Goal: Task Accomplishment & Management: Manage account settings

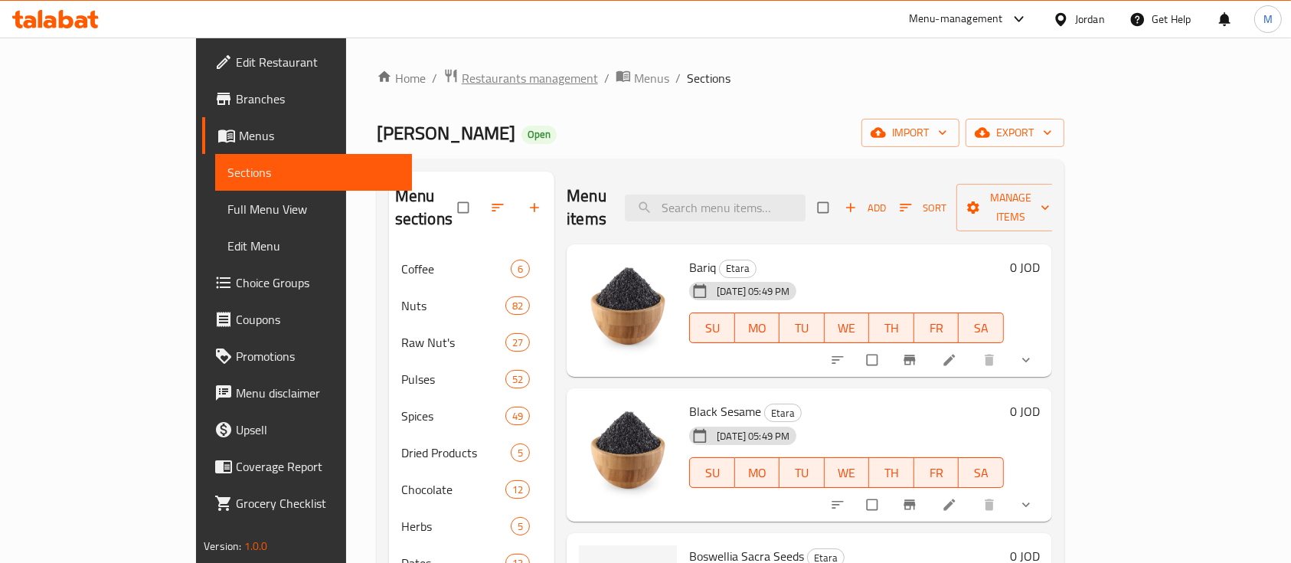
click at [462, 76] on span "Restaurants management" at bounding box center [530, 78] width 136 height 18
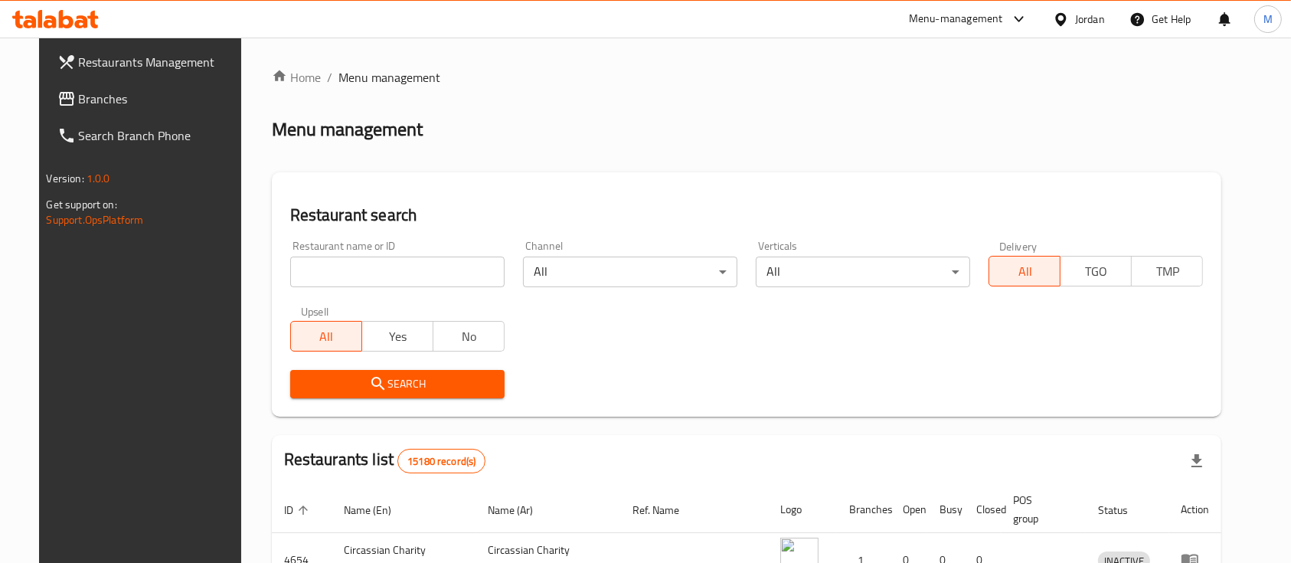
click at [406, 276] on input "search" at bounding box center [397, 272] width 214 height 31
type input "ة"
type input "markazia"
click button "Search" at bounding box center [397, 384] width 214 height 28
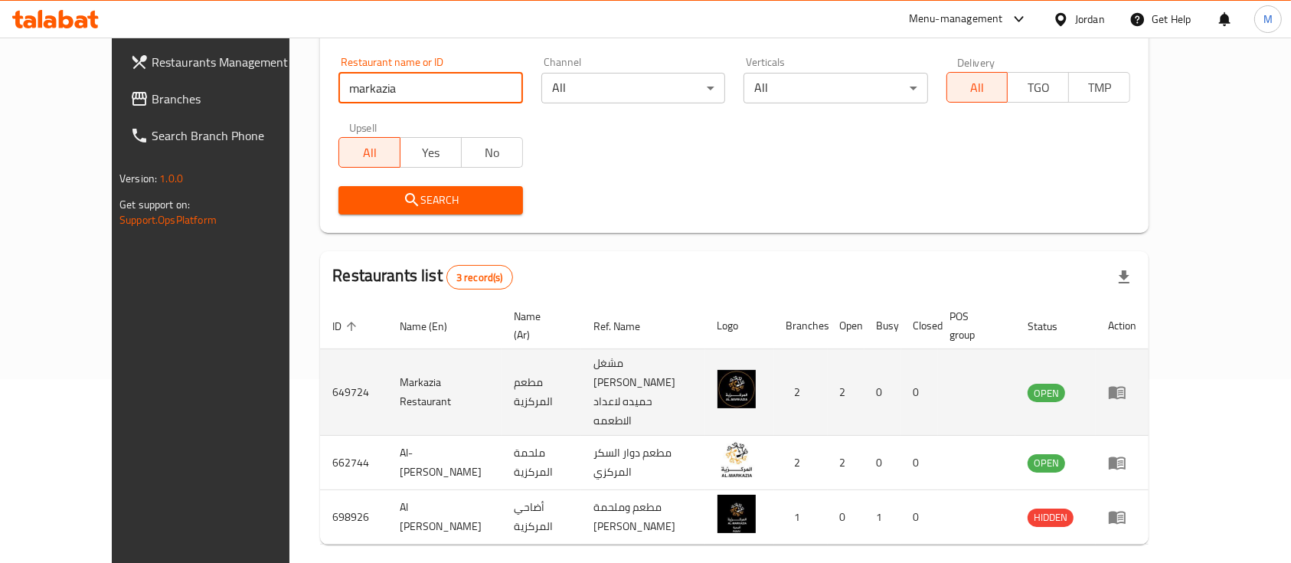
scroll to position [196, 0]
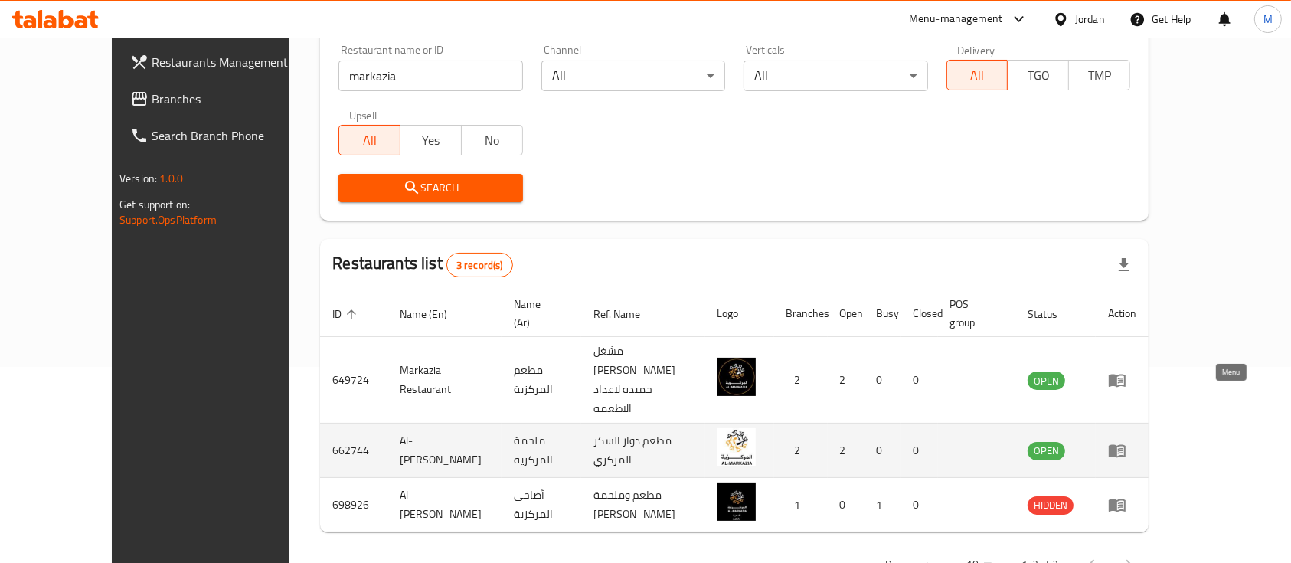
click at [1126, 445] on icon "enhanced table" at bounding box center [1117, 451] width 17 height 13
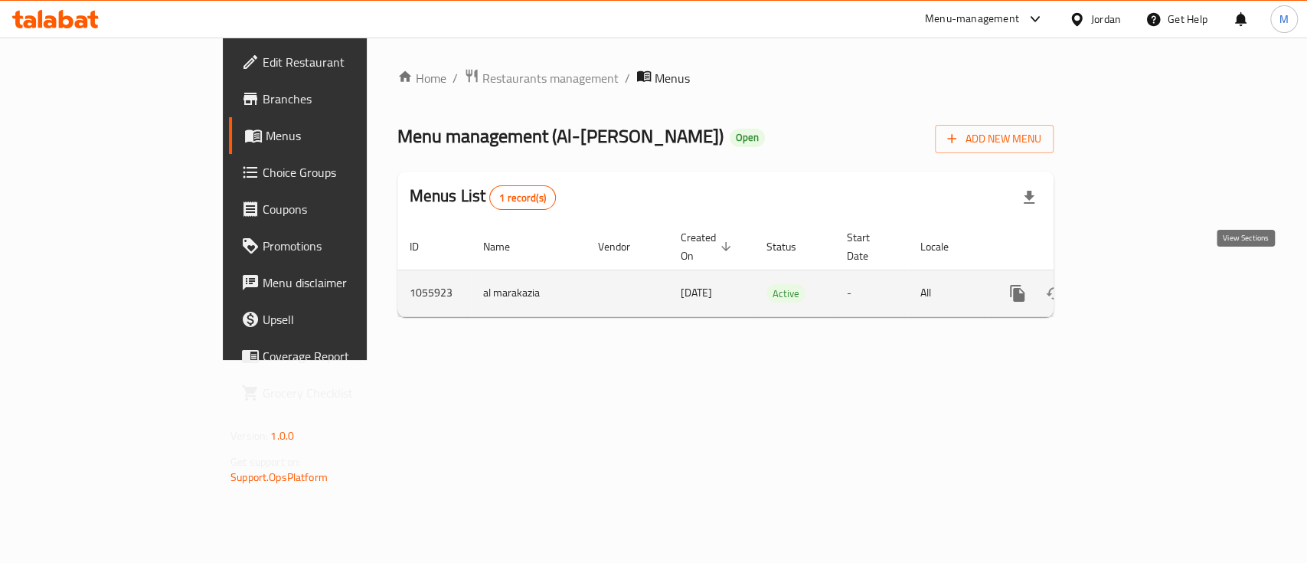
click at [1146, 285] on link "enhanced table" at bounding box center [1128, 293] width 37 height 37
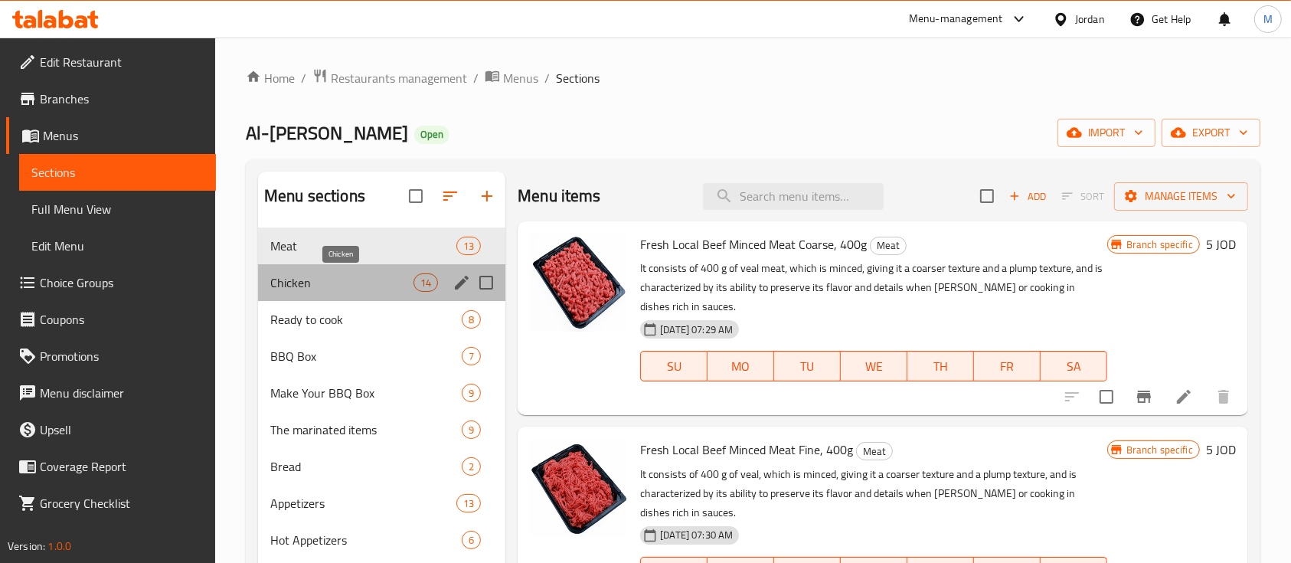
click at [369, 290] on span "Chicken" at bounding box center [341, 282] width 143 height 18
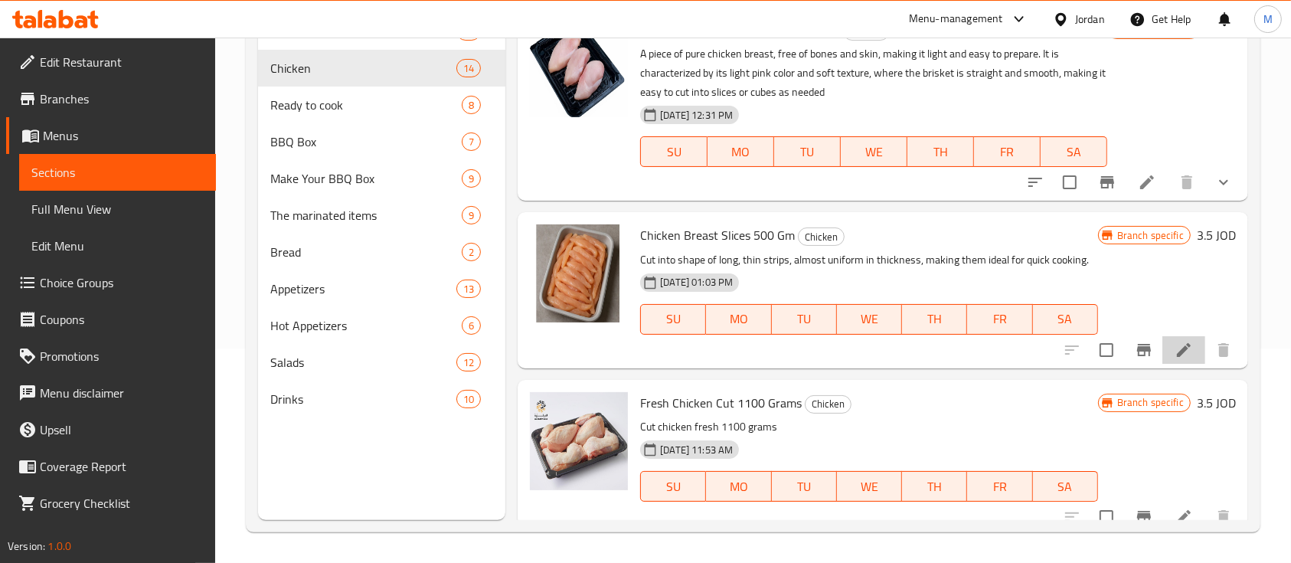
click at [1162, 364] on li at bounding box center [1183, 350] width 43 height 28
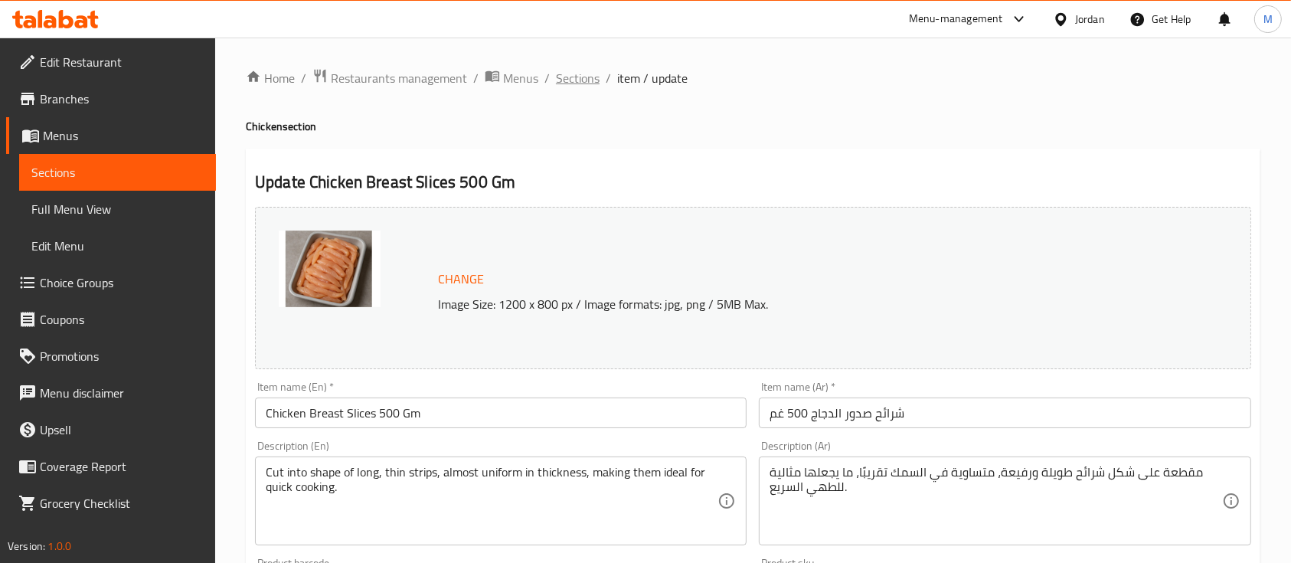
click at [582, 74] on span "Sections" at bounding box center [578, 78] width 44 height 18
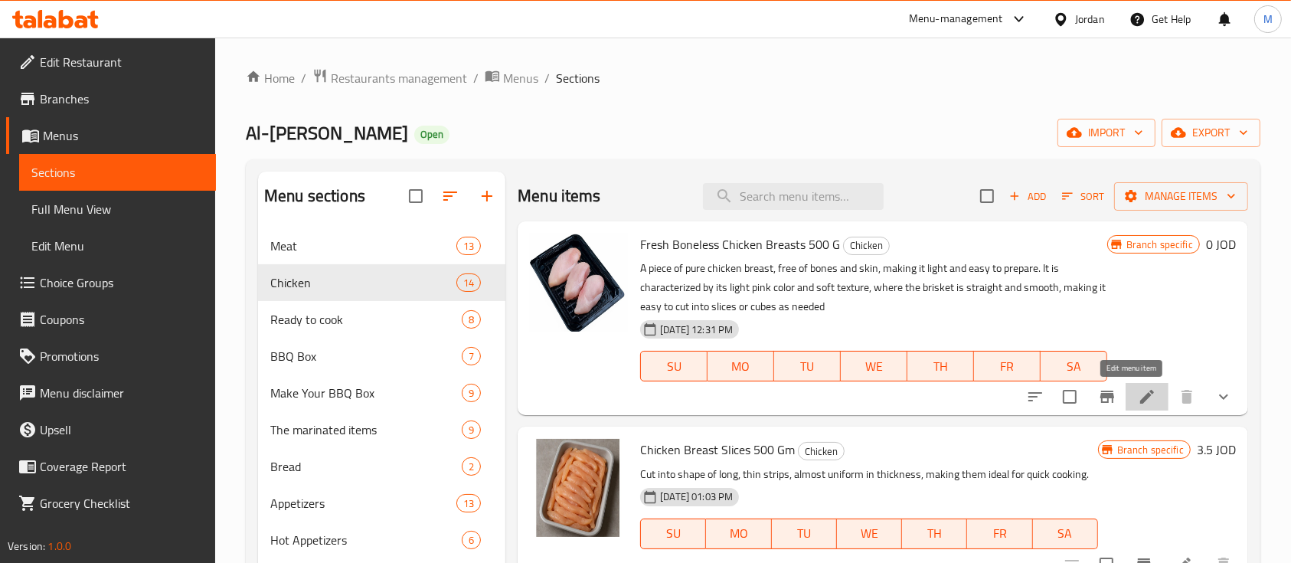
click at [1138, 397] on icon at bounding box center [1147, 396] width 18 height 18
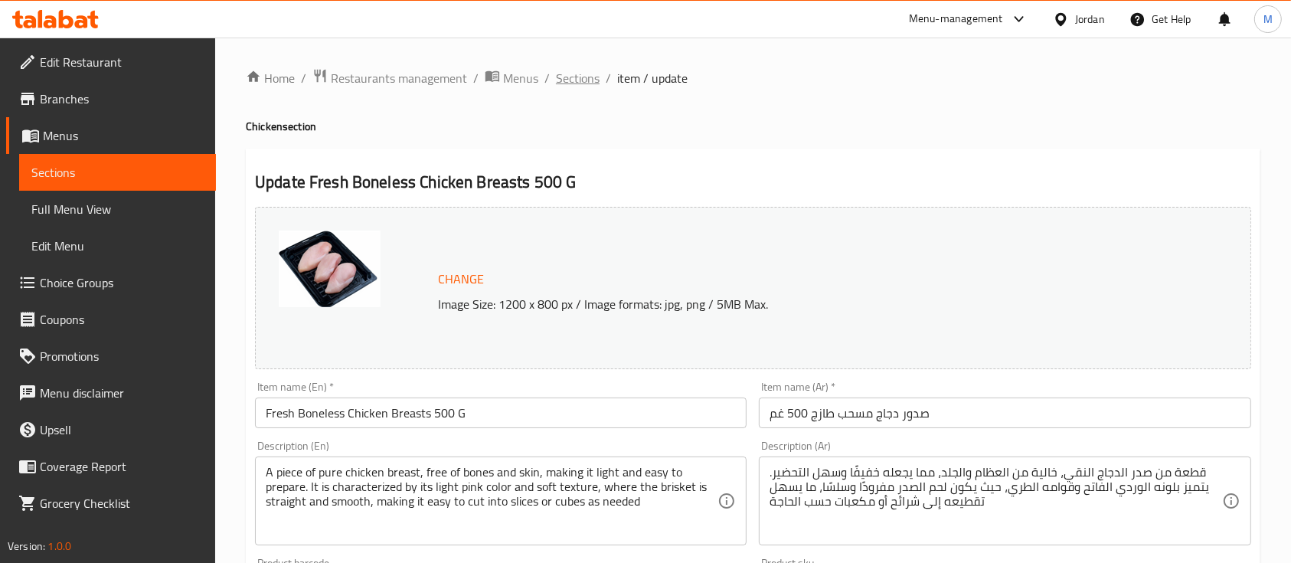
click at [565, 84] on span "Sections" at bounding box center [578, 78] width 44 height 18
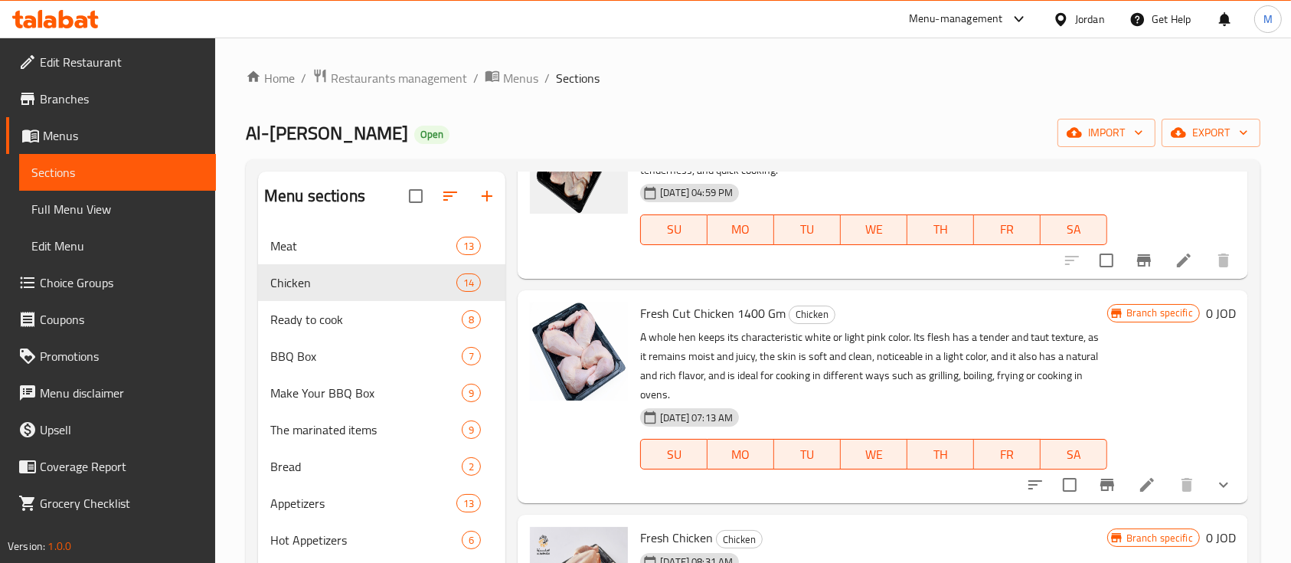
scroll to position [1123, 0]
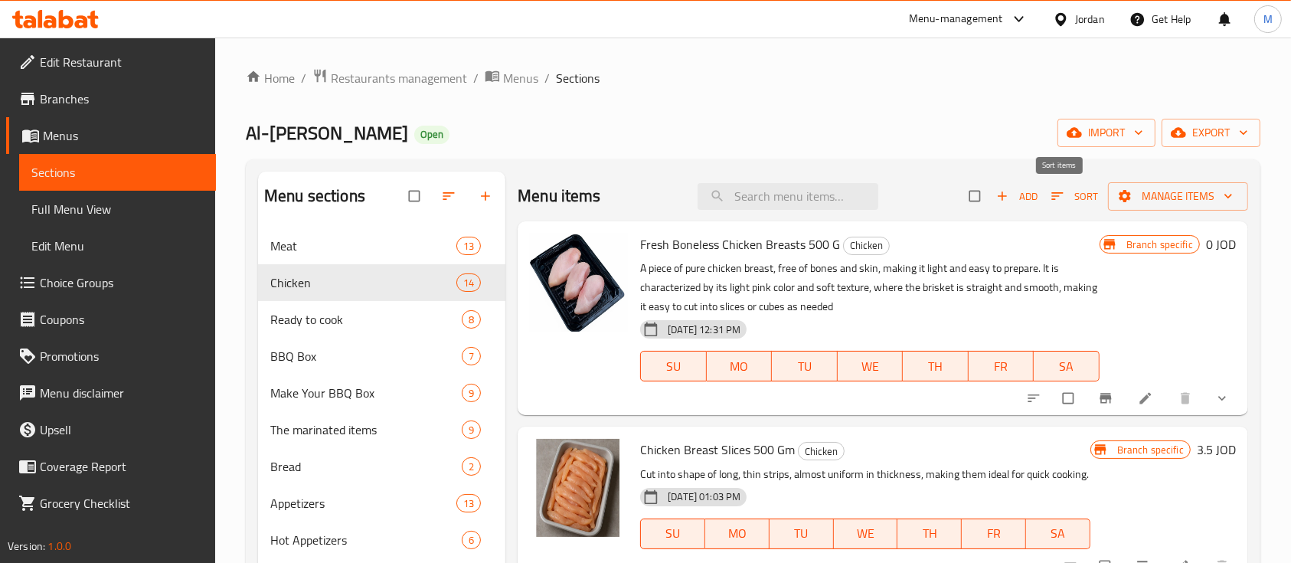
click at [1051, 196] on icon "button" at bounding box center [1056, 196] width 11 height 8
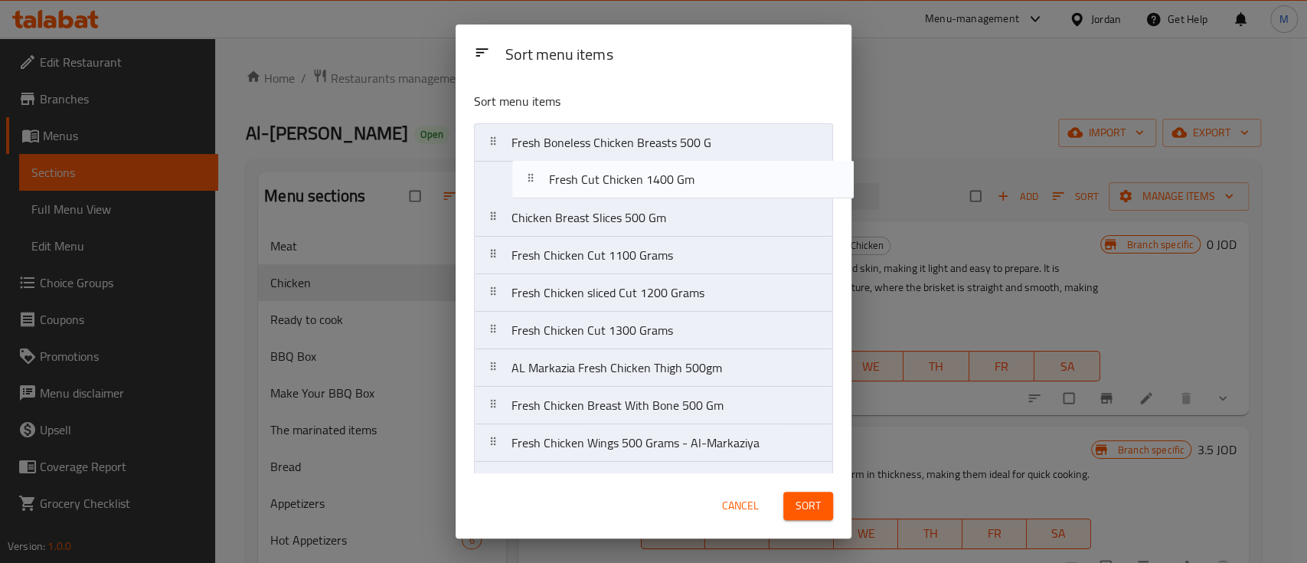
drag, startPoint x: 690, startPoint y: 351, endPoint x: 729, endPoint y: 186, distance: 170.0
click at [729, 186] on nav "Fresh Boneless Chicken Breasts 500 G Chicken Breast Slices 500 Gm Fresh Chicken…" at bounding box center [653, 386] width 359 height 527
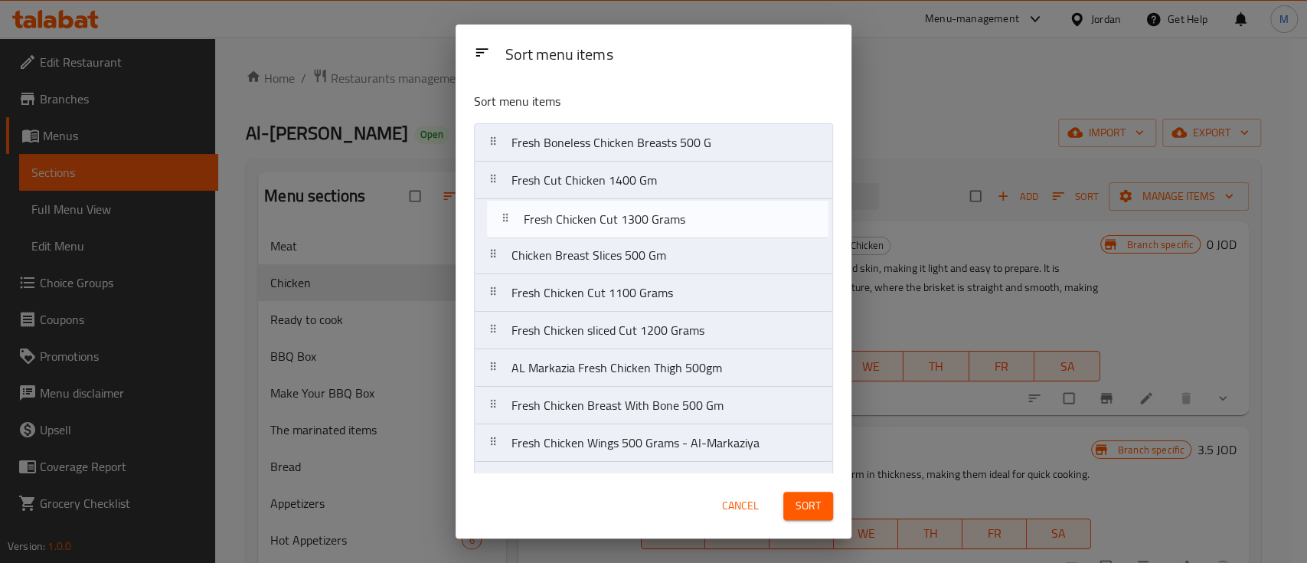
drag, startPoint x: 722, startPoint y: 341, endPoint x: 735, endPoint y: 226, distance: 115.6
click at [735, 226] on nav "Fresh Boneless Chicken Breasts 500 G Fresh Cut Chicken 1400 Gm Chicken Breast S…" at bounding box center [653, 386] width 359 height 527
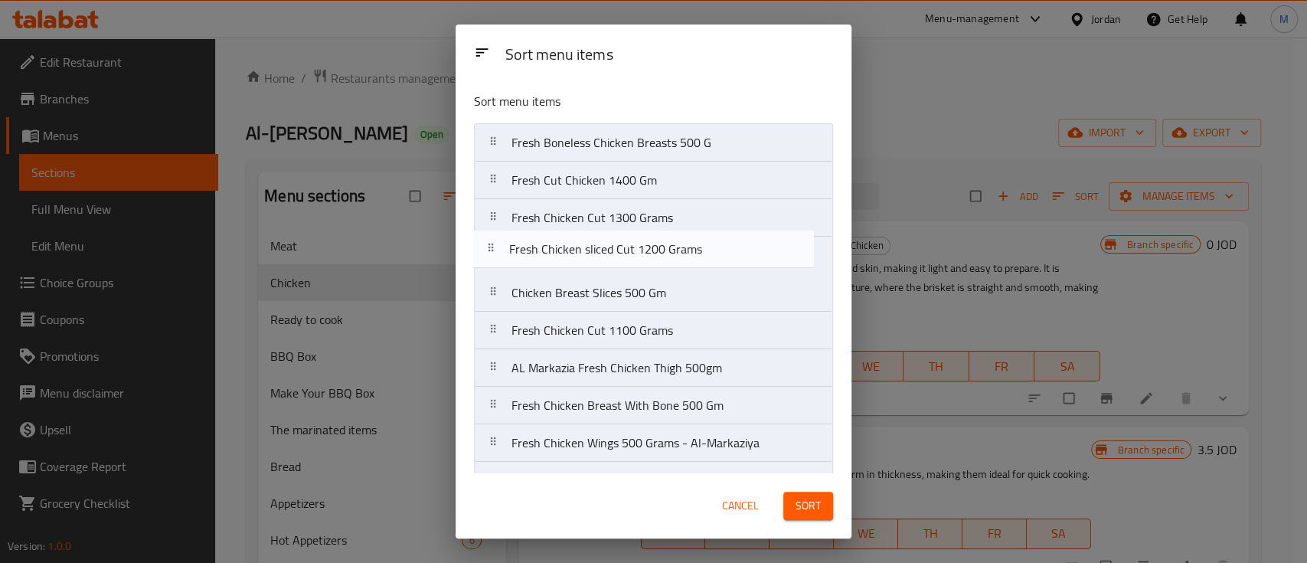
drag, startPoint x: 735, startPoint y: 335, endPoint x: 733, endPoint y: 251, distance: 84.3
click at [733, 251] on nav "Fresh Boneless Chicken Breasts 500 G Fresh Cut Chicken 1400 Gm Fresh Chicken Cu…" at bounding box center [653, 386] width 359 height 527
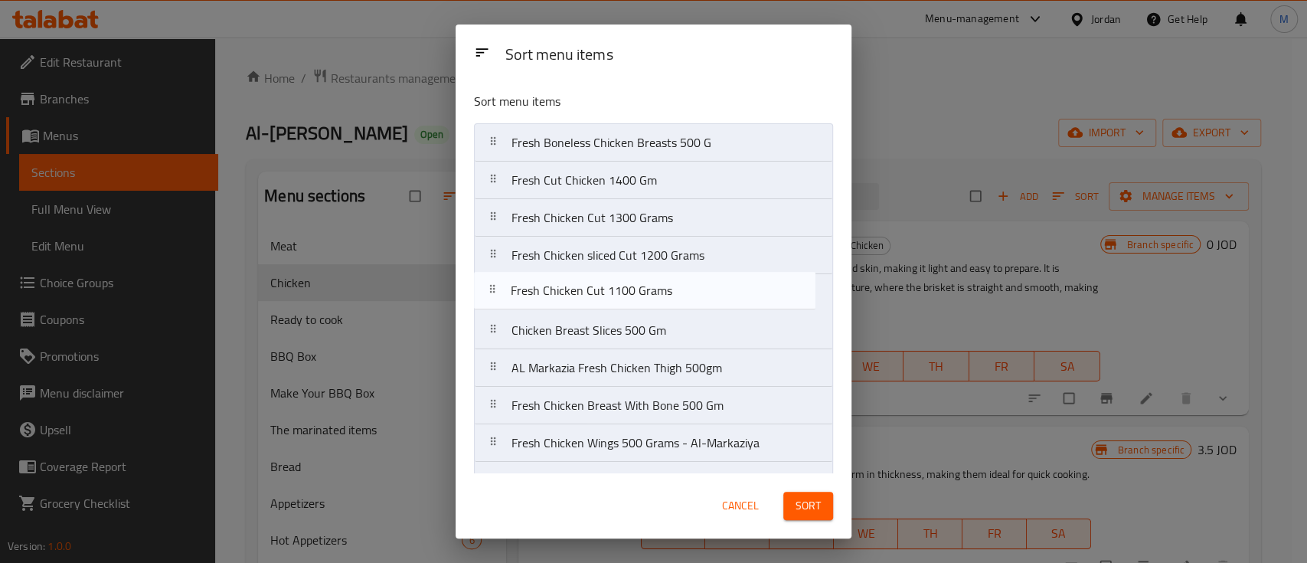
drag, startPoint x: 747, startPoint y: 332, endPoint x: 747, endPoint y: 285, distance: 46.7
click at [747, 285] on nav "Fresh Boneless Chicken Breasts 500 G Fresh Cut Chicken 1400 Gm Fresh Chicken Cu…" at bounding box center [653, 386] width 359 height 527
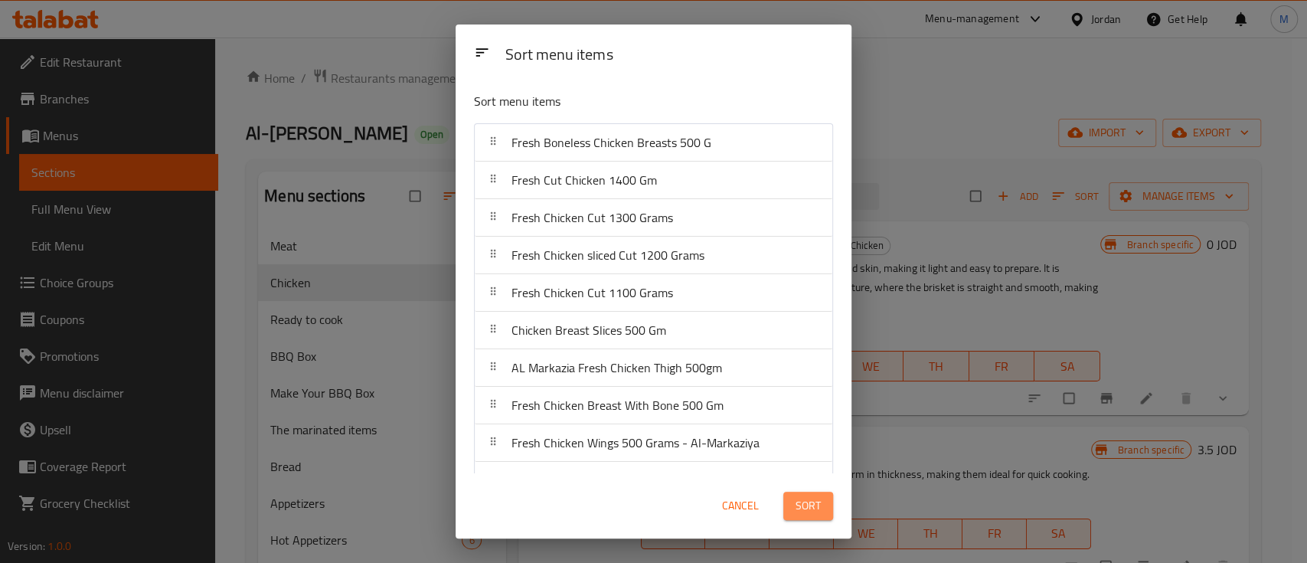
click at [816, 507] on span "Sort" at bounding box center [808, 505] width 25 height 19
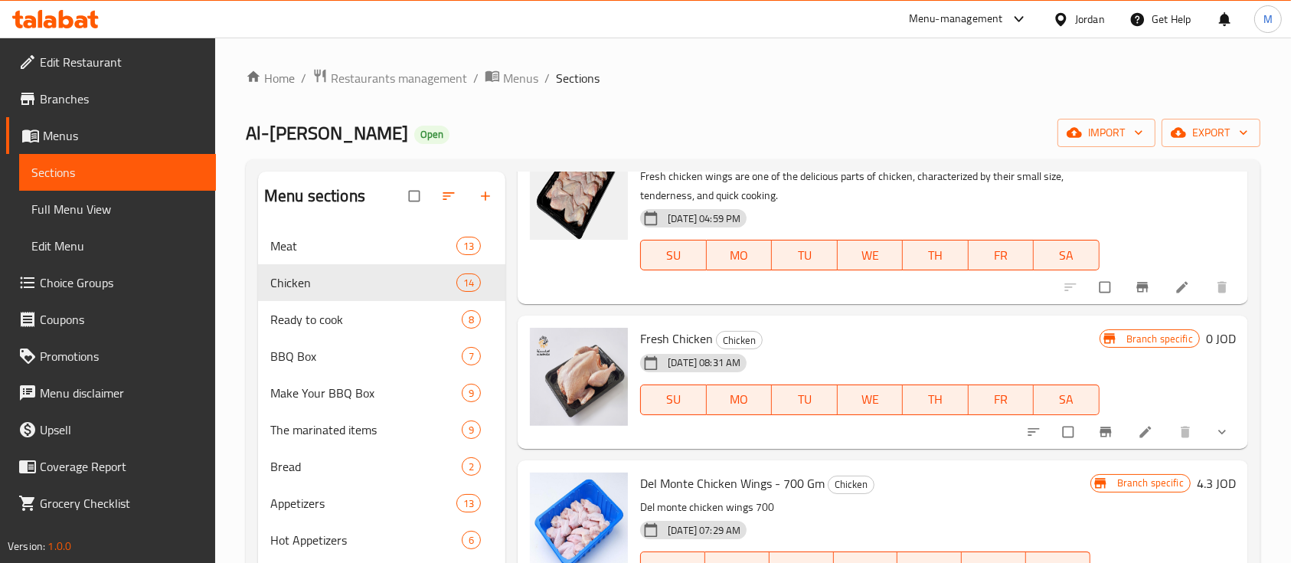
scroll to position [1532, 0]
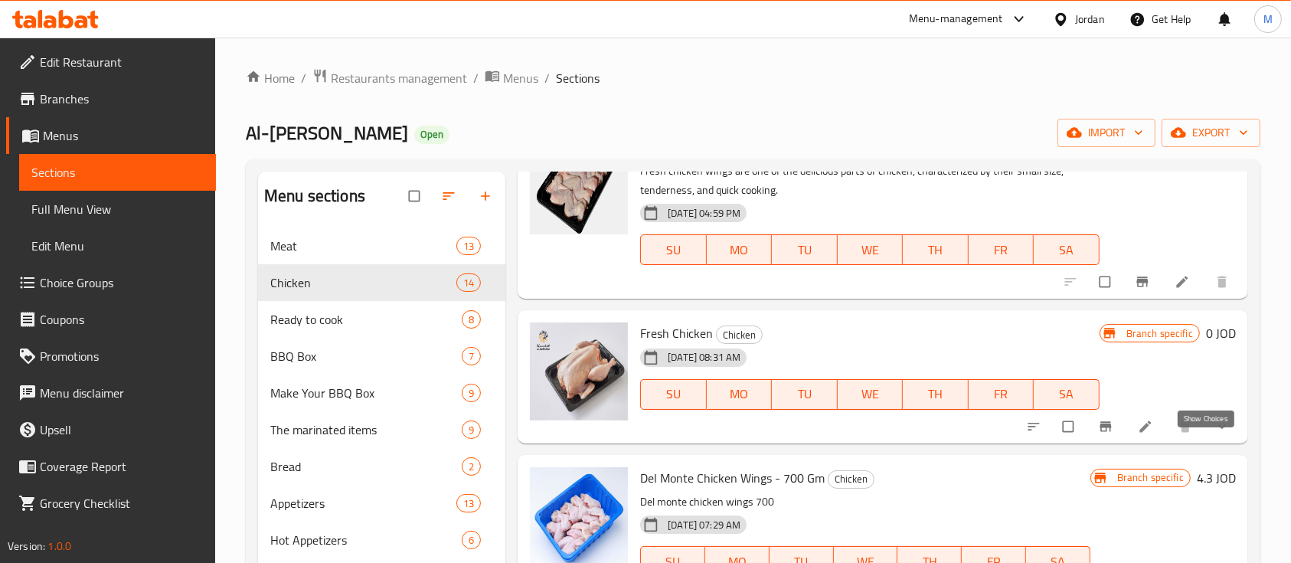
click at [1215, 434] on icon "show more" at bounding box center [1222, 426] width 15 height 15
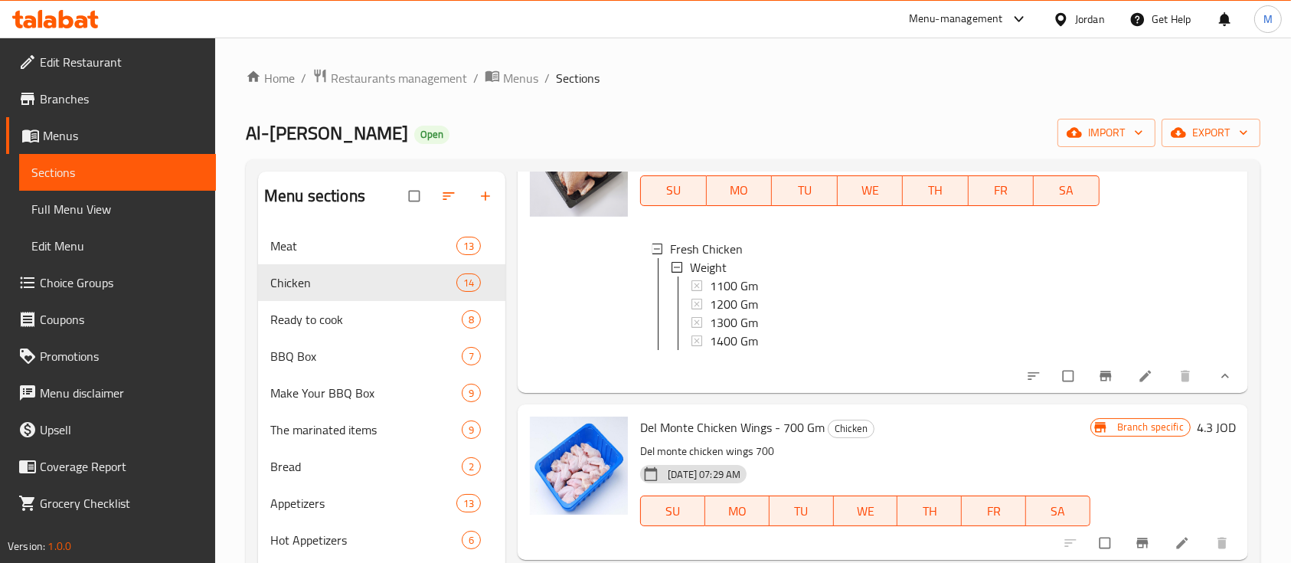
scroll to position [1633, 0]
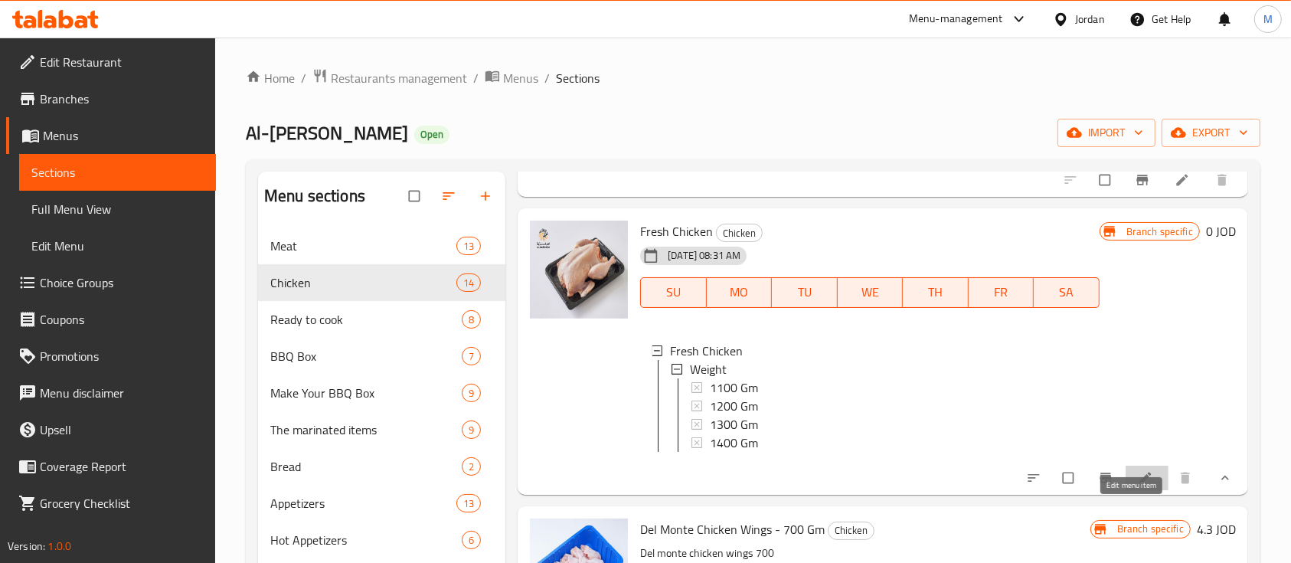
click at [1139, 483] on icon at bounding box center [1144, 477] width 11 height 11
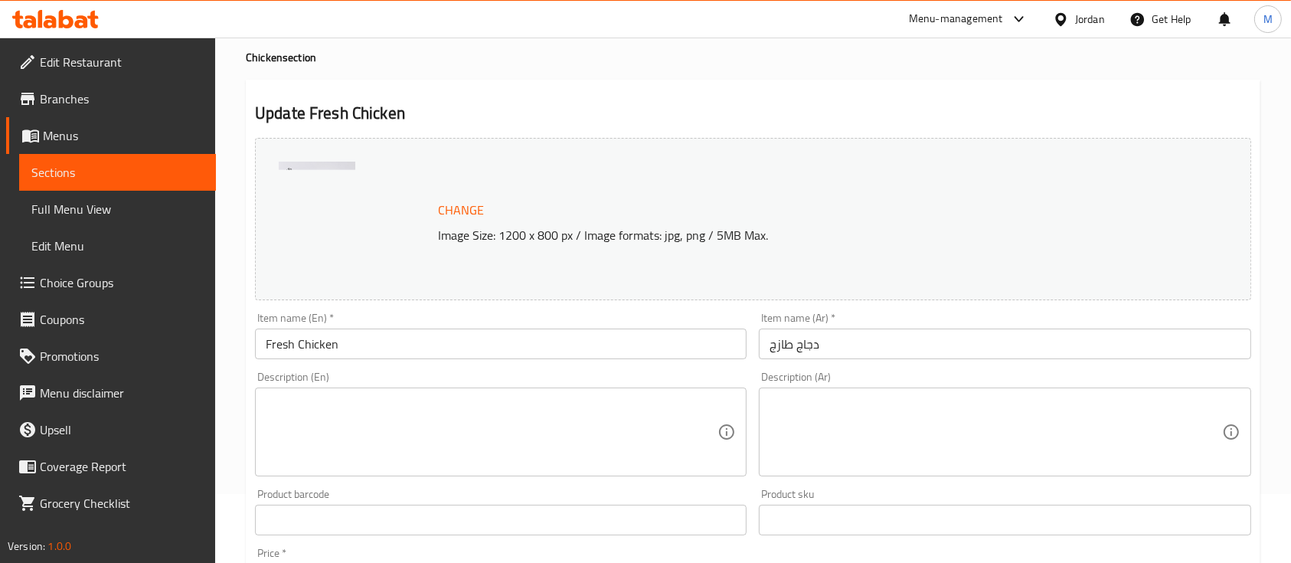
scroll to position [31, 0]
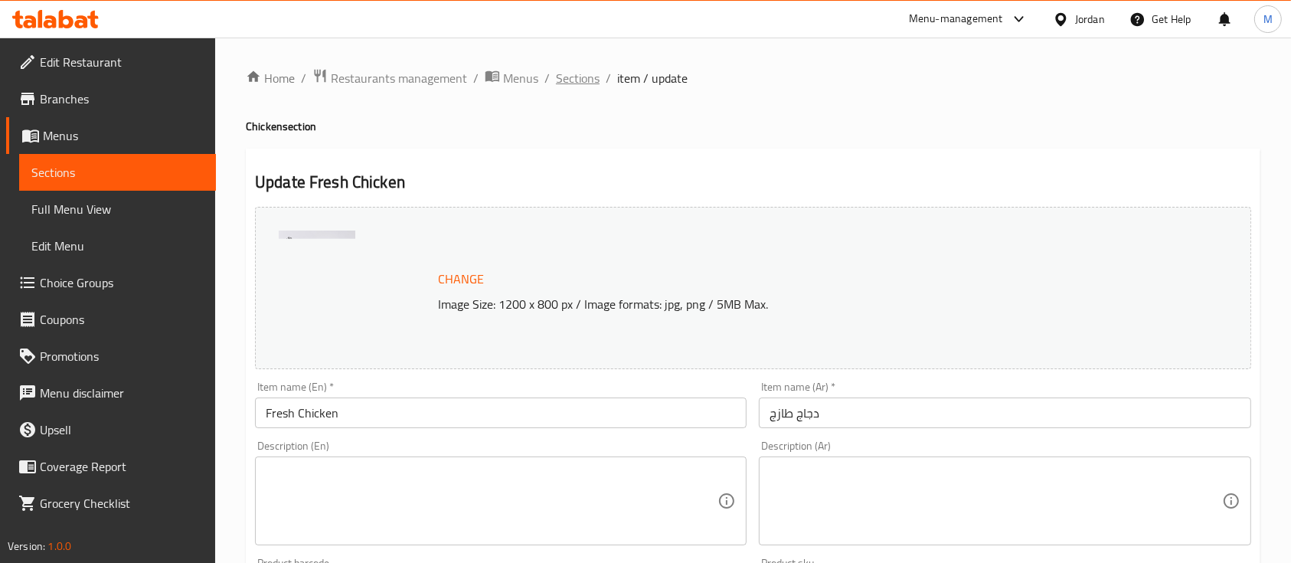
click at [575, 83] on span "Sections" at bounding box center [578, 78] width 44 height 18
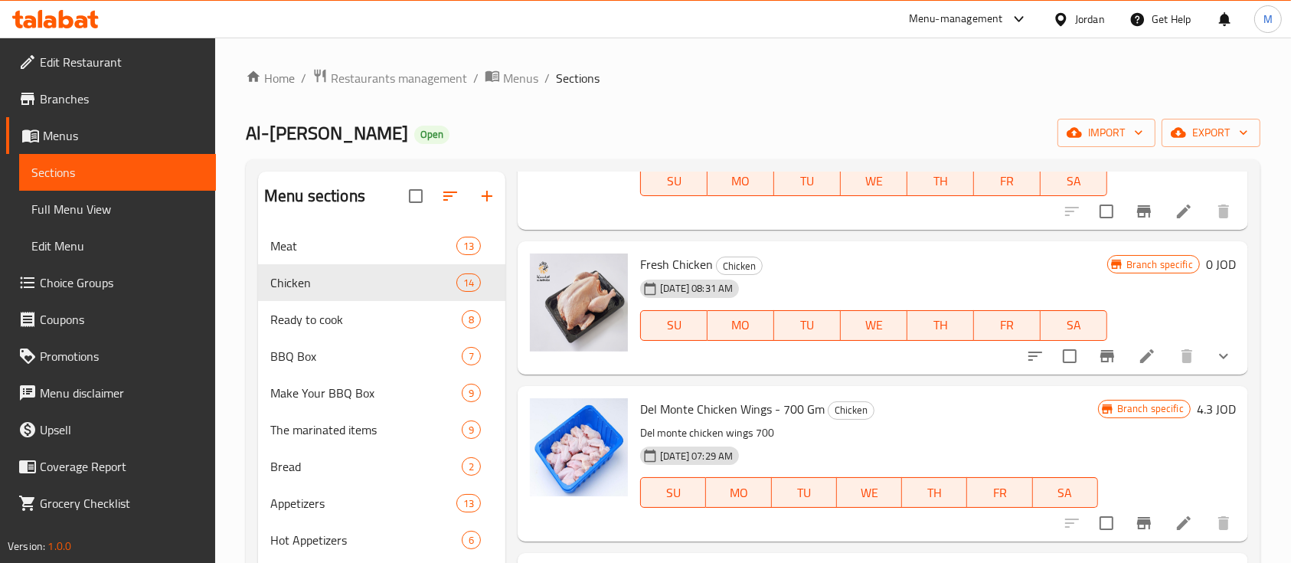
scroll to position [1633, 0]
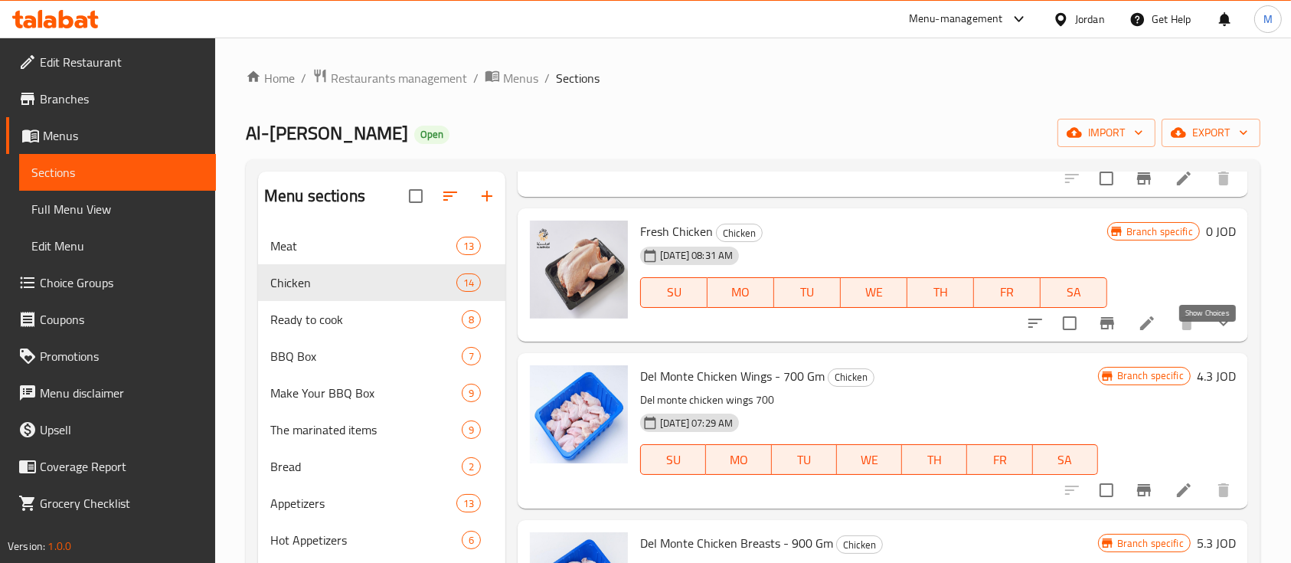
click at [1219, 325] on icon "show more" at bounding box center [1223, 322] width 9 height 5
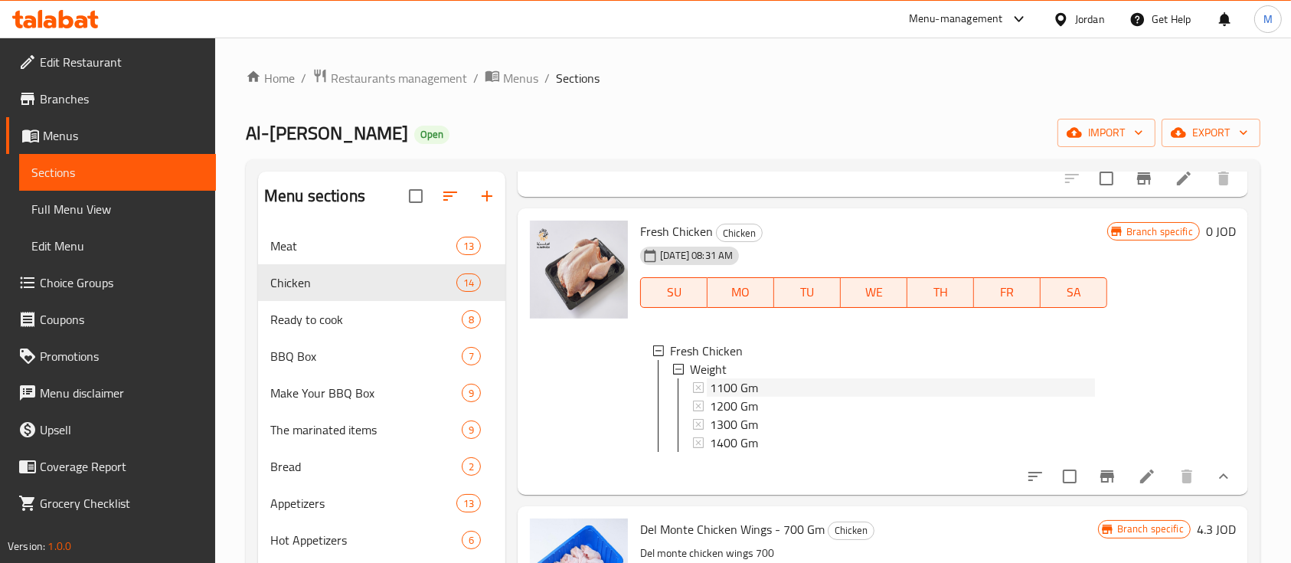
click at [776, 397] on div "1100 Gm" at bounding box center [902, 387] width 384 height 18
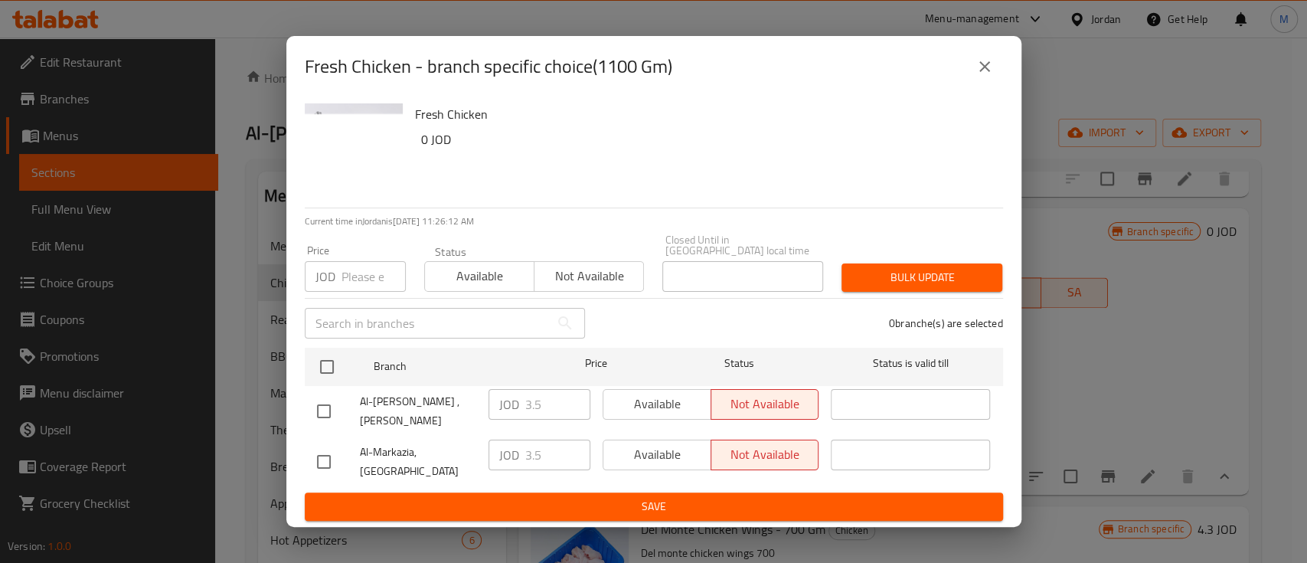
click at [996, 72] on button "close" at bounding box center [984, 66] width 37 height 37
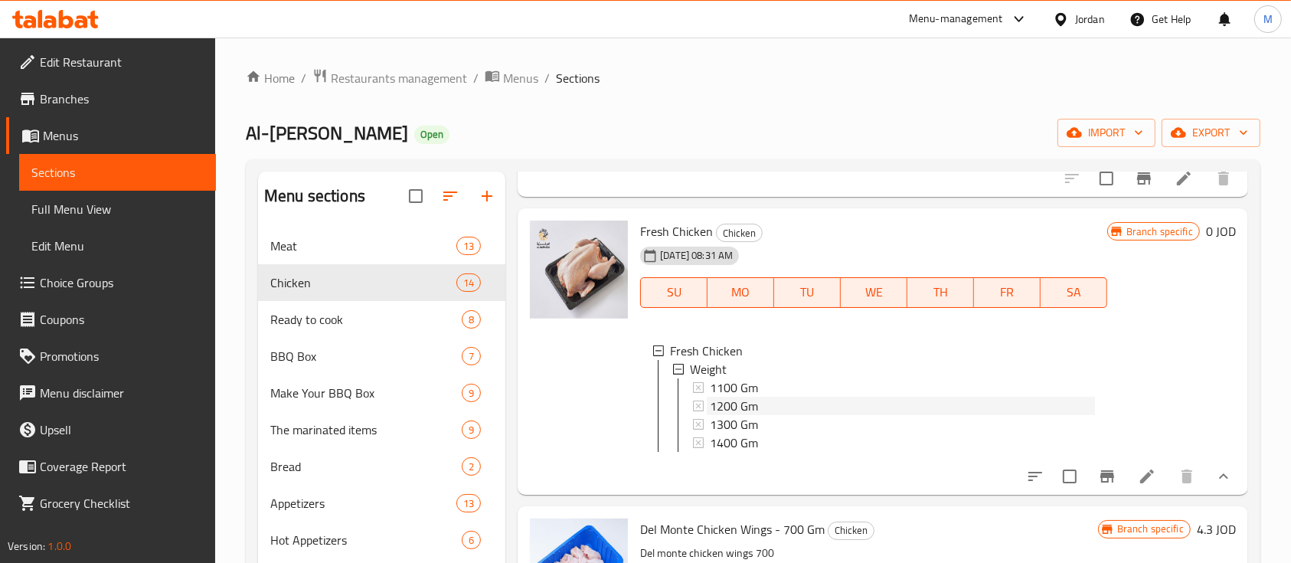
click at [772, 415] on div "1200 Gm" at bounding box center [902, 406] width 384 height 18
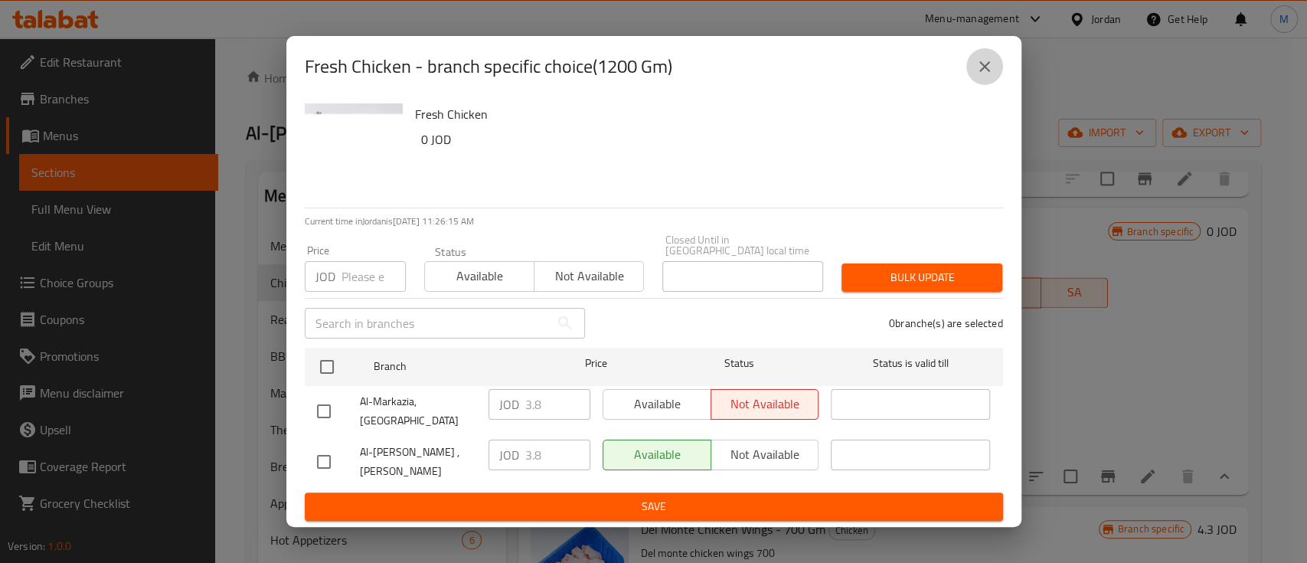
click at [988, 76] on icon "close" at bounding box center [985, 66] width 18 height 18
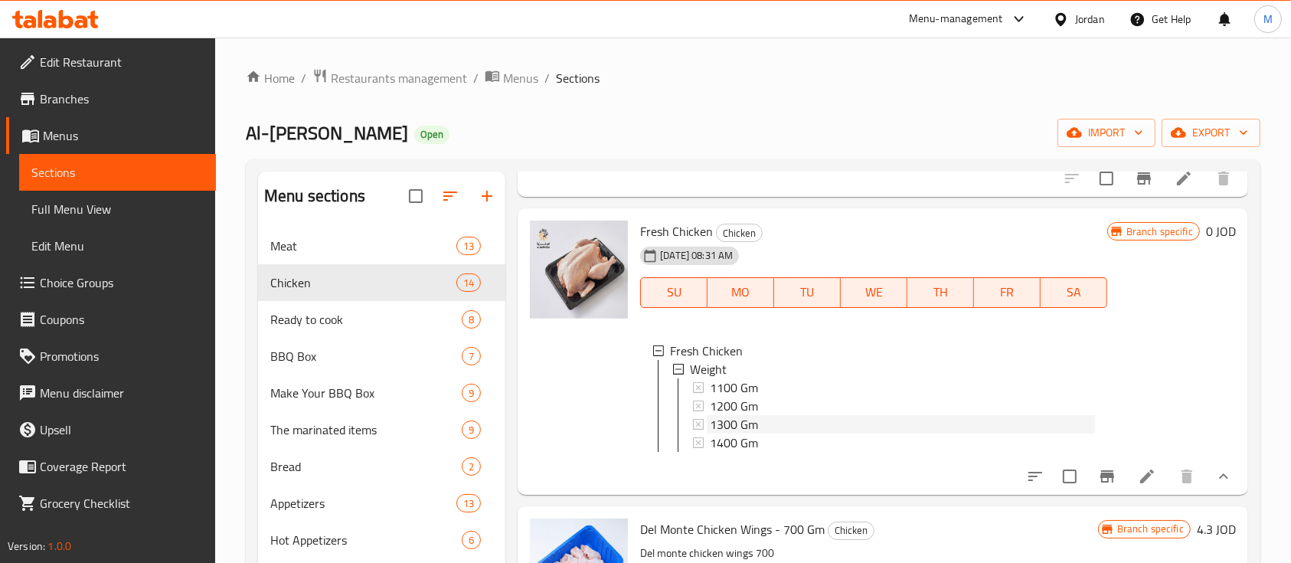
click at [814, 433] on div "1300 Gm" at bounding box center [902, 424] width 384 height 18
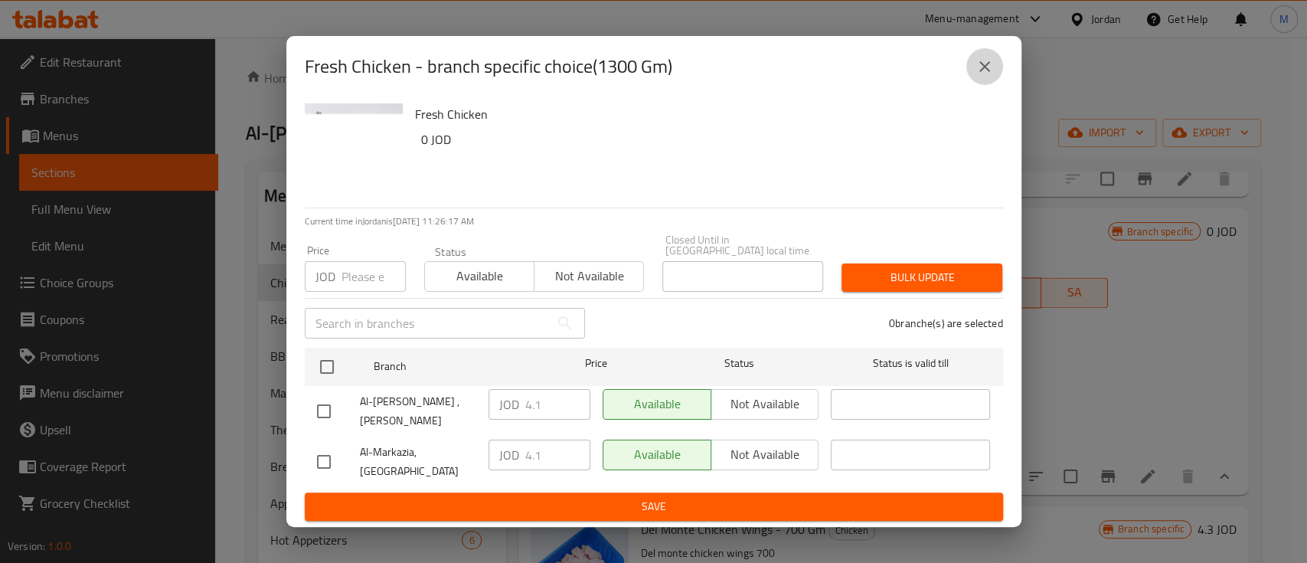
click at [994, 76] on button "close" at bounding box center [984, 66] width 37 height 37
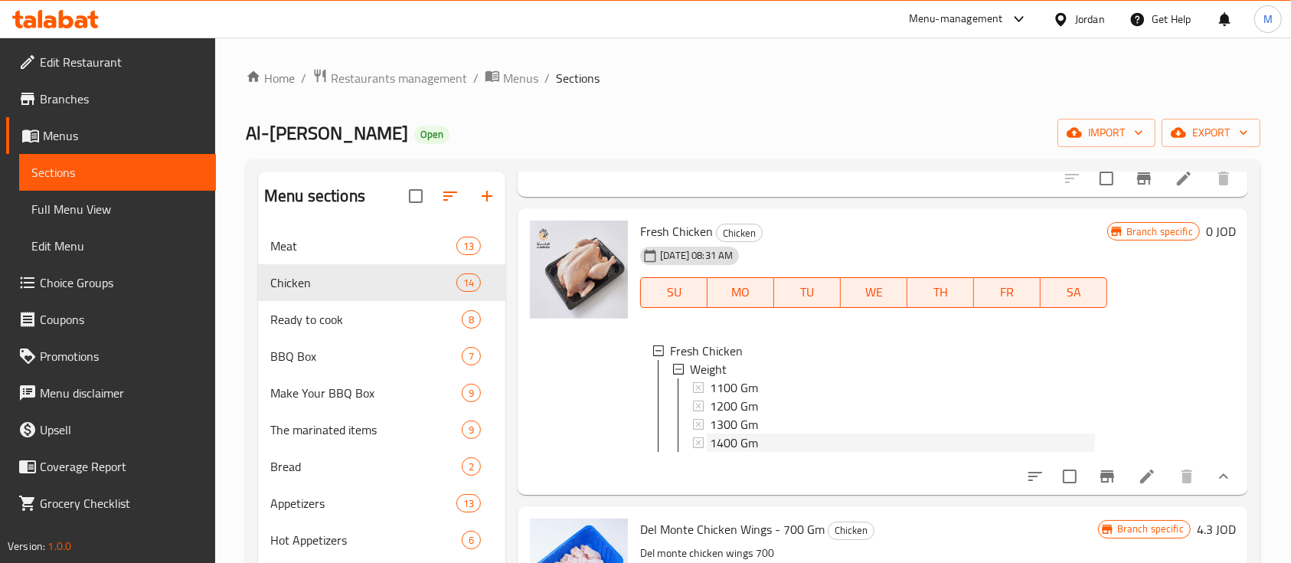
click at [767, 452] on div "1400 Gm" at bounding box center [902, 442] width 384 height 18
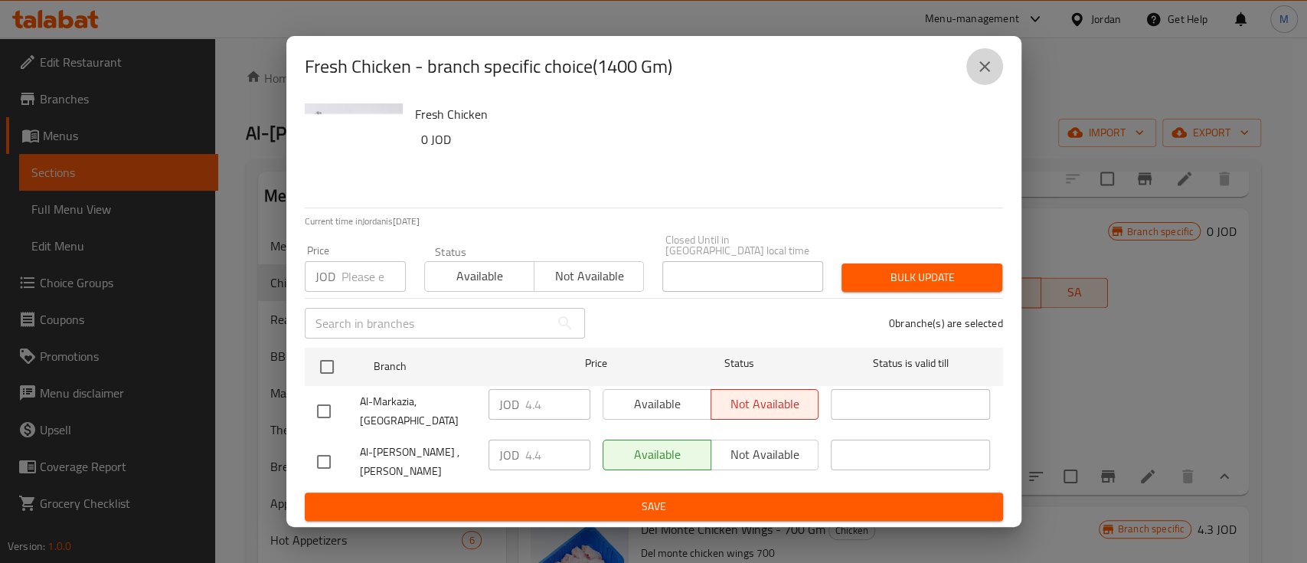
click at [978, 85] on button "close" at bounding box center [984, 66] width 37 height 37
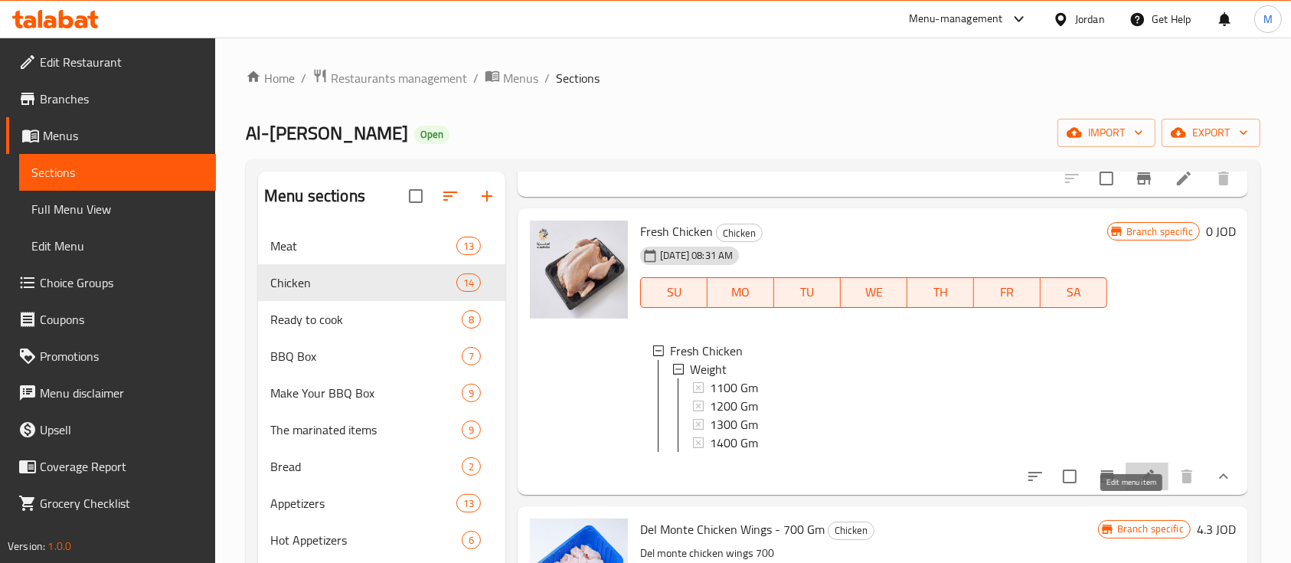
click at [1138, 485] on icon at bounding box center [1147, 476] width 18 height 18
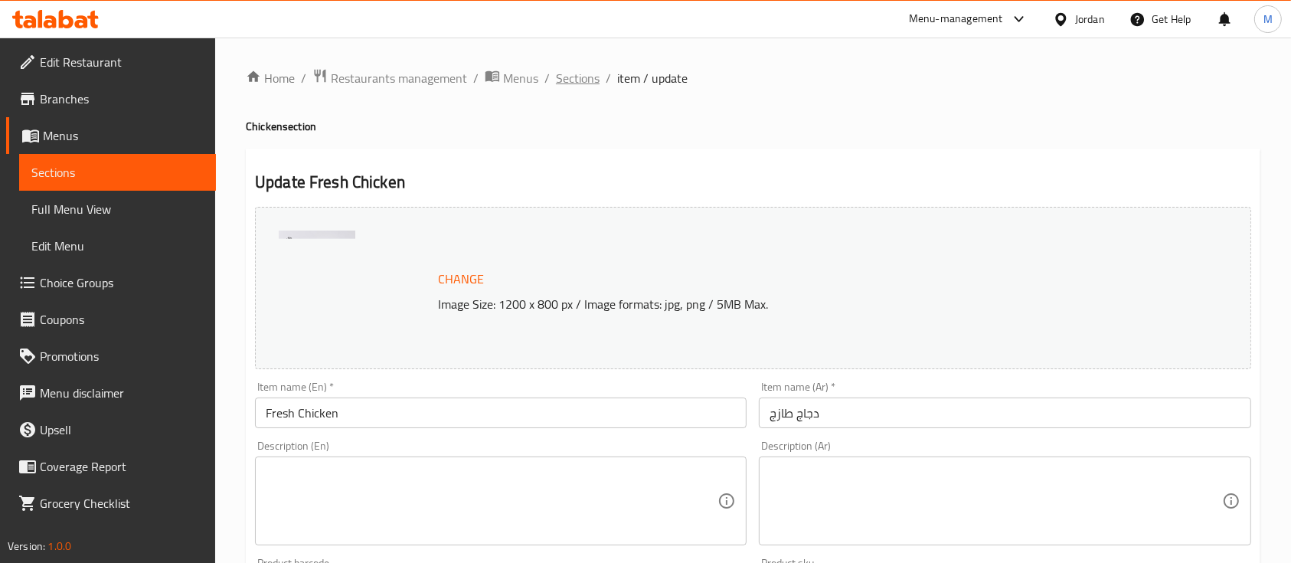
click at [590, 83] on span "Sections" at bounding box center [578, 78] width 44 height 18
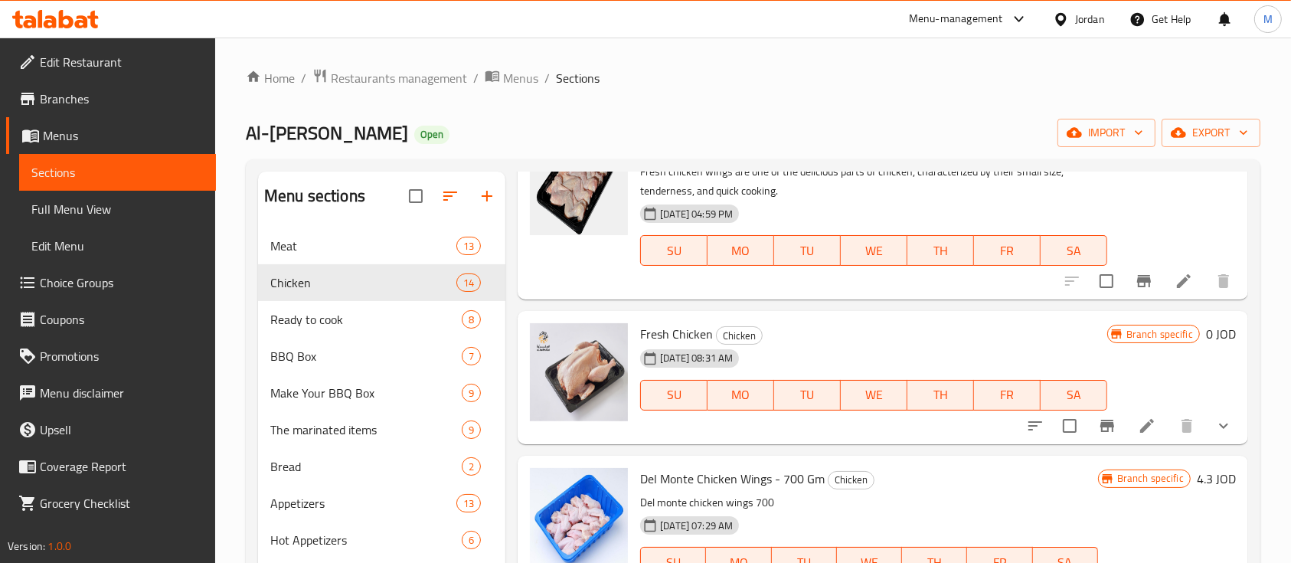
scroll to position [1532, 0]
click at [705, 345] on span "Fresh Chicken" at bounding box center [676, 333] width 73 height 23
copy h6 "Fresh Chicken"
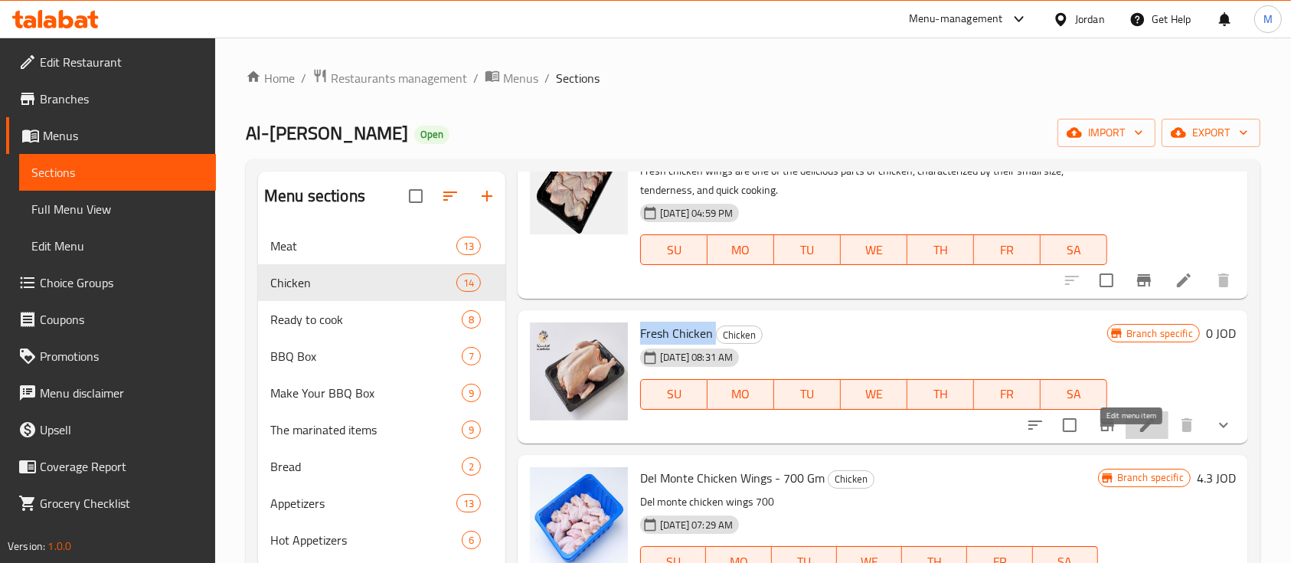
click at [1138, 434] on icon at bounding box center [1147, 425] width 18 height 18
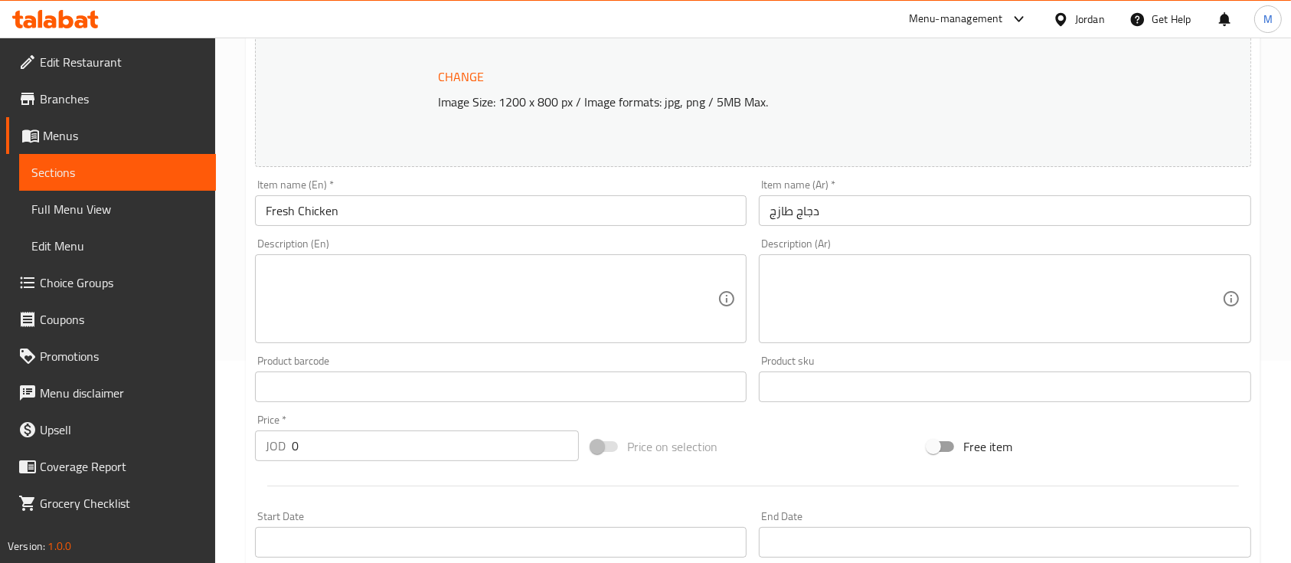
scroll to position [204, 0]
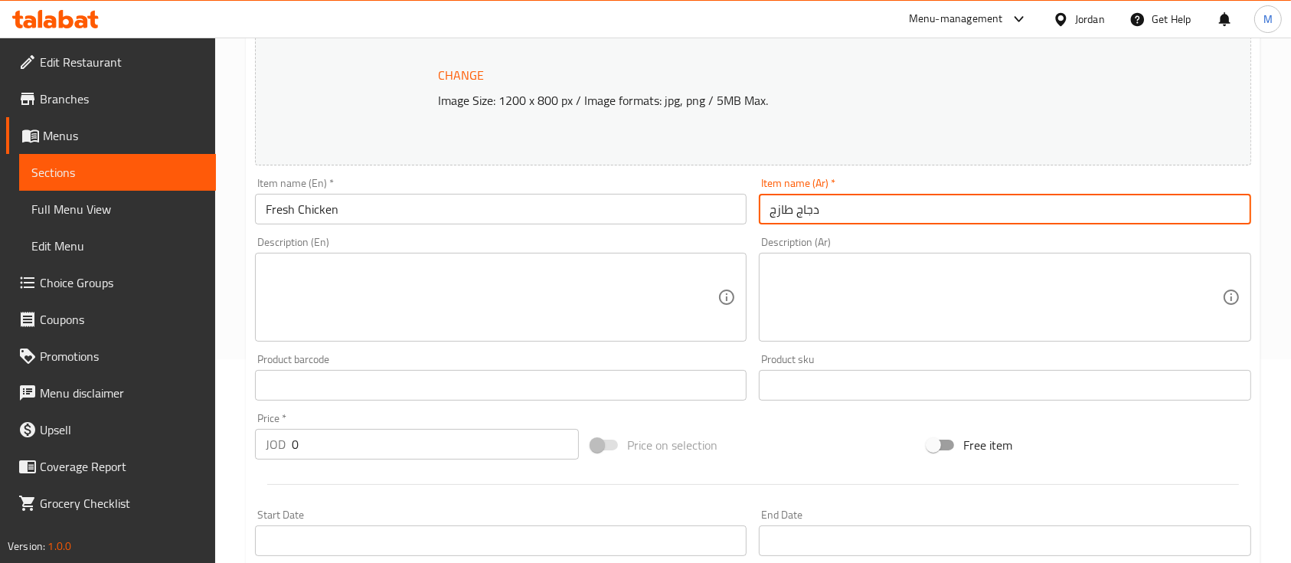
drag, startPoint x: 796, startPoint y: 208, endPoint x: 761, endPoint y: 211, distance: 35.4
click at [761, 211] on input "دجاج طازج" at bounding box center [1005, 209] width 492 height 31
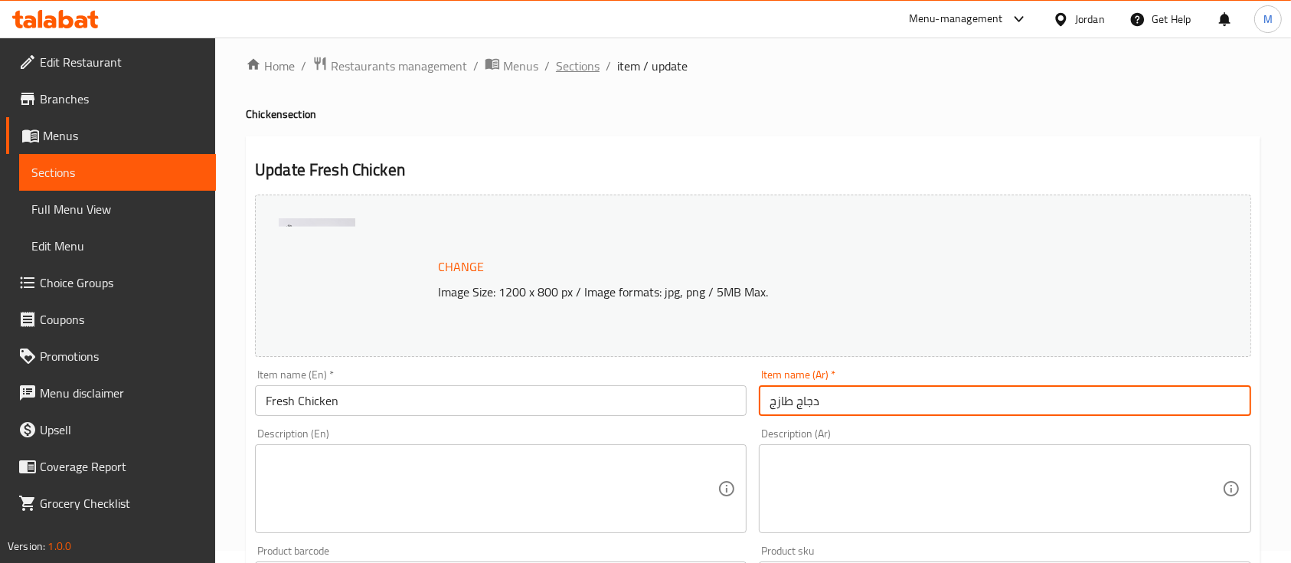
scroll to position [0, 0]
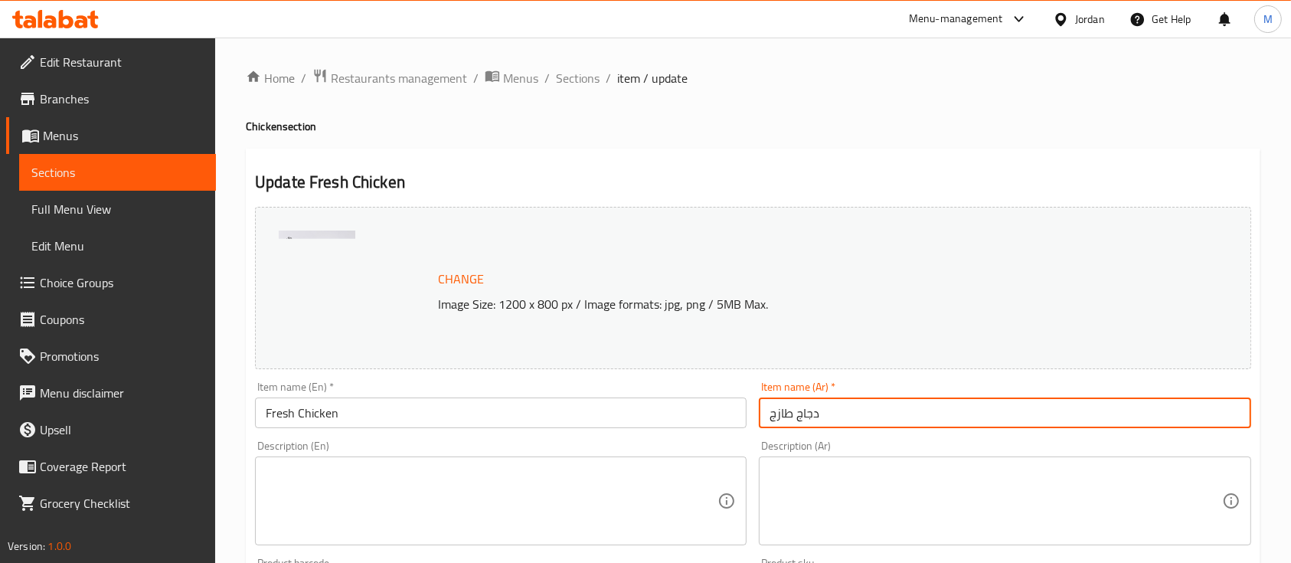
click at [590, 77] on span "Sections" at bounding box center [578, 78] width 44 height 18
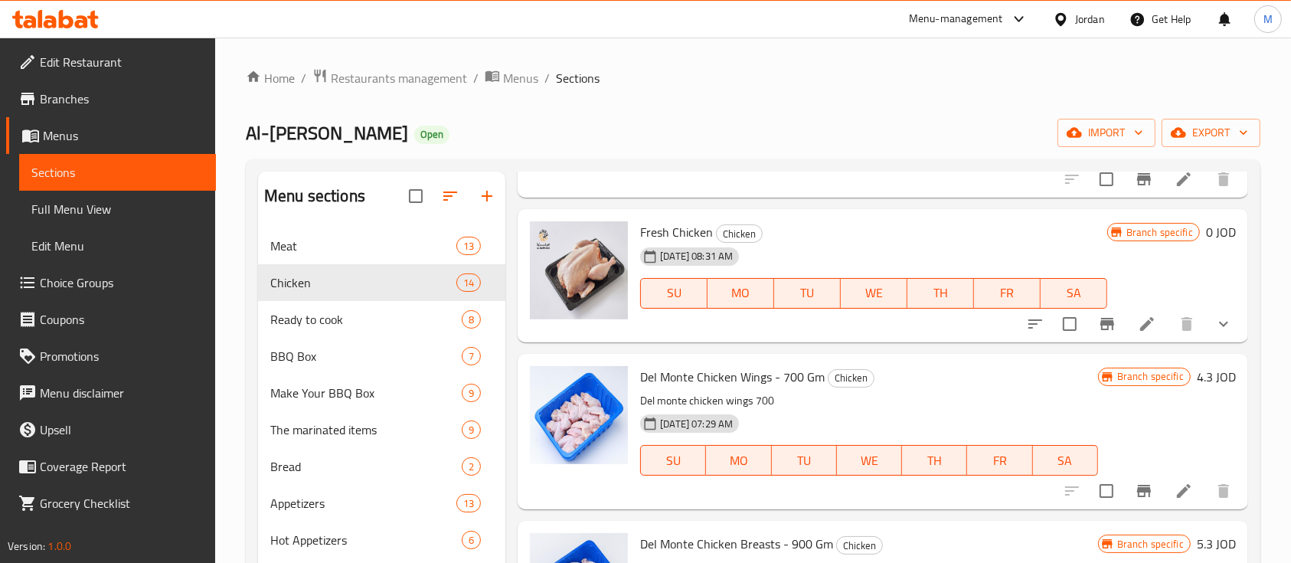
scroll to position [1633, 0]
click at [1215, 332] on icon "show more" at bounding box center [1224, 323] width 18 height 18
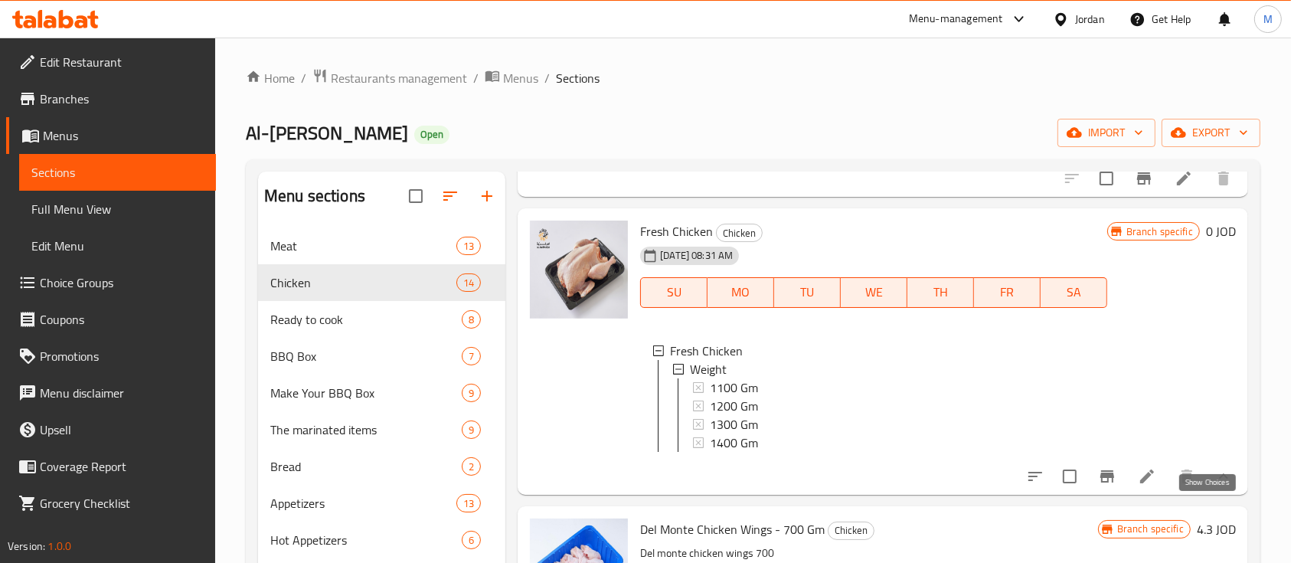
click at [1215, 485] on icon "show more" at bounding box center [1224, 476] width 18 height 18
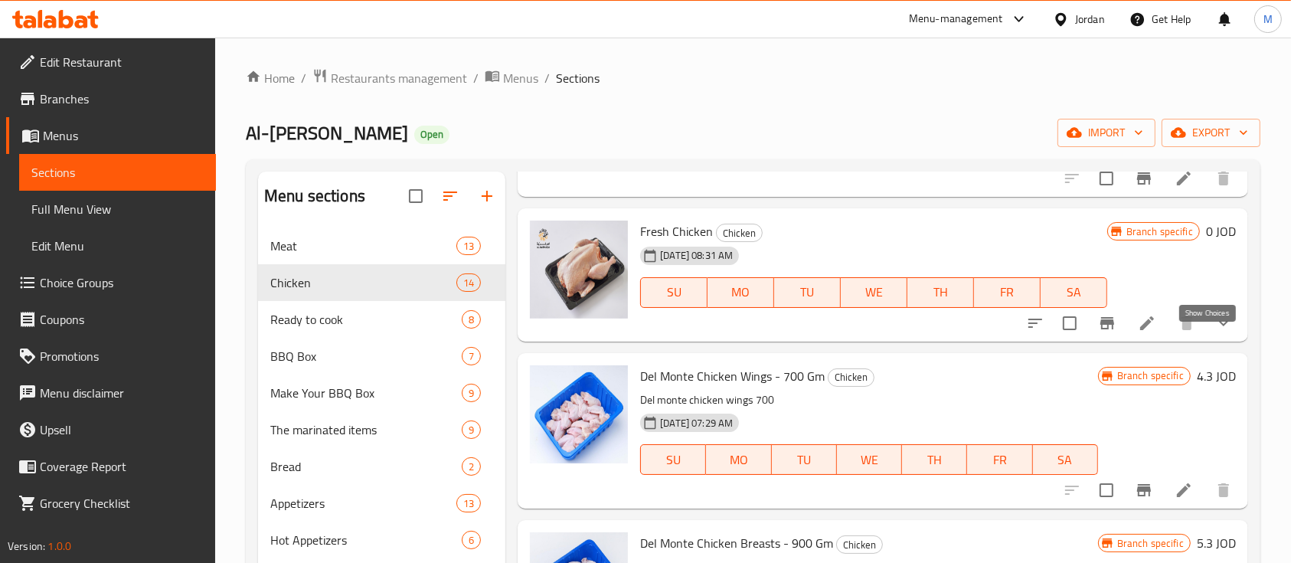
click at [1215, 332] on icon "show more" at bounding box center [1224, 323] width 18 height 18
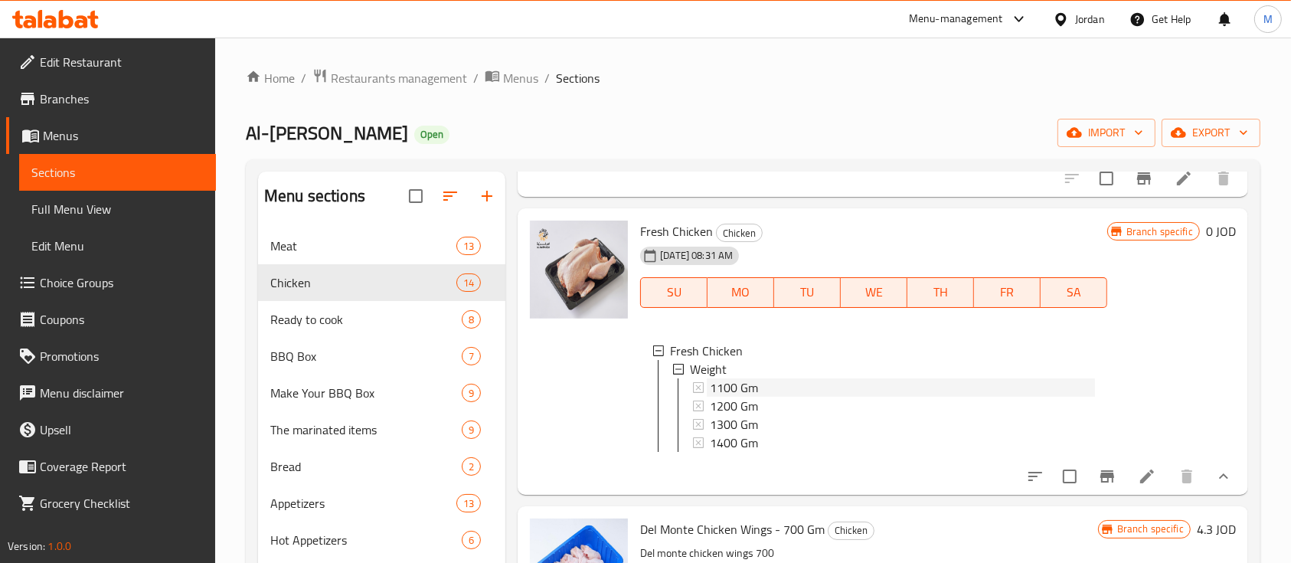
click at [809, 397] on div "1100 Gm" at bounding box center [902, 387] width 384 height 18
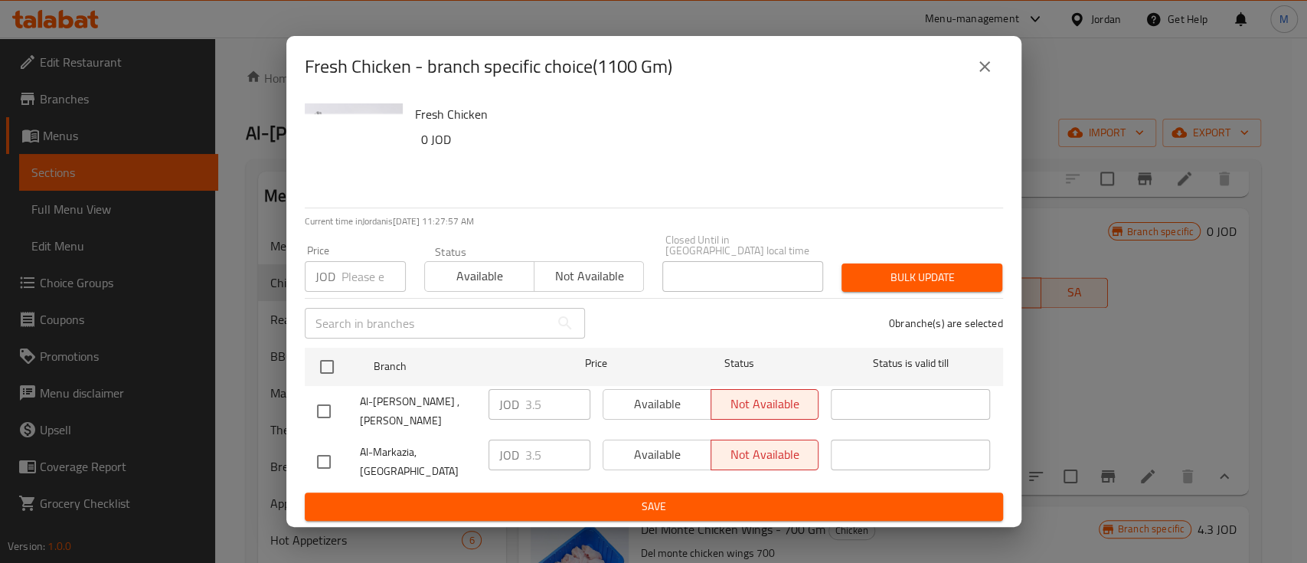
click at [515, 407] on div "JOD 3.5 ​" at bounding box center [540, 404] width 102 height 31
click at [982, 72] on icon "close" at bounding box center [985, 66] width 18 height 18
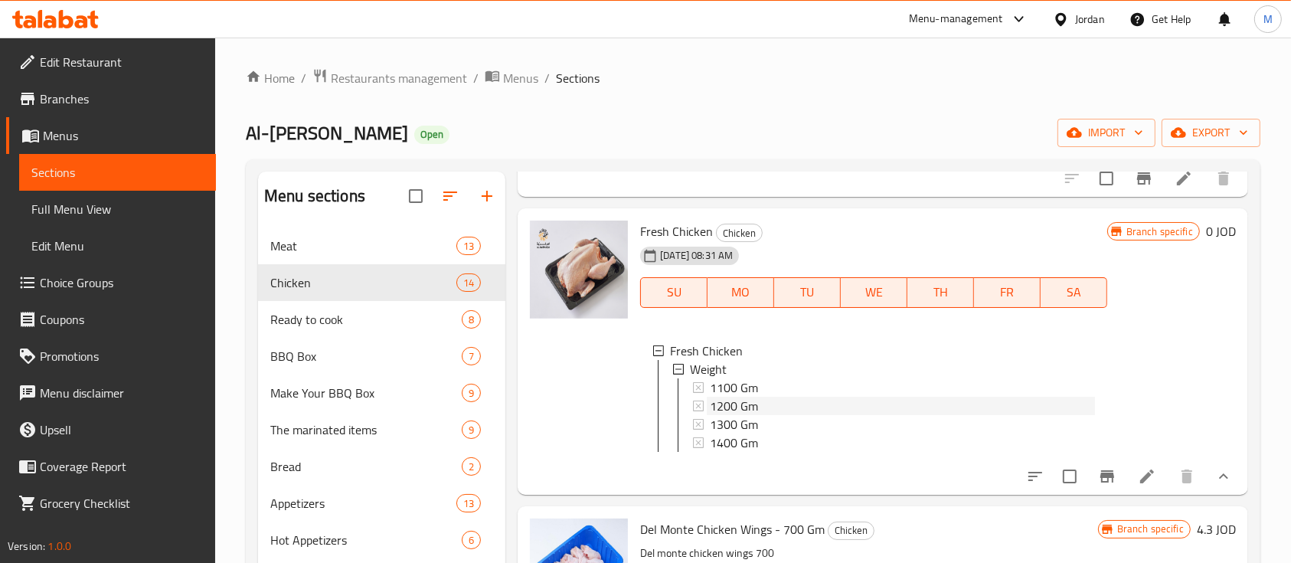
click at [828, 415] on div "1200 Gm" at bounding box center [902, 406] width 384 height 18
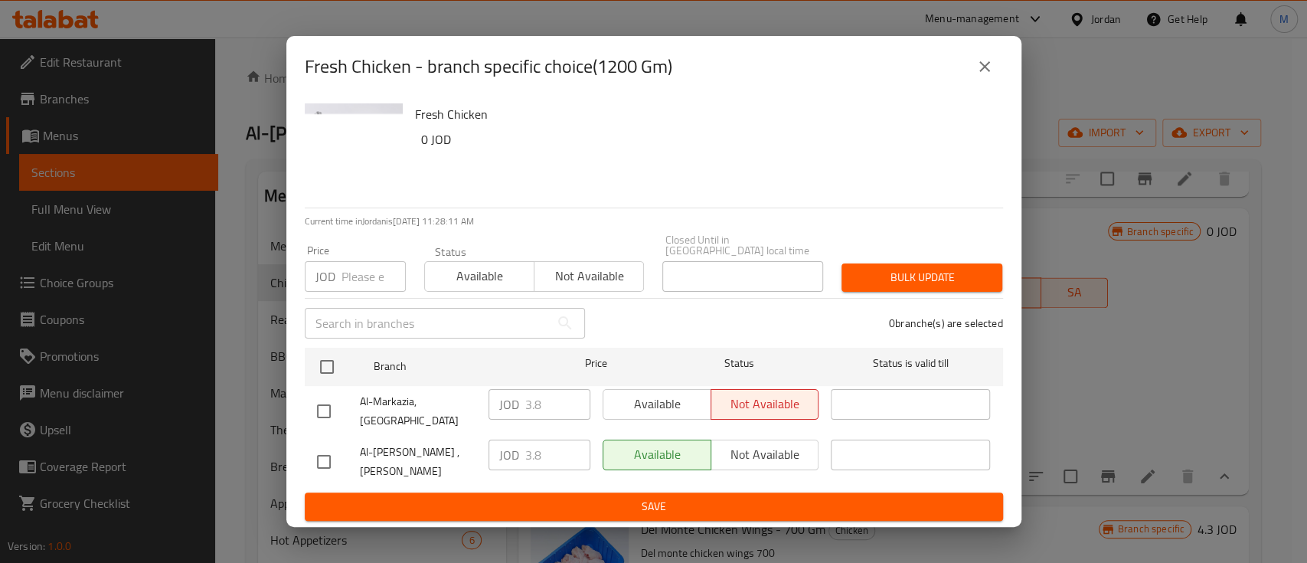
click at [519, 407] on div "JOD 3.8 ​" at bounding box center [540, 404] width 102 height 31
click at [976, 76] on icon "close" at bounding box center [985, 66] width 18 height 18
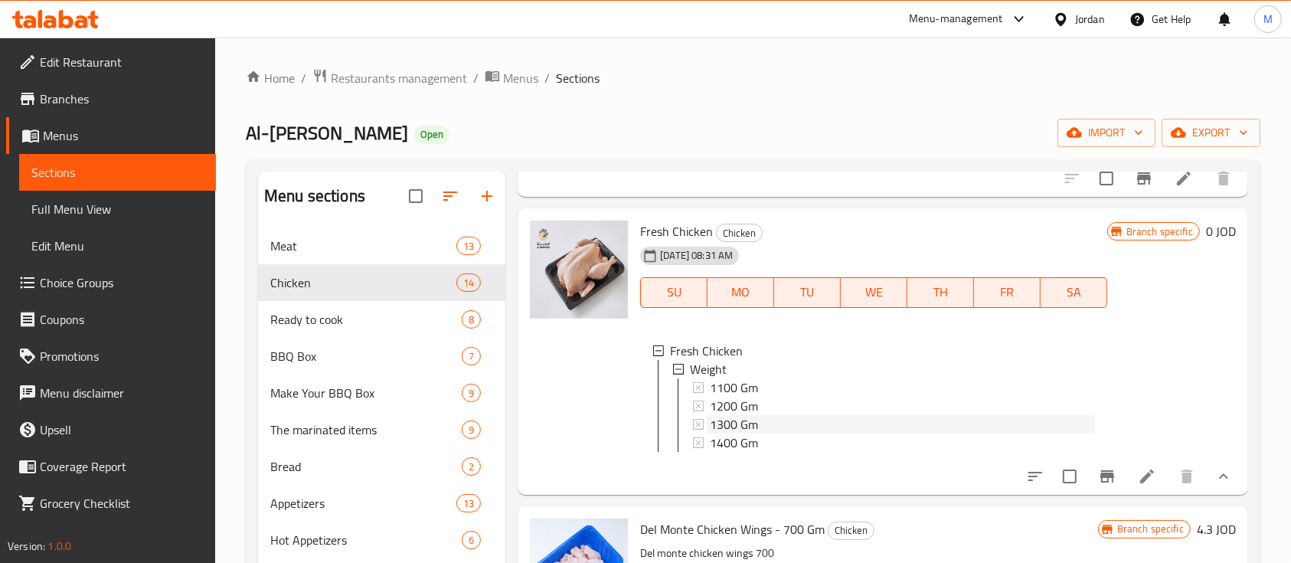
click at [783, 433] on div "1300 Gm" at bounding box center [902, 424] width 384 height 18
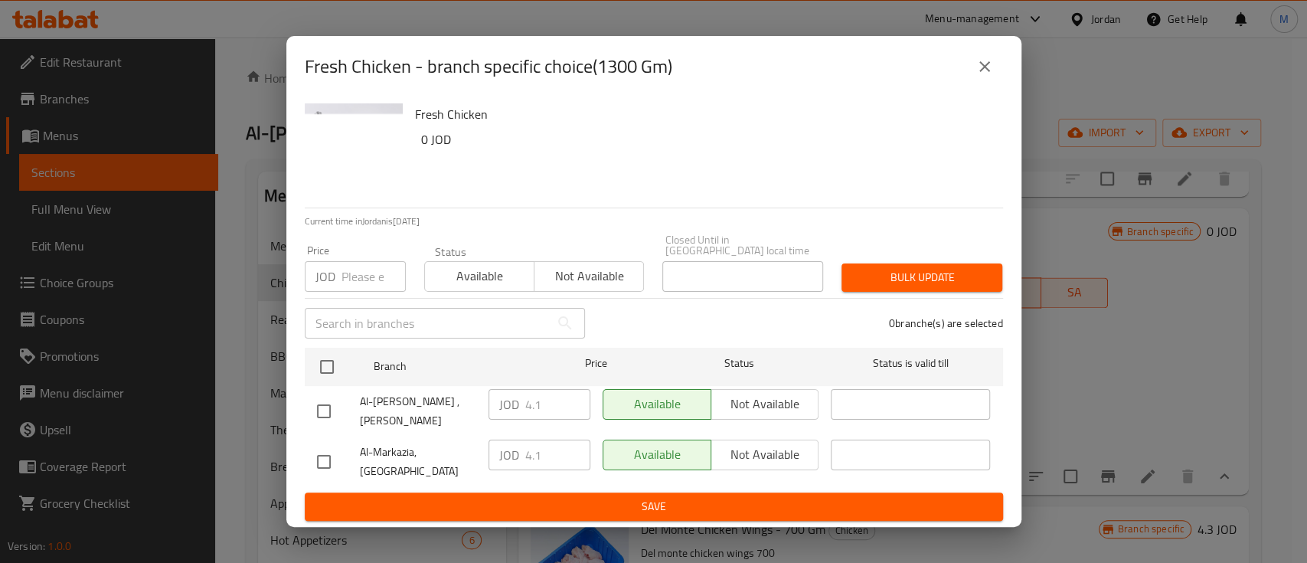
click at [515, 406] on div "JOD 4.1 ​" at bounding box center [540, 404] width 102 height 31
click at [978, 70] on icon "close" at bounding box center [985, 66] width 18 height 18
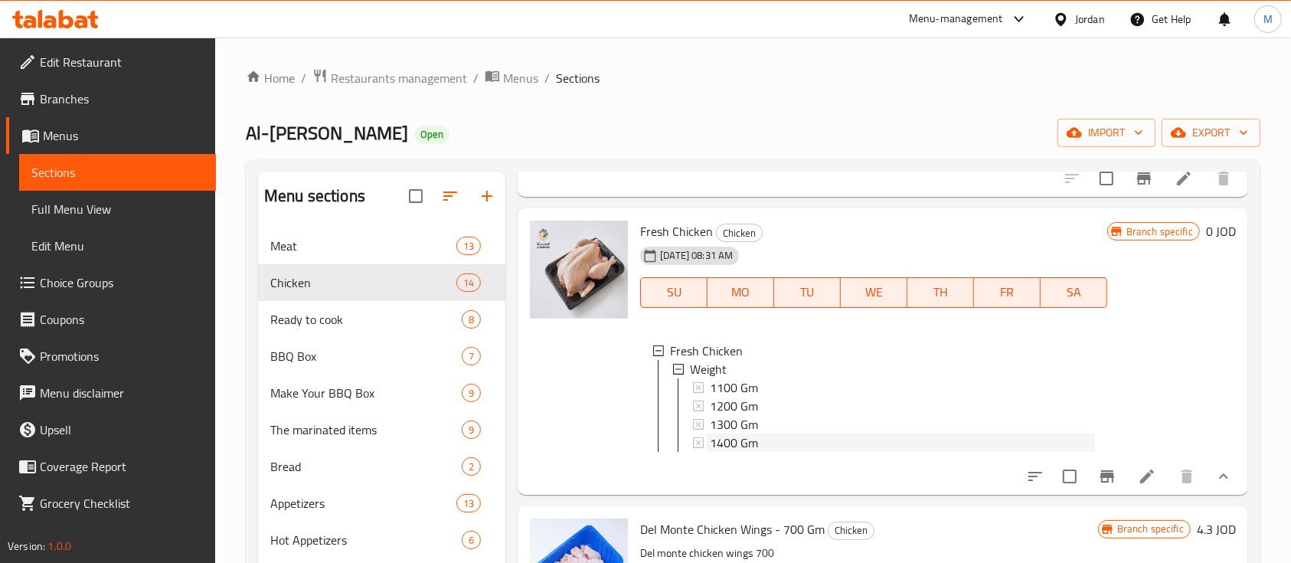
click at [783, 452] on div "1400 Gm" at bounding box center [902, 442] width 384 height 18
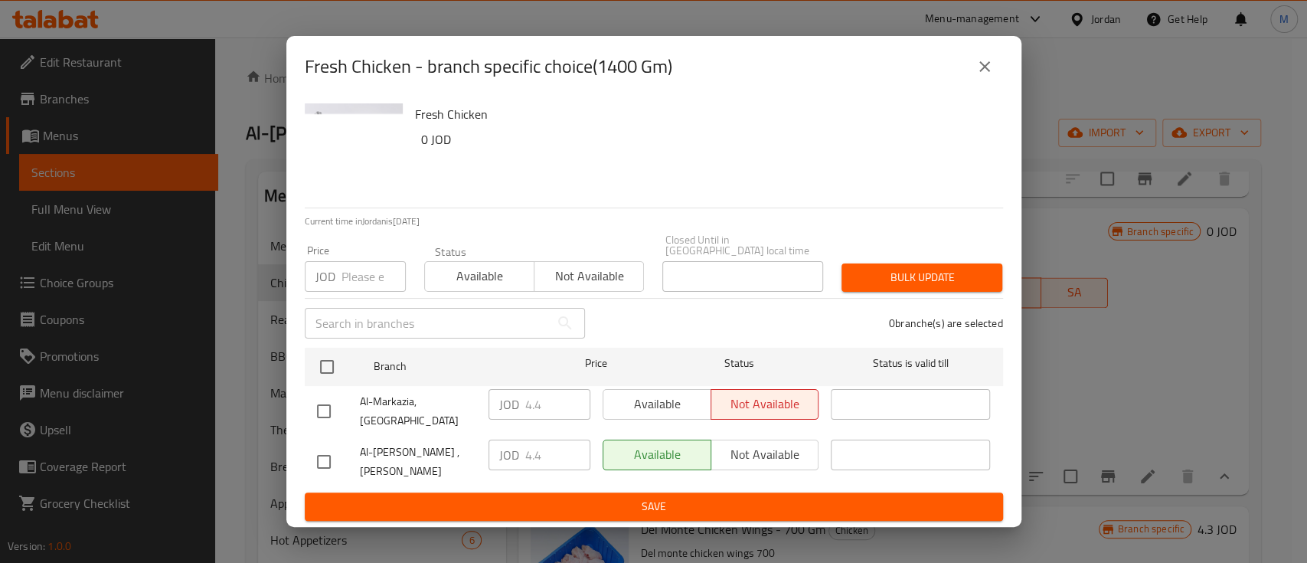
click at [515, 410] on div "JOD 4.4 ​" at bounding box center [540, 404] width 102 height 31
drag, startPoint x: 982, startPoint y: 74, endPoint x: 933, endPoint y: 230, distance: 163.5
click at [982, 76] on icon "close" at bounding box center [985, 66] width 18 height 18
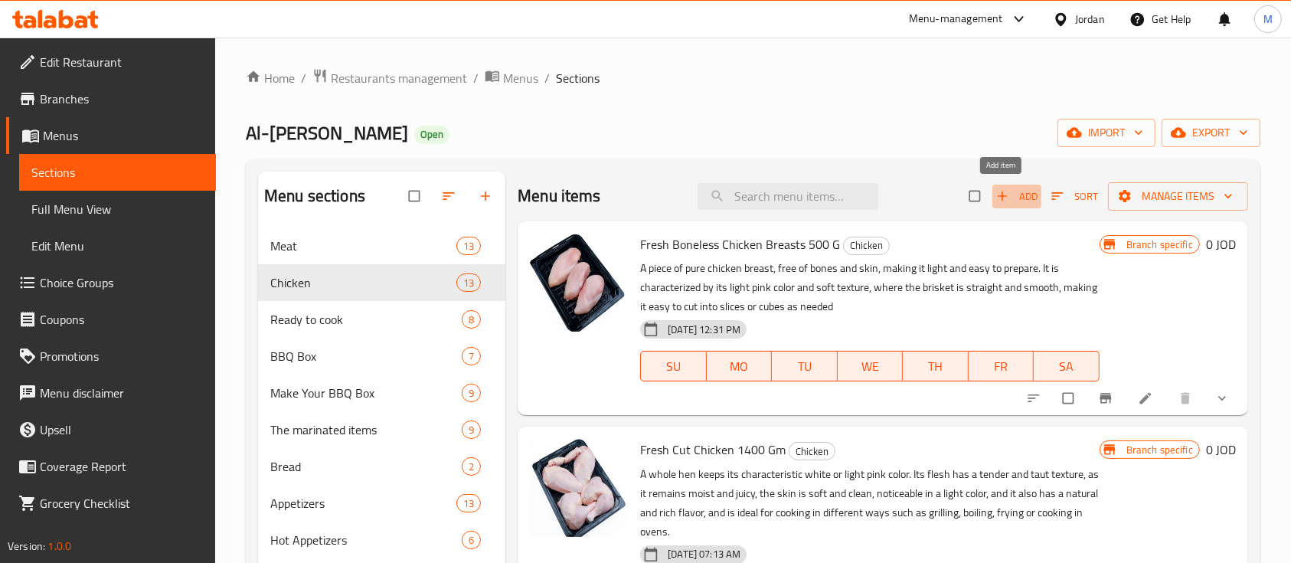
click at [1005, 193] on span "Add" at bounding box center [1016, 197] width 41 height 18
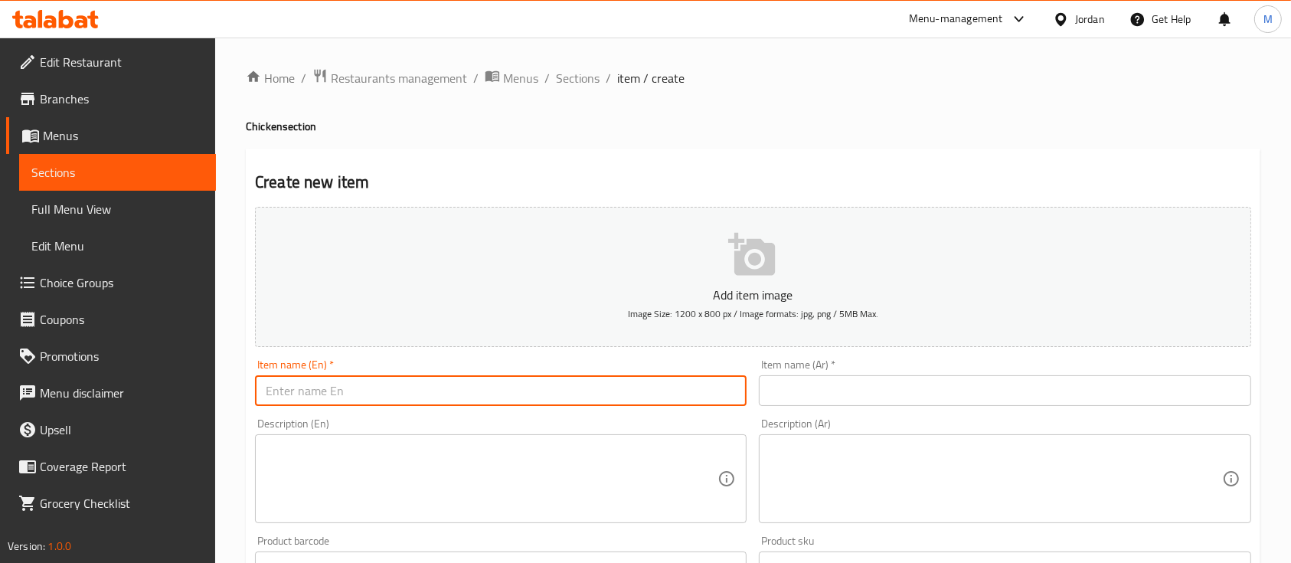
click at [354, 382] on input "text" at bounding box center [501, 390] width 492 height 31
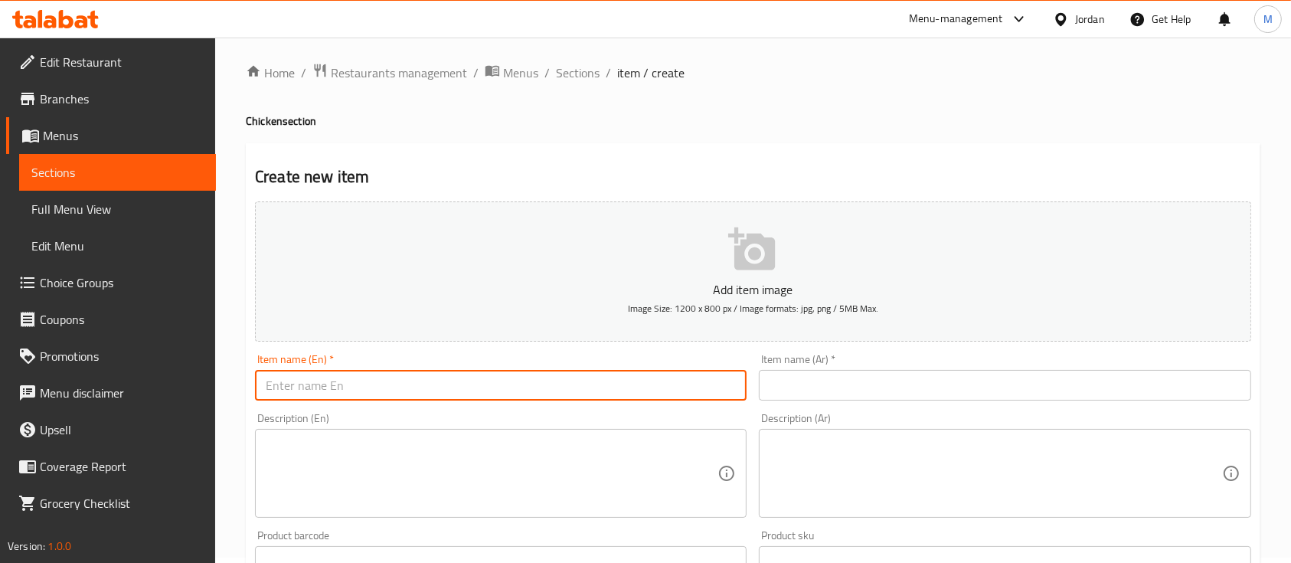
scroll to position [6, 0]
paste input "Fresh Chicken"
type input "Fresh Chicken"
click at [754, 381] on div "Item name (Ar)   * Item name (Ar) *" at bounding box center [1005, 385] width 504 height 76
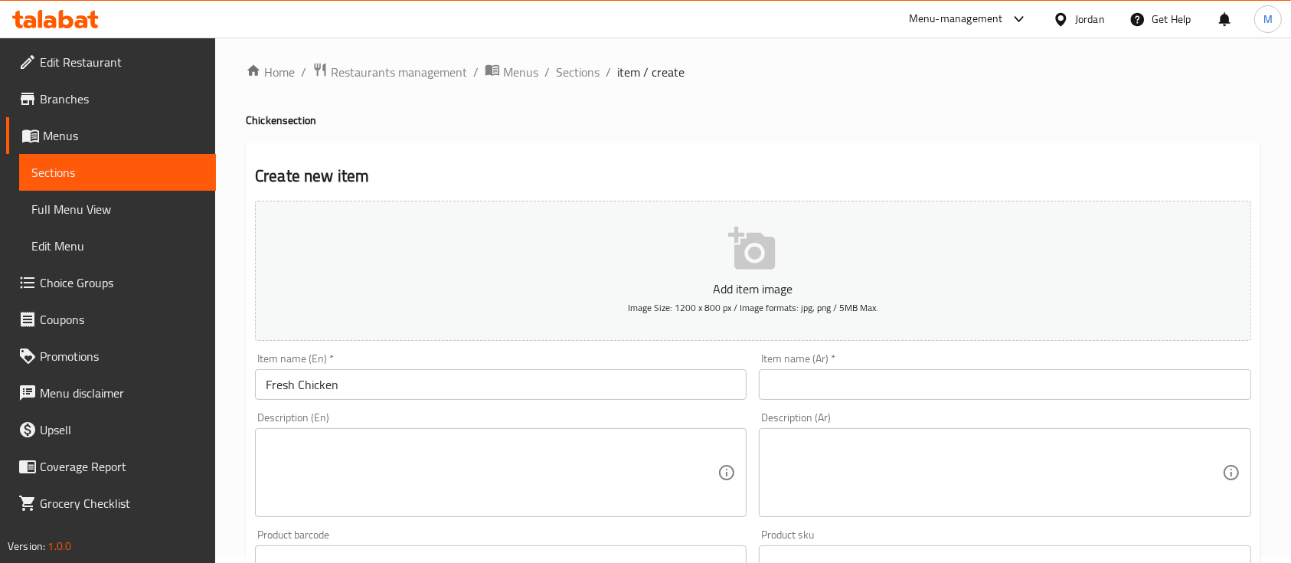
click at [786, 381] on input "text" at bounding box center [1005, 384] width 492 height 31
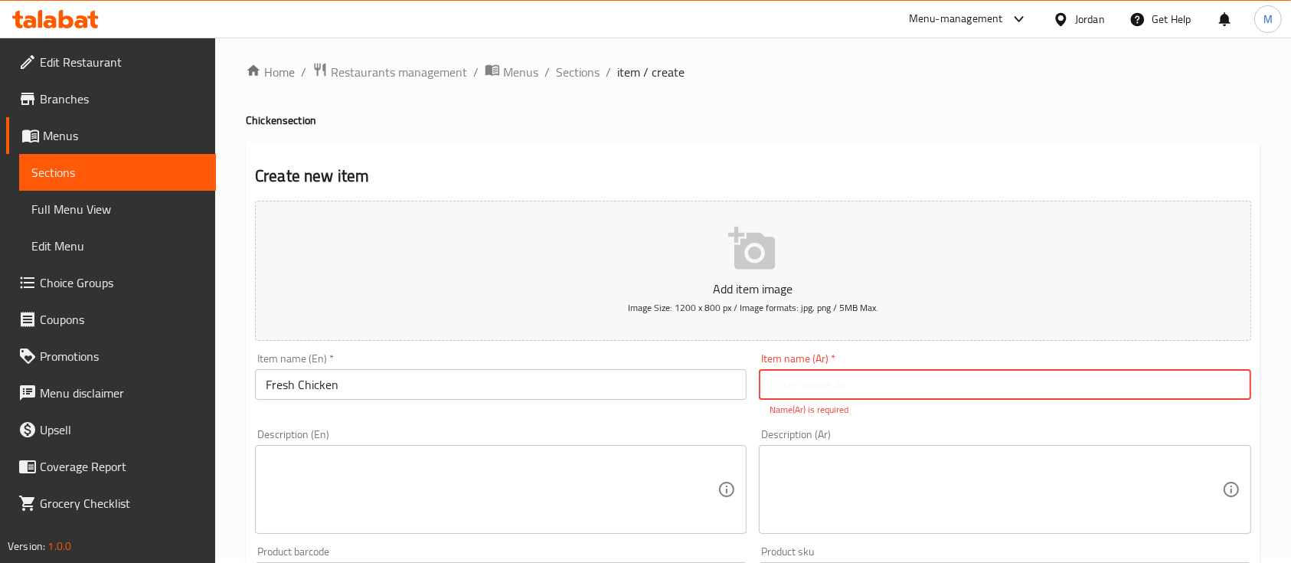
paste input "دجاج طازج"
type input "دجاج طازج"
click at [606, 463] on textarea at bounding box center [492, 489] width 452 height 73
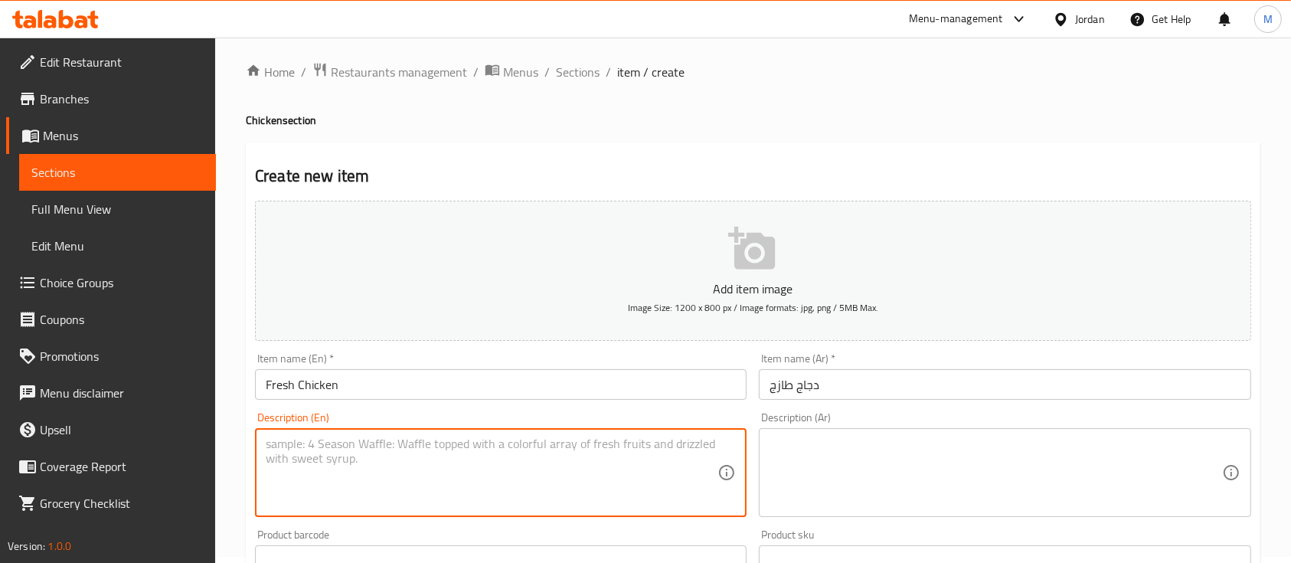
click at [410, 389] on input "Fresh Chicken" at bounding box center [501, 384] width 492 height 31
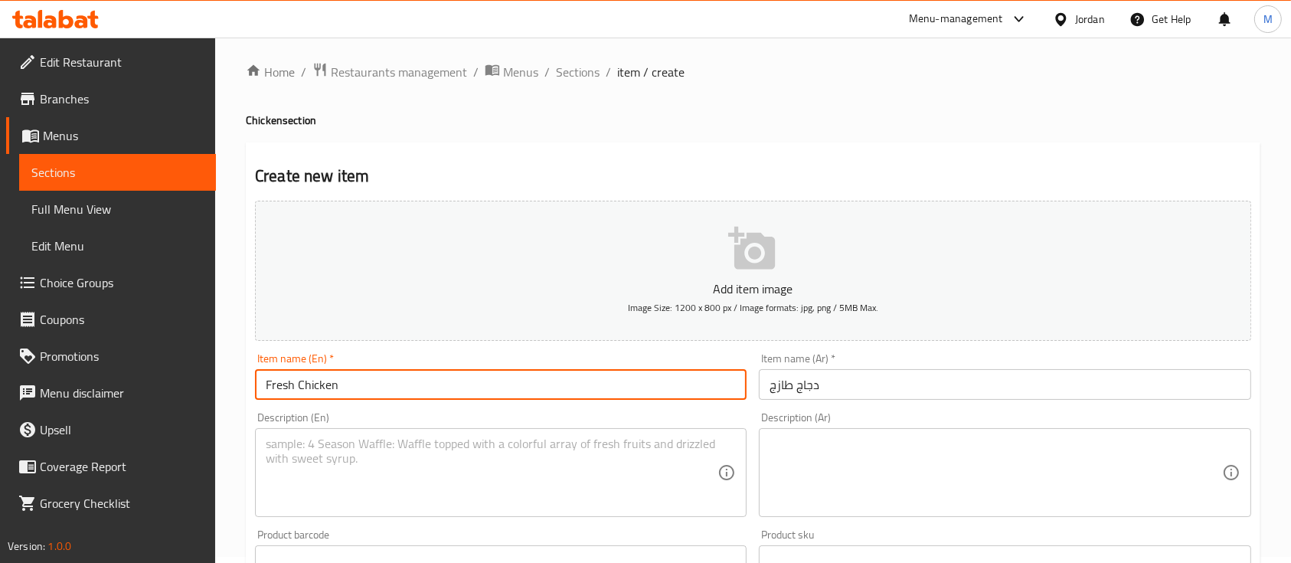
paste input "1100"
type input "Fresh Chicken 1100"
click at [852, 391] on input "دجاج طازج" at bounding box center [1005, 384] width 492 height 31
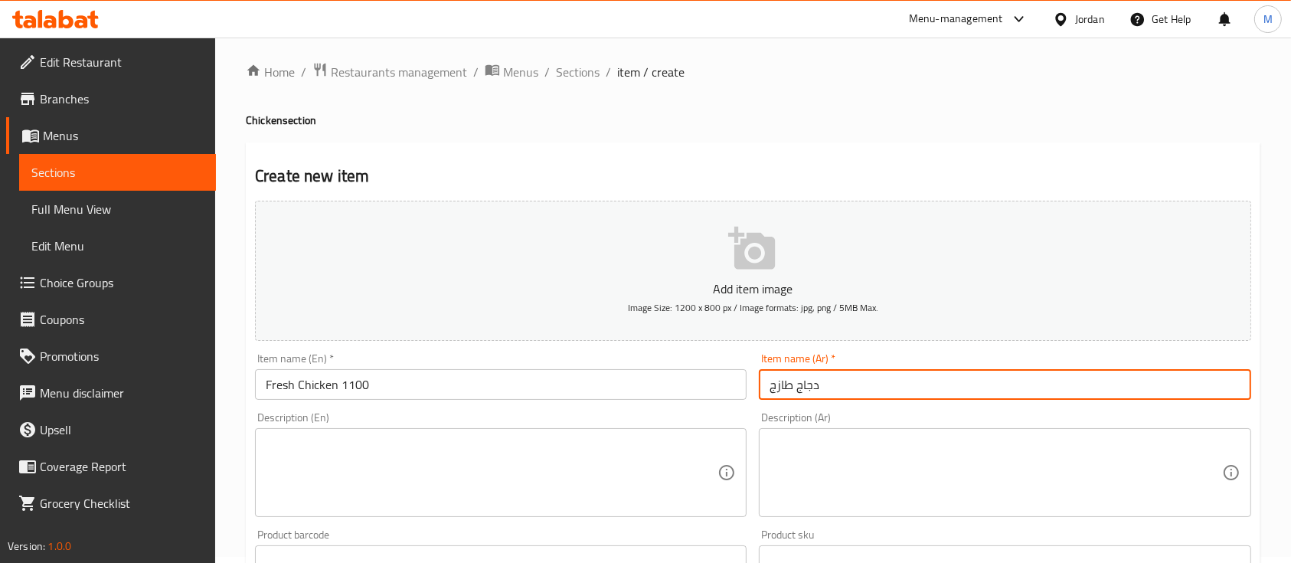
paste input "1100"
type input "دجاج طازج 1100"
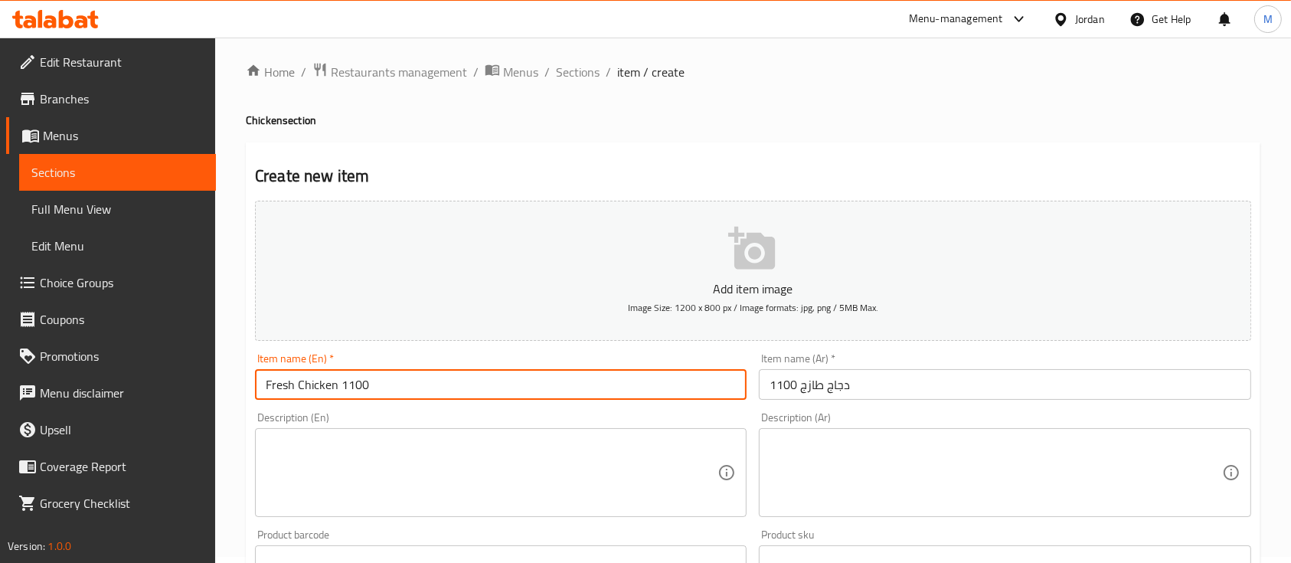
click at [454, 386] on input "Fresh Chicken 1100" at bounding box center [501, 384] width 492 height 31
type input "Fresh Chicken 1100 Gm"
click at [861, 378] on input "دجاج طازج 1100" at bounding box center [1005, 384] width 492 height 31
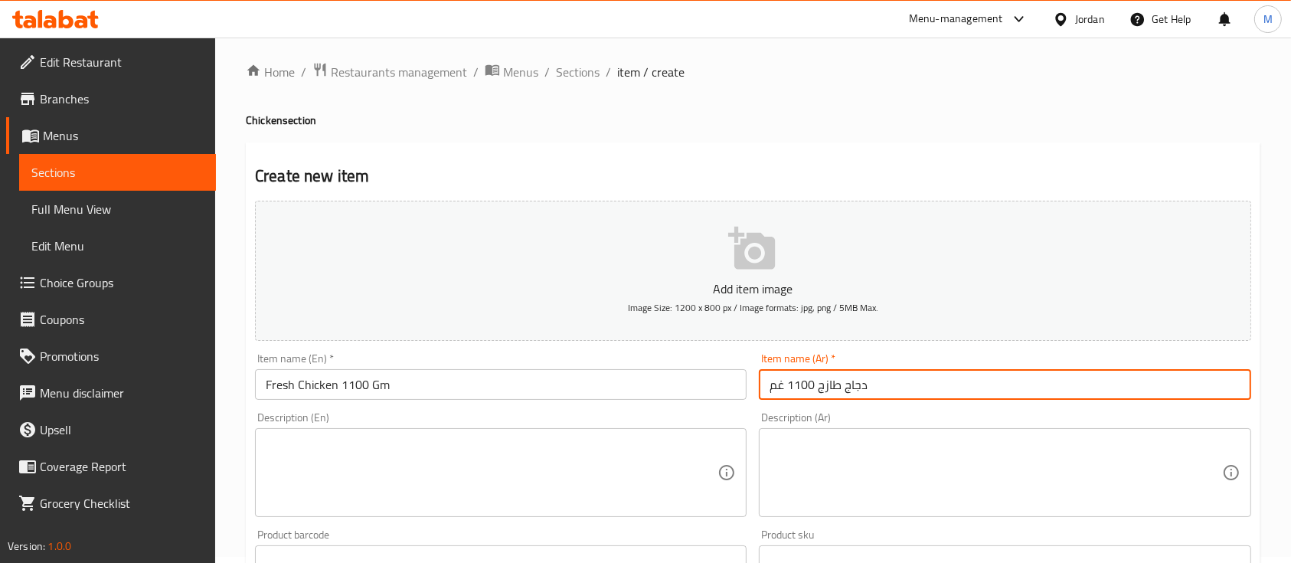
type input "دجاج طازج 1100 غم"
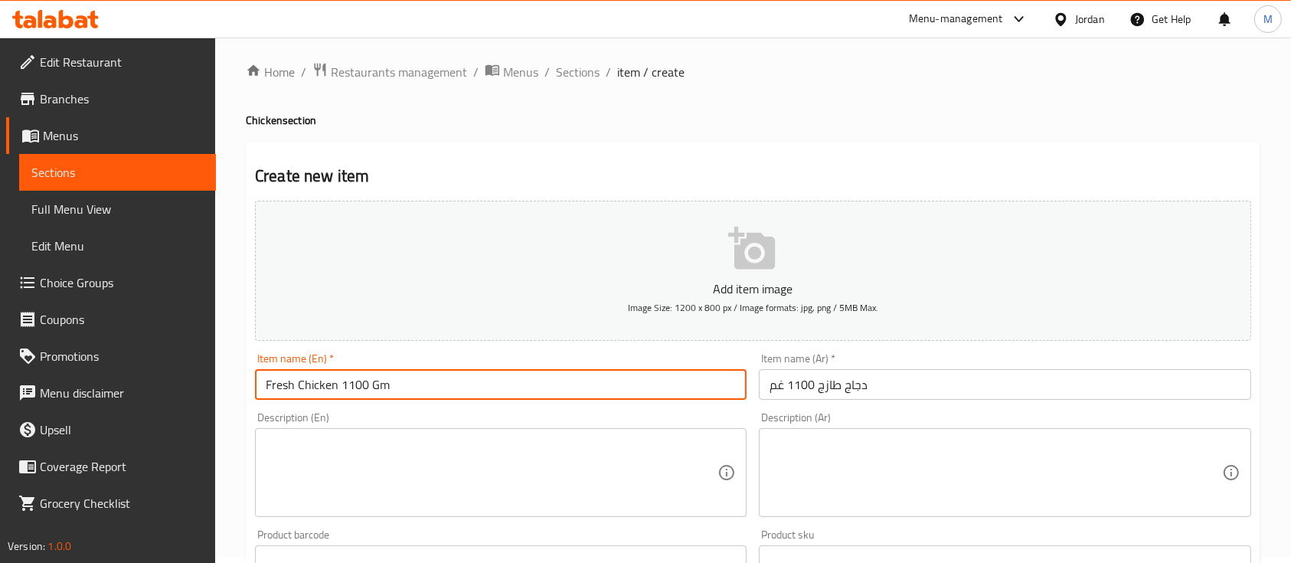
drag, startPoint x: 400, startPoint y: 384, endPoint x: 372, endPoint y: 383, distance: 28.4
click at [372, 383] on input "Fresh Chicken 1100 Gm" at bounding box center [501, 384] width 492 height 31
click at [685, 380] on input "Fresh Chicken 1100 Gm" at bounding box center [501, 384] width 492 height 31
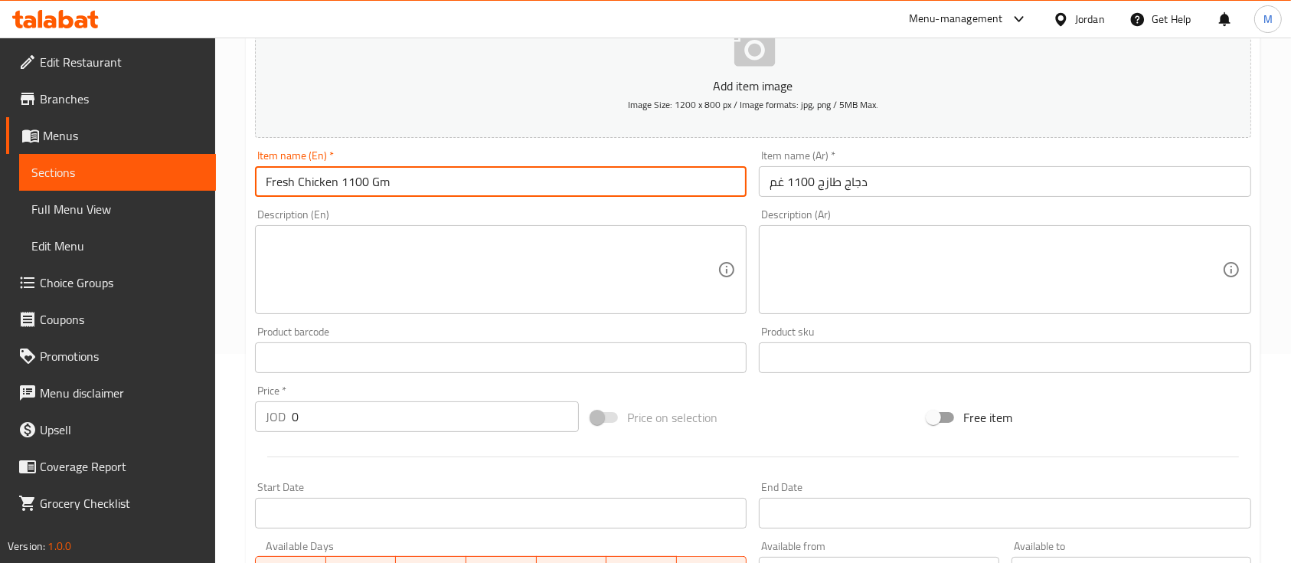
scroll to position [210, 0]
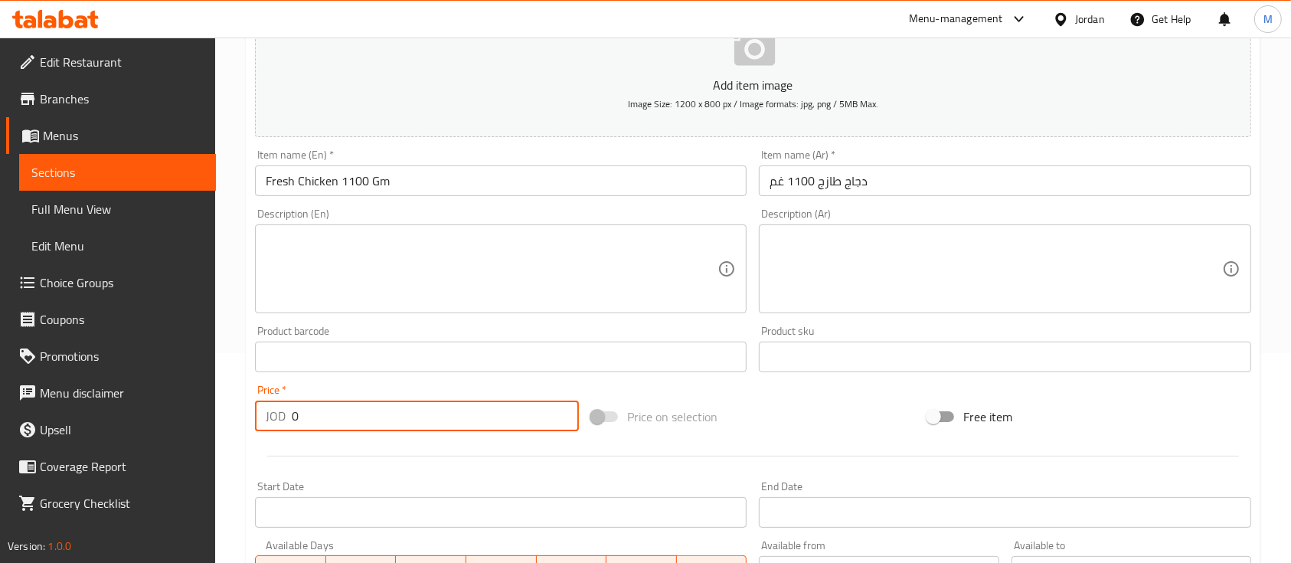
drag, startPoint x: 318, startPoint y: 413, endPoint x: 272, endPoint y: 423, distance: 47.2
click at [268, 420] on div "JOD 0 Price *" at bounding box center [417, 415] width 324 height 31
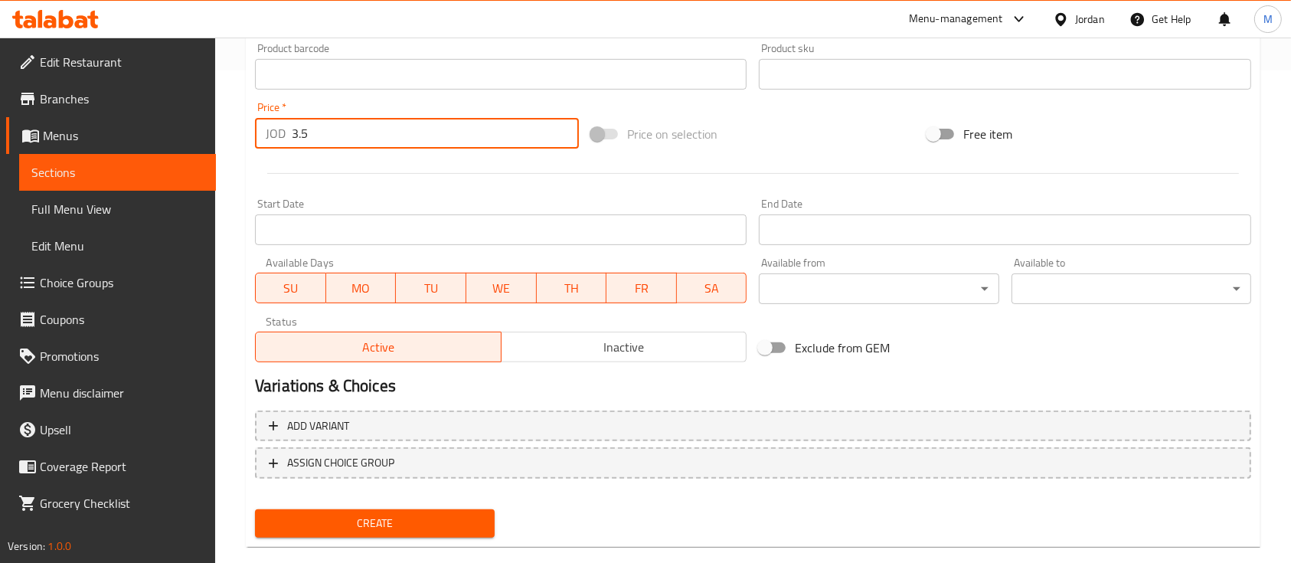
scroll to position [510, 0]
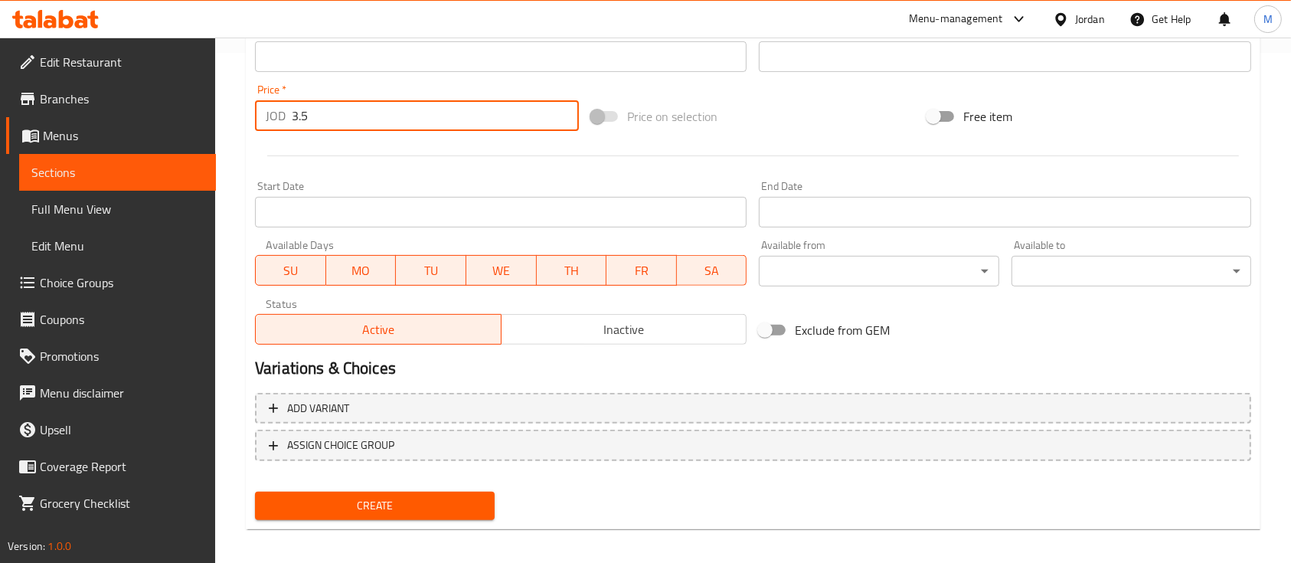
type input "3.5"
click at [485, 177] on div "Start Date Start Date" at bounding box center [501, 204] width 504 height 59
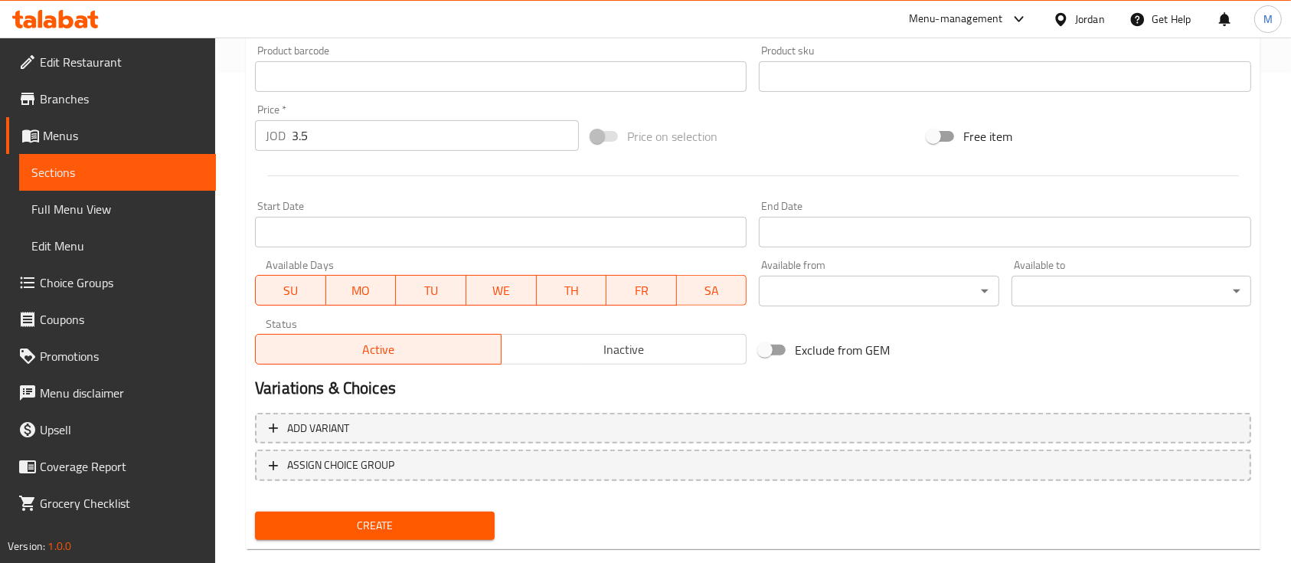
scroll to position [519, 0]
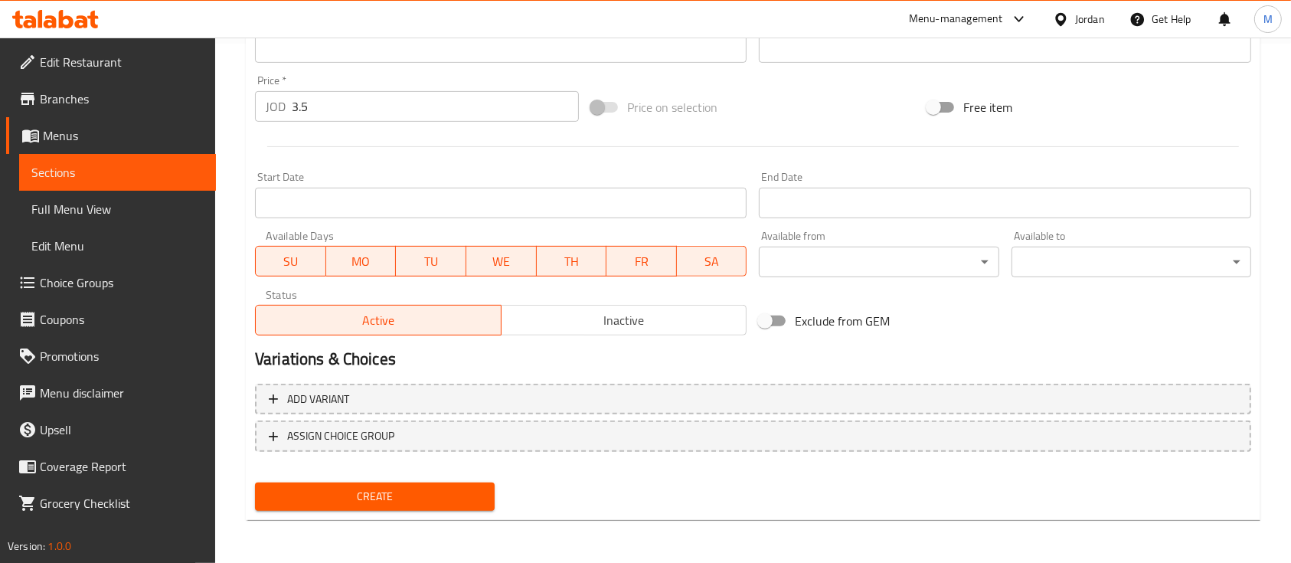
click at [430, 498] on span "Create" at bounding box center [374, 496] width 215 height 19
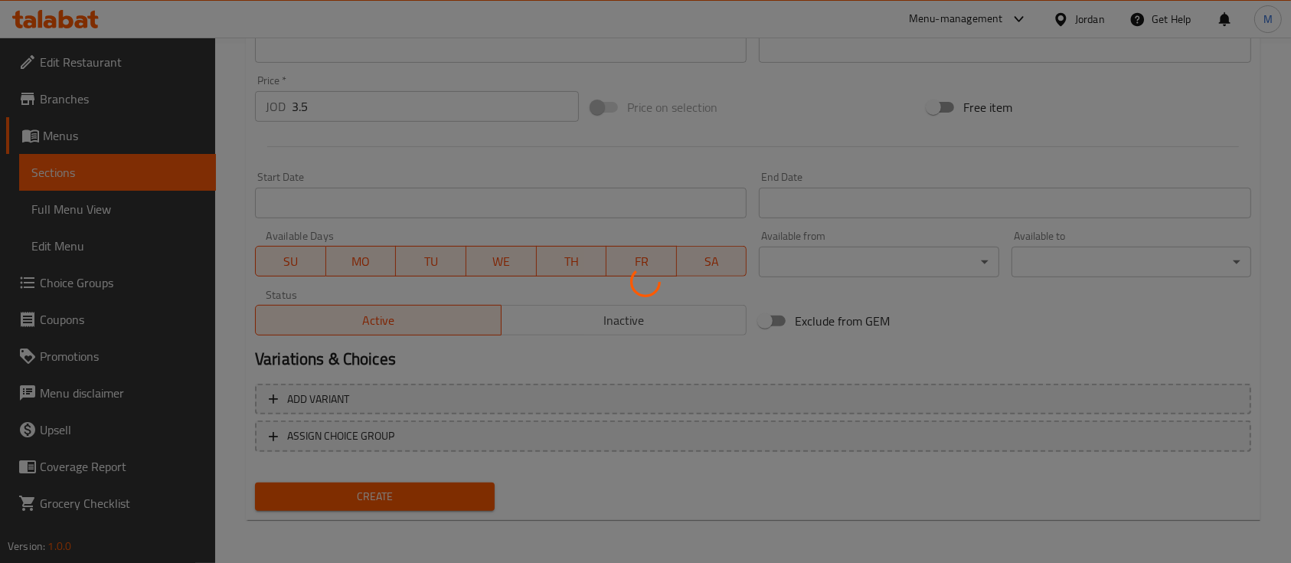
type input "0"
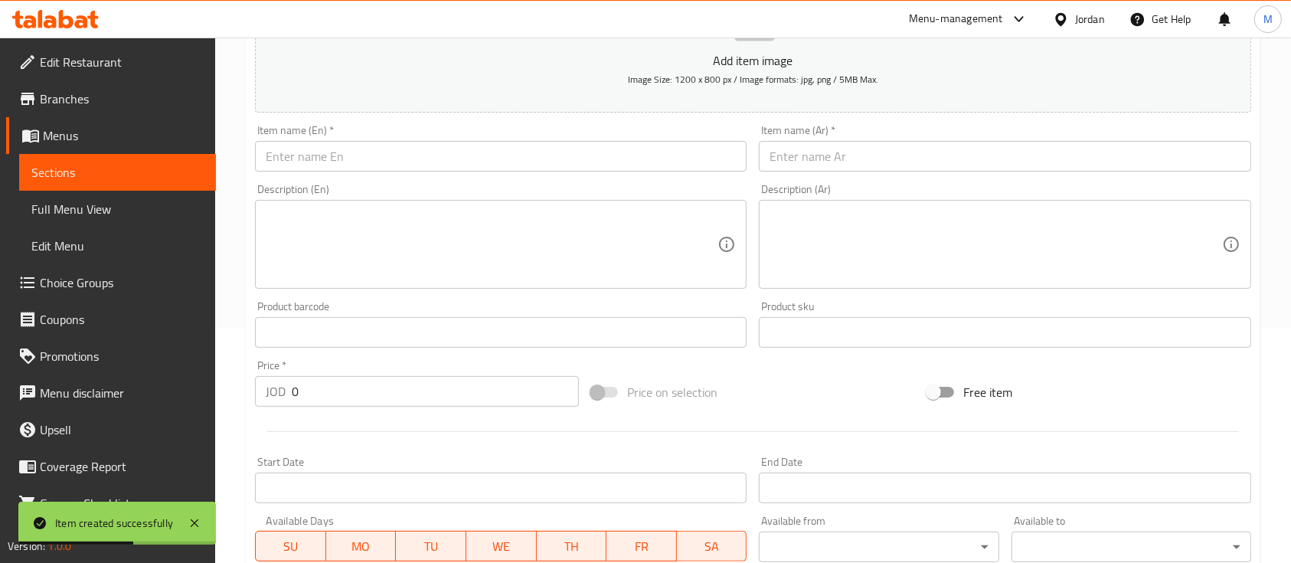
scroll to position [196, 0]
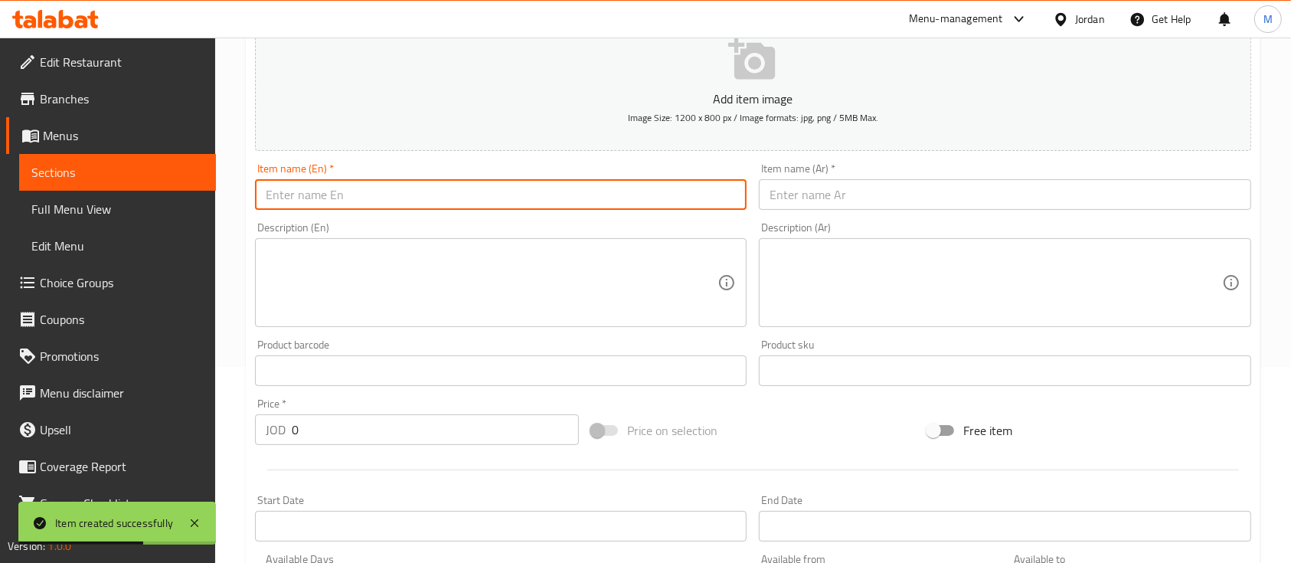
click at [386, 193] on input "text" at bounding box center [501, 194] width 492 height 31
paste input "Fresh Chicken"
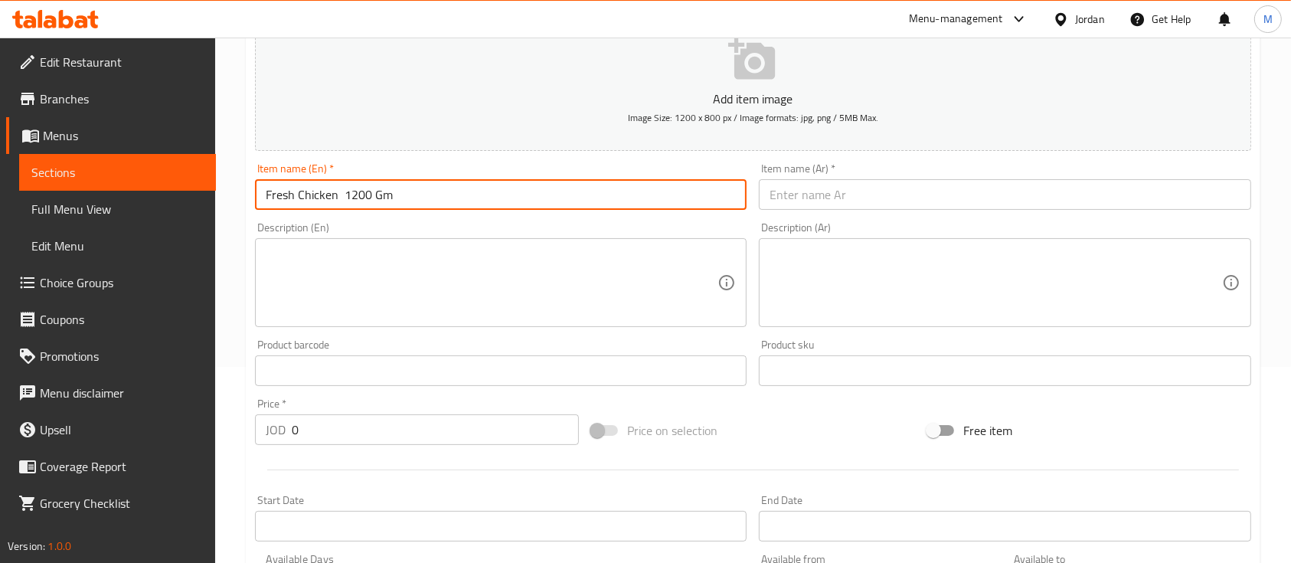
type input "Fresh Chicken 1200 Gm"
click at [806, 196] on input "text" at bounding box center [1005, 194] width 492 height 31
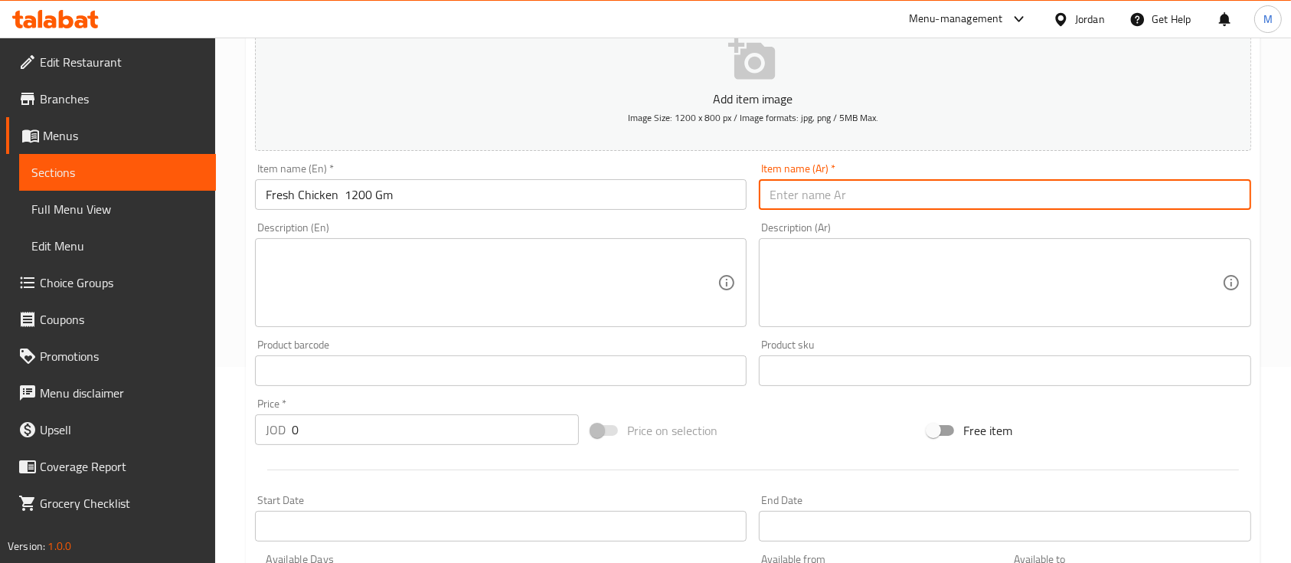
paste input "دجاج طازج"
paste input "1200"
type input "دجاج طازج 1200 غم"
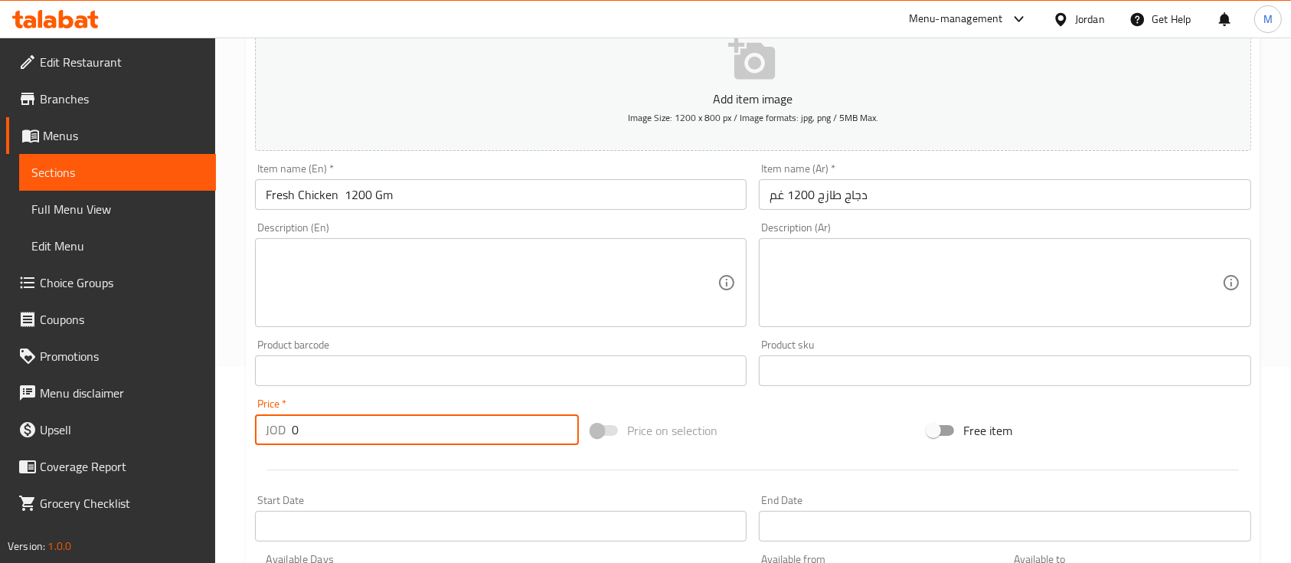
drag, startPoint x: 302, startPoint y: 432, endPoint x: 283, endPoint y: 436, distance: 18.8
click at [284, 433] on div "JOD 0 Price *" at bounding box center [417, 429] width 324 height 31
type input "3.8"
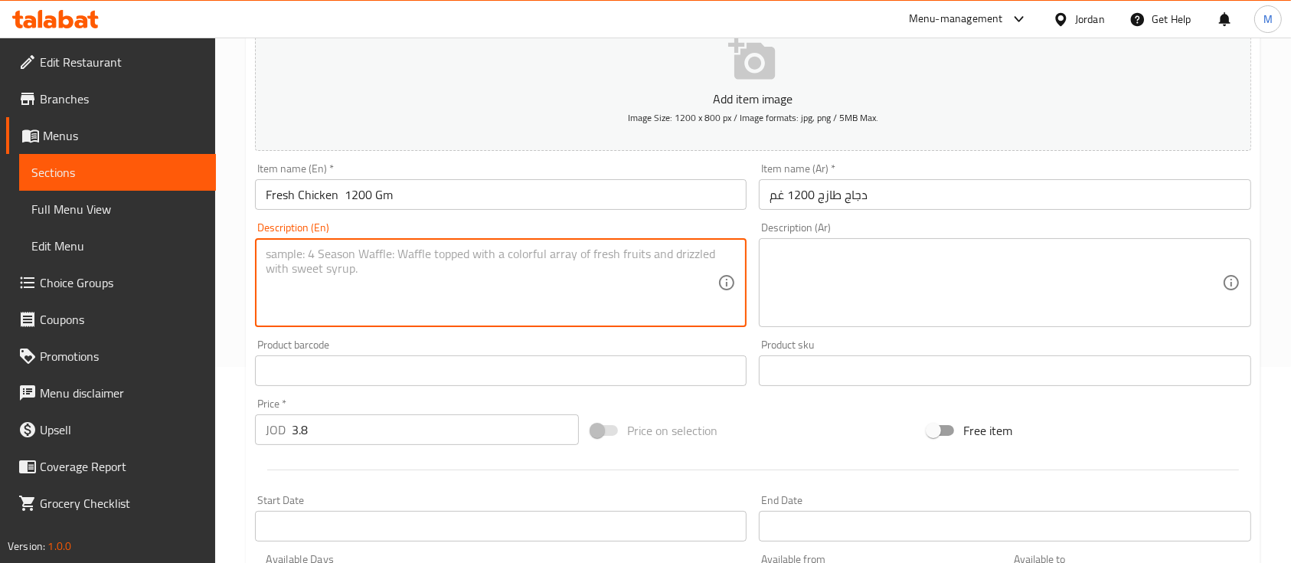
click at [552, 293] on textarea at bounding box center [492, 283] width 452 height 73
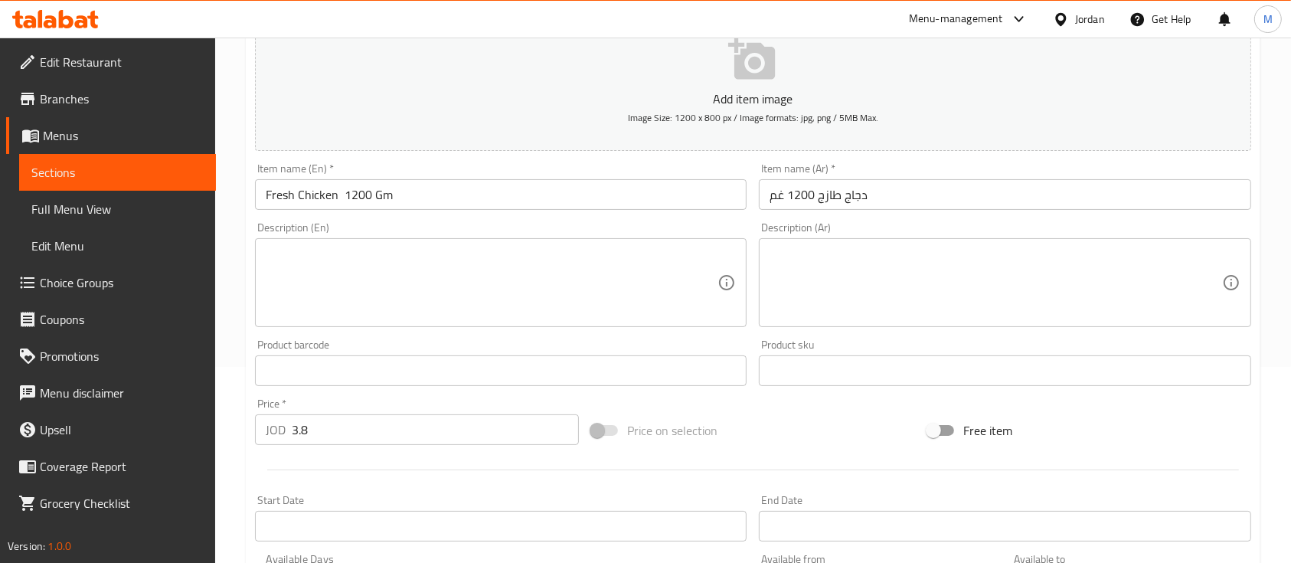
click at [1159, 422] on div "Free item" at bounding box center [1089, 430] width 336 height 41
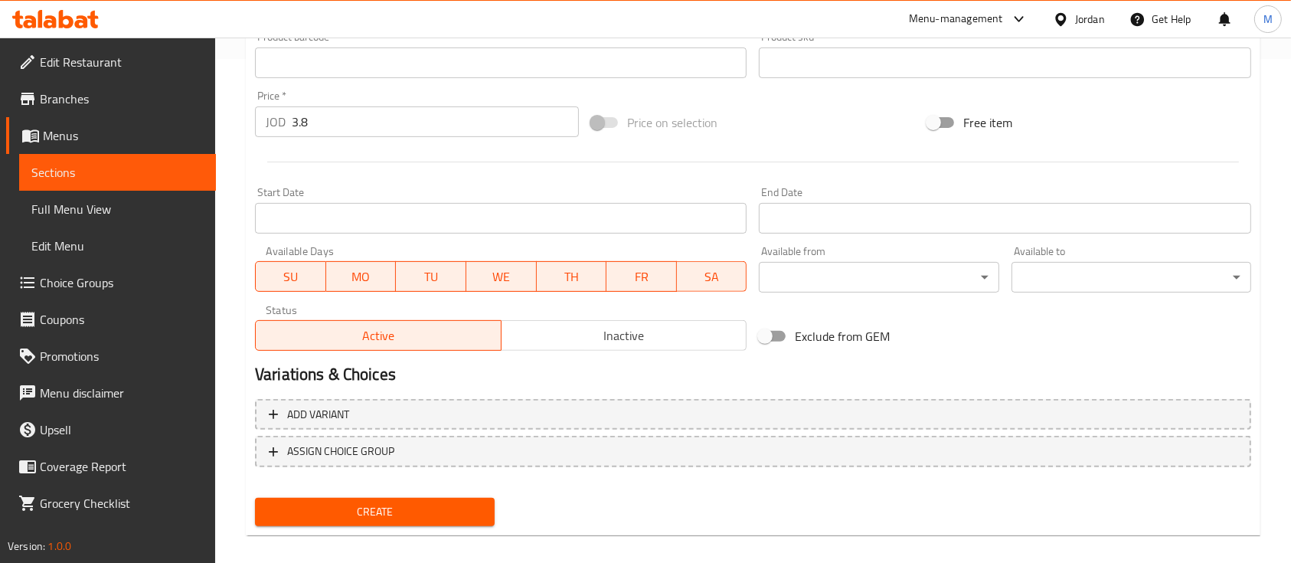
scroll to position [519, 0]
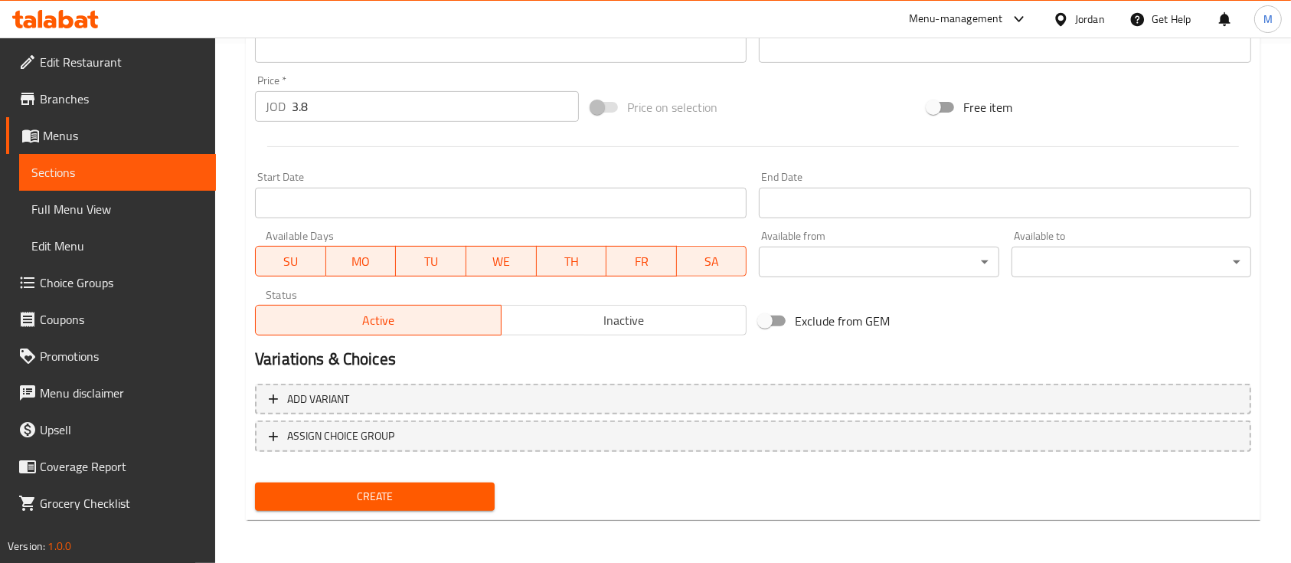
click at [450, 492] on span "Create" at bounding box center [374, 496] width 215 height 19
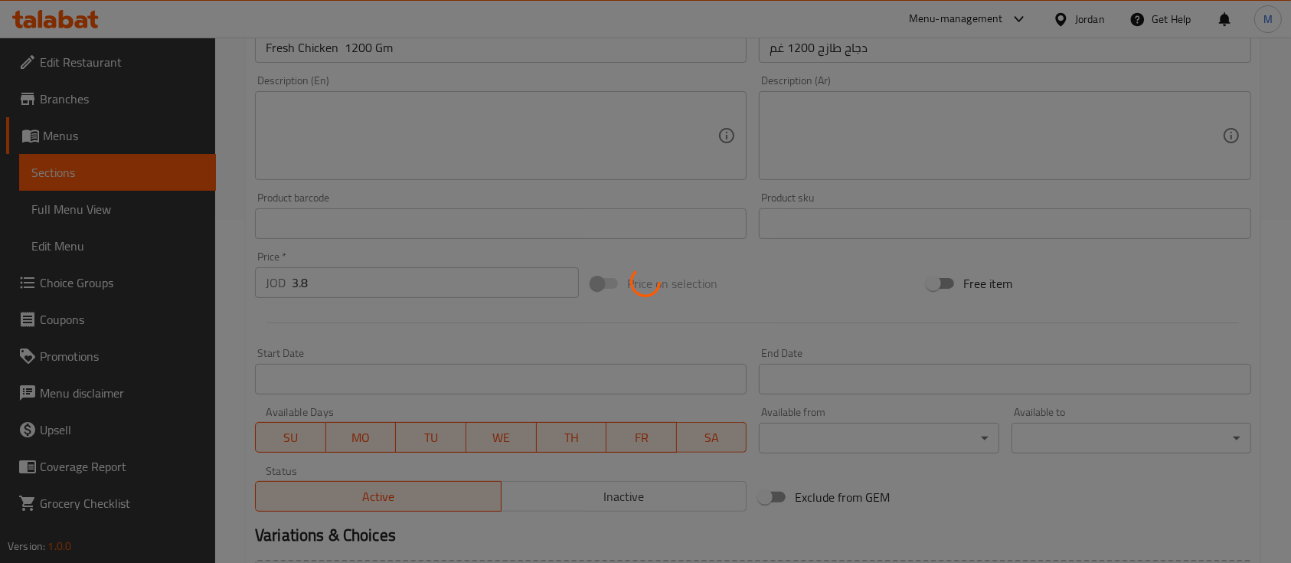
type input "0"
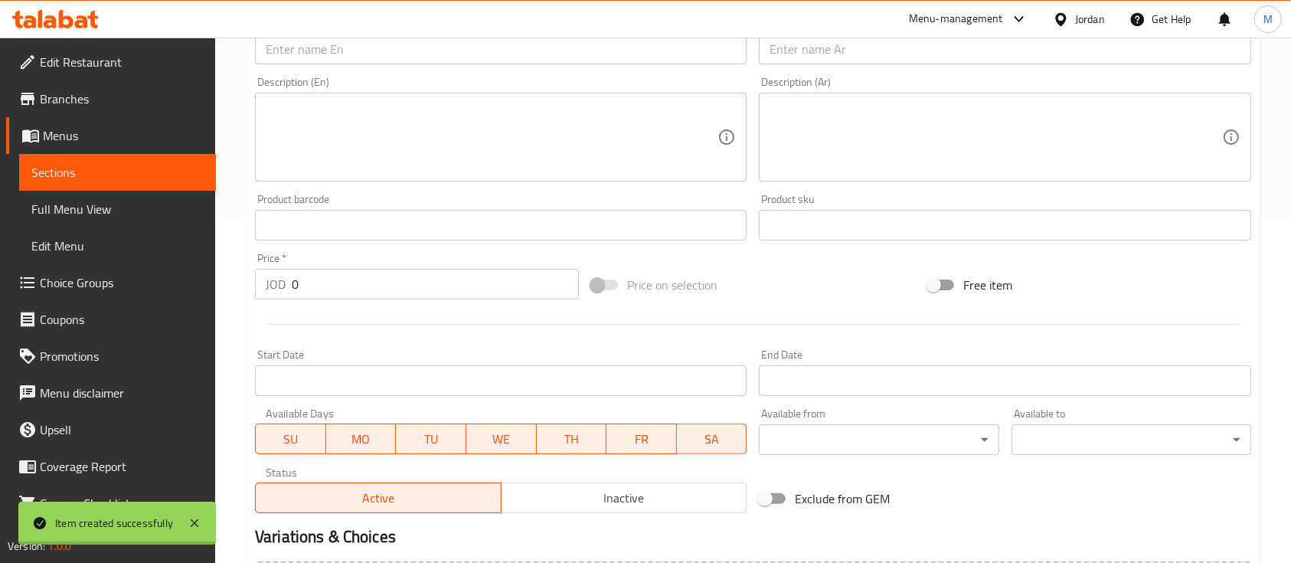
scroll to position [110, 0]
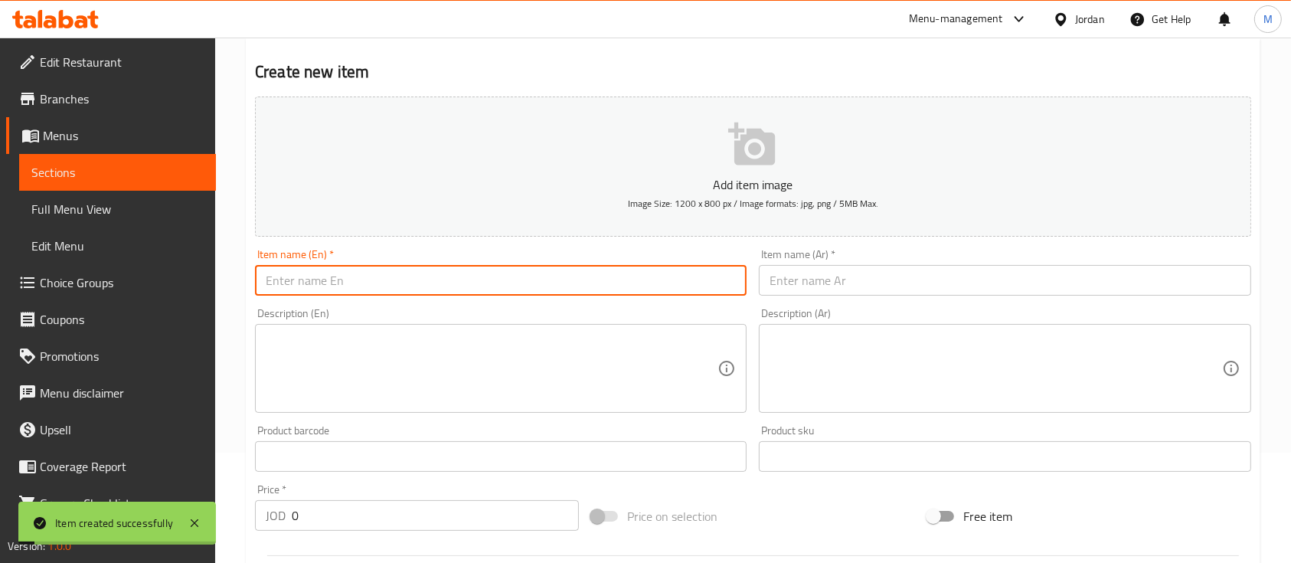
drag, startPoint x: 419, startPoint y: 285, endPoint x: 451, endPoint y: 302, distance: 36.3
click at [419, 285] on input "text" at bounding box center [501, 280] width 492 height 31
paste input "Fresh Chicken"
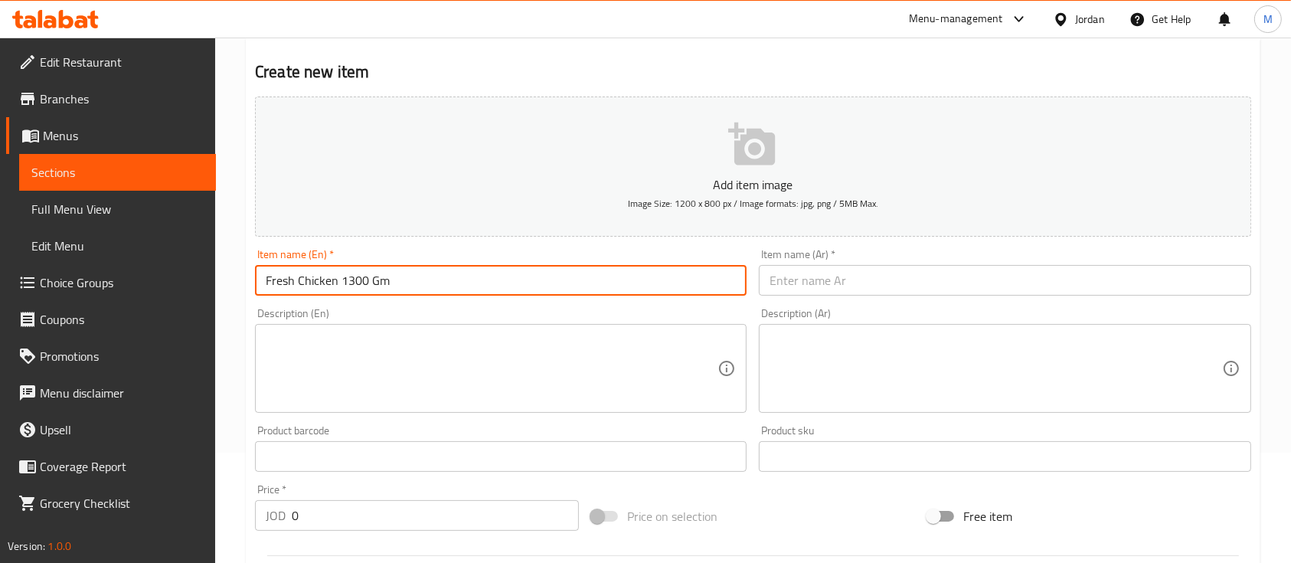
type input "Fresh Chicken 1300 Gm"
click at [843, 291] on input "text" at bounding box center [1005, 280] width 492 height 31
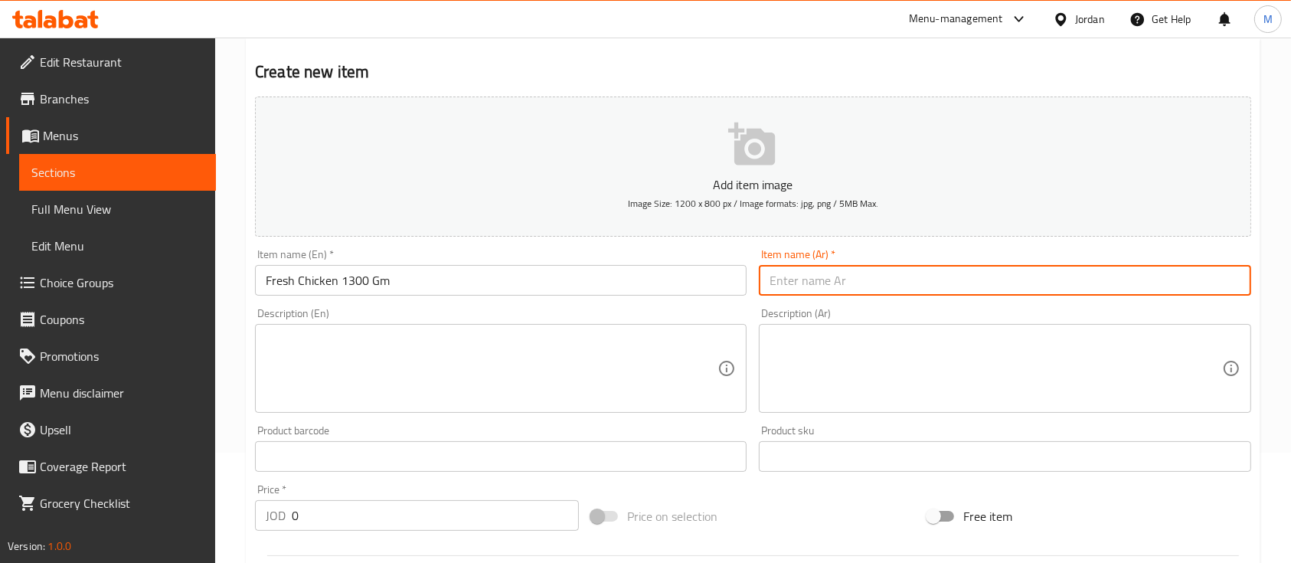
paste input "دجاج طازج"
type input "دجاج طازج 1300 غم"
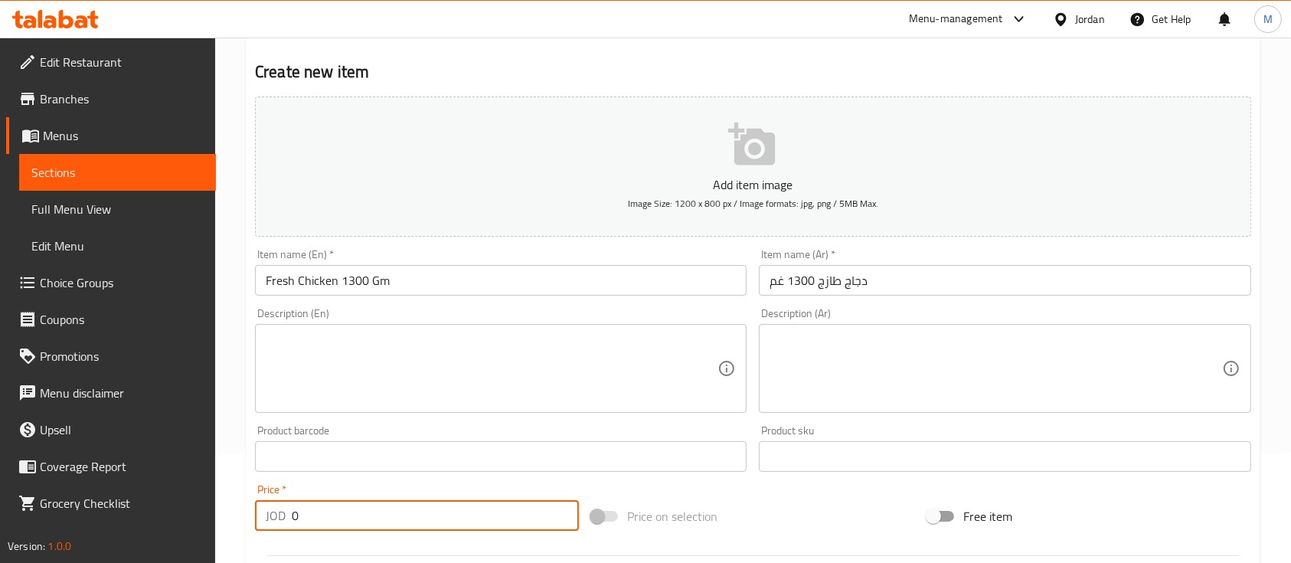
drag, startPoint x: 293, startPoint y: 519, endPoint x: 265, endPoint y: 524, distance: 27.9
click at [265, 524] on div "JOD 0 Price *" at bounding box center [417, 515] width 324 height 31
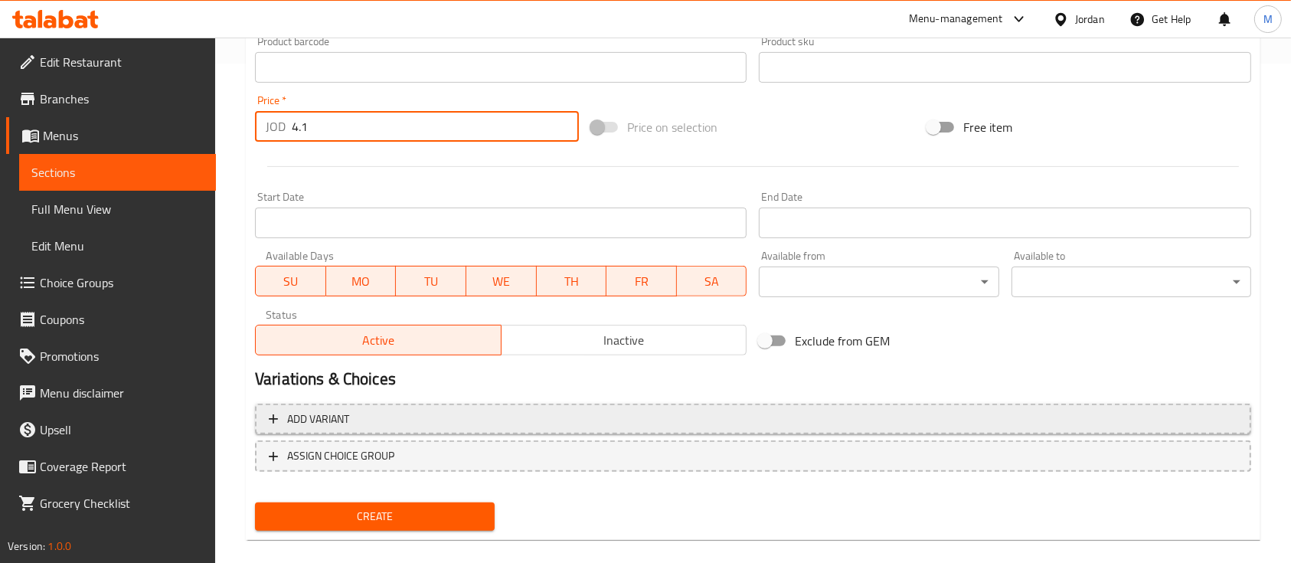
scroll to position [519, 0]
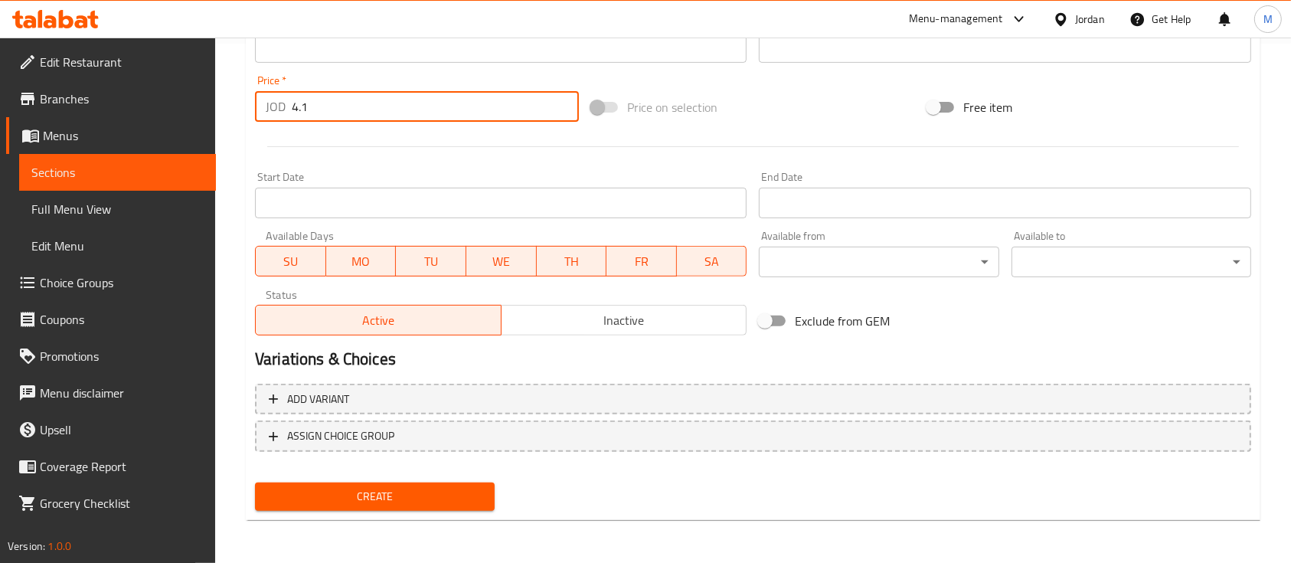
type input "4.1"
click at [450, 494] on span "Create" at bounding box center [374, 496] width 215 height 19
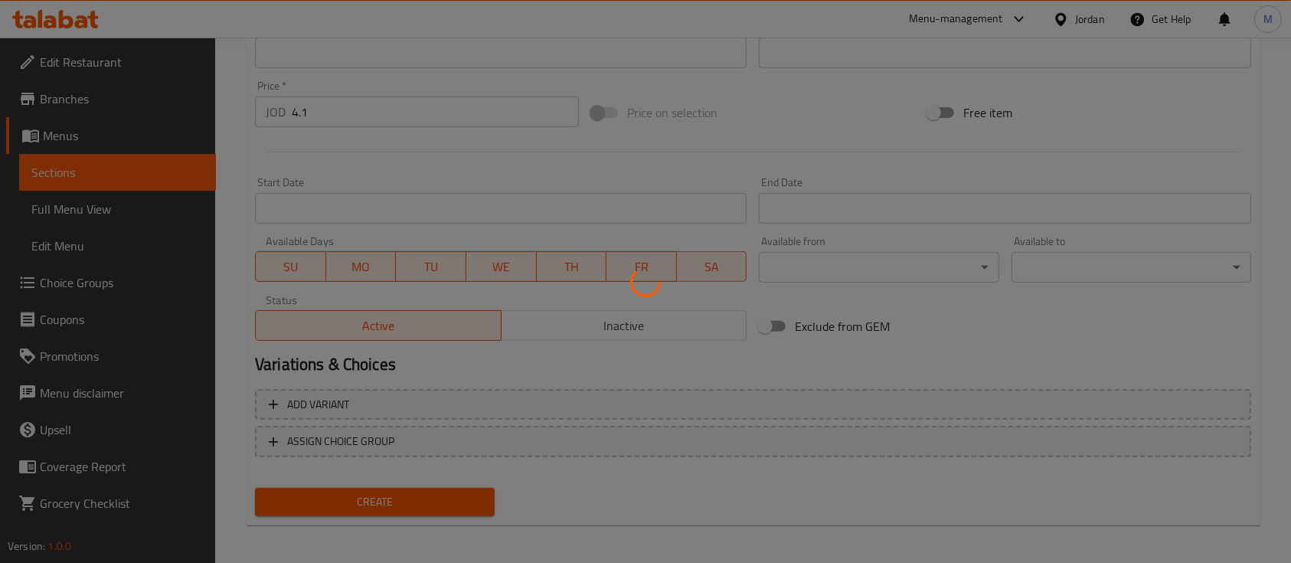
type input "0"
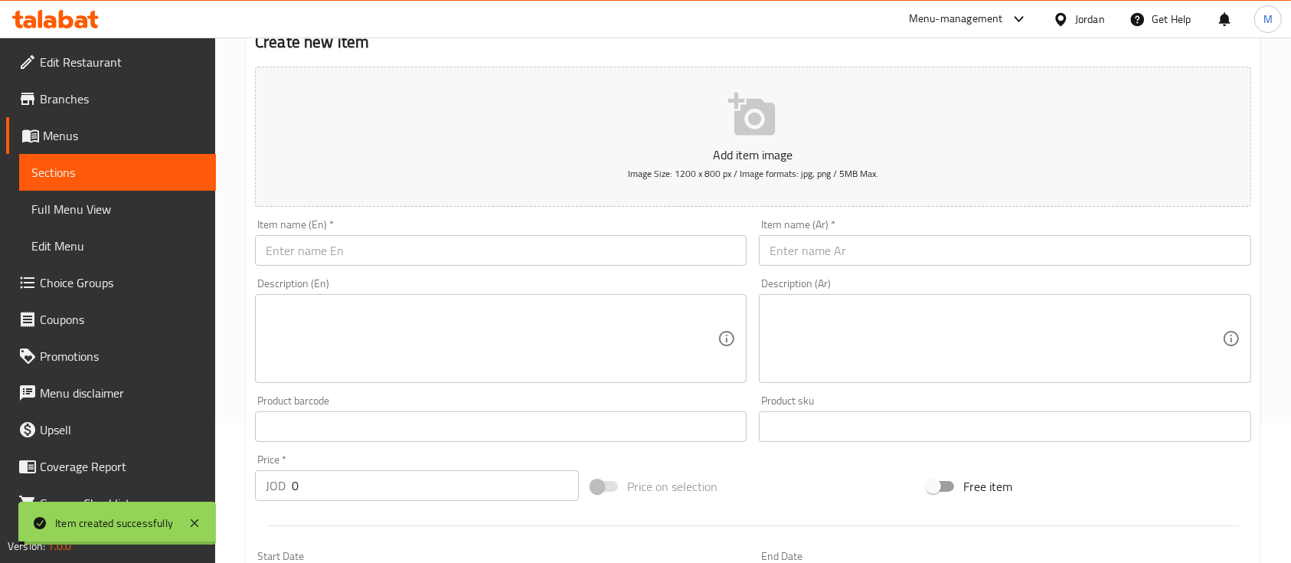
scroll to position [110, 0]
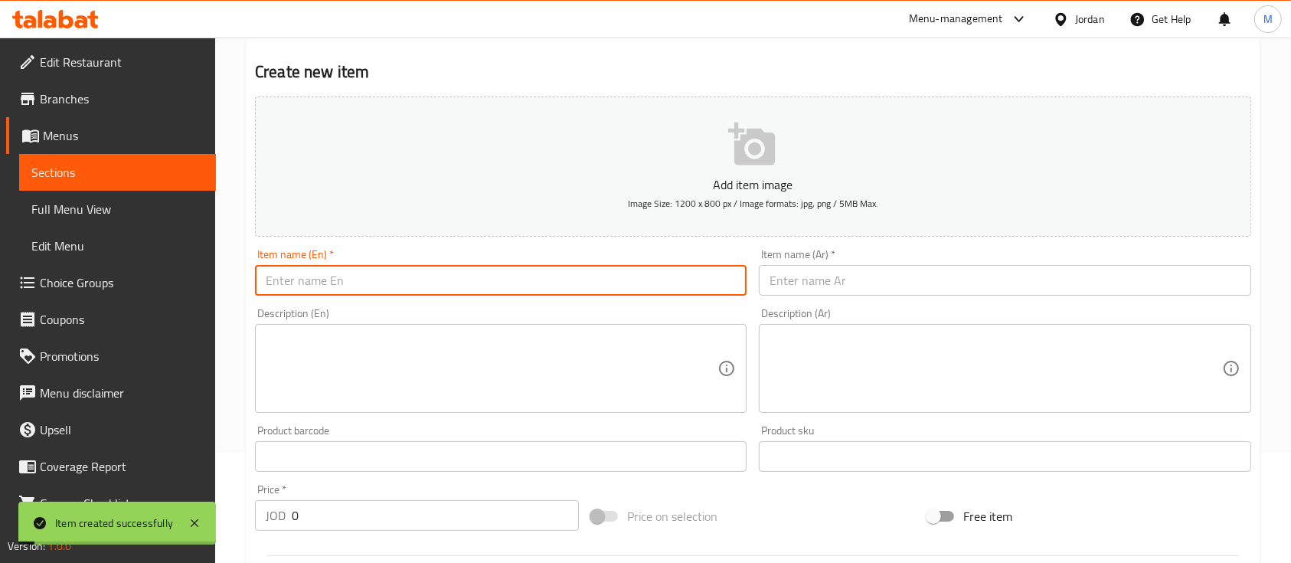
click at [380, 284] on input "text" at bounding box center [501, 280] width 492 height 31
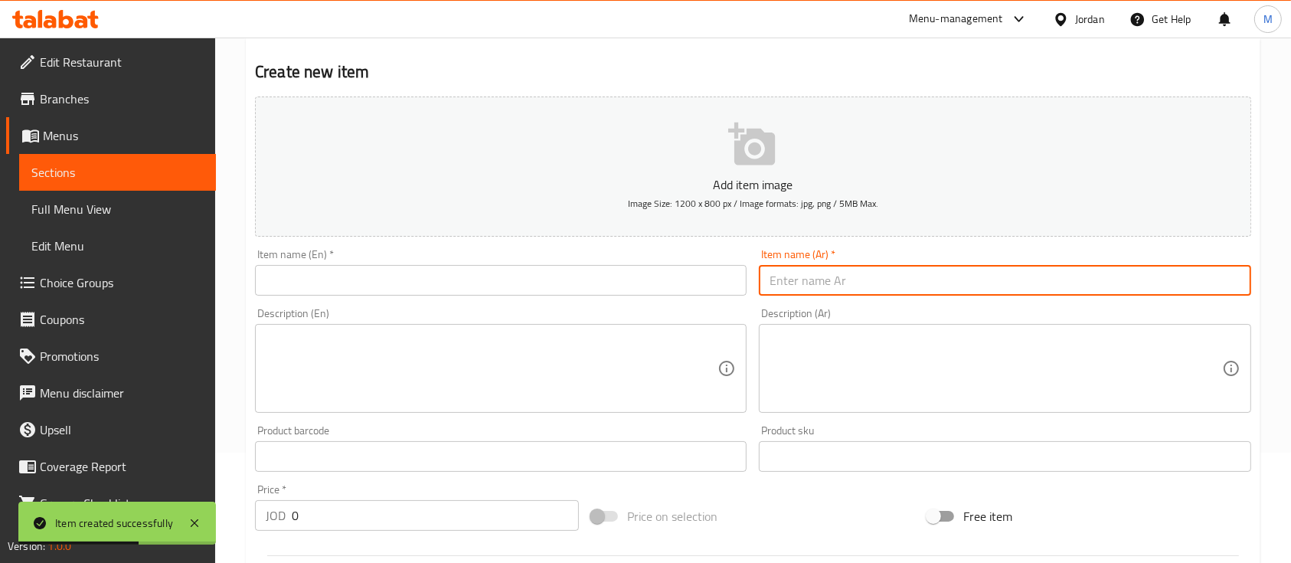
click at [931, 287] on input "text" at bounding box center [1005, 280] width 492 height 31
paste input "دجاج طازج"
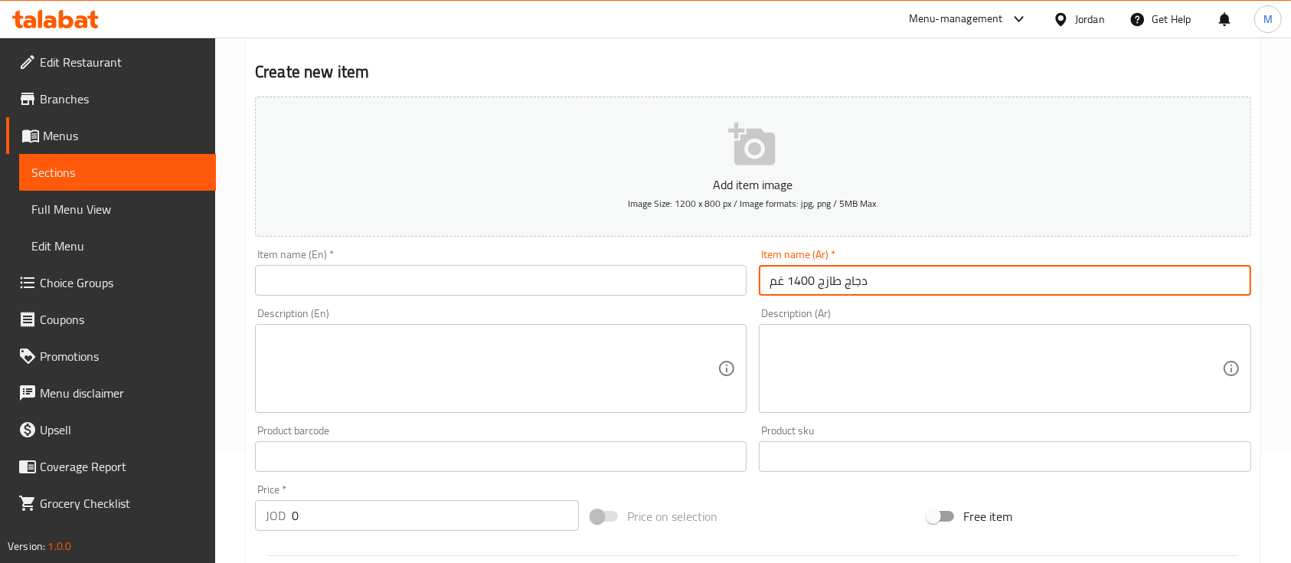
type input "دجاج طازج 1400 غم"
click at [624, 292] on input "text" at bounding box center [501, 280] width 492 height 31
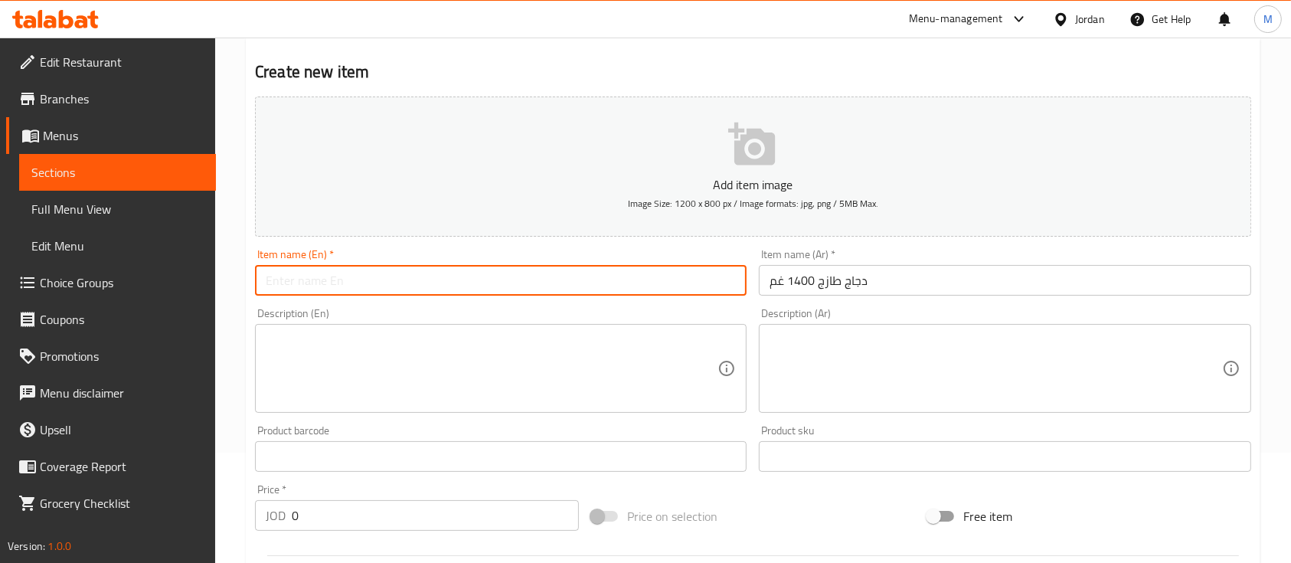
paste input "Fresh Chicken"
type input "Fresh Chicken 1400 Gm"
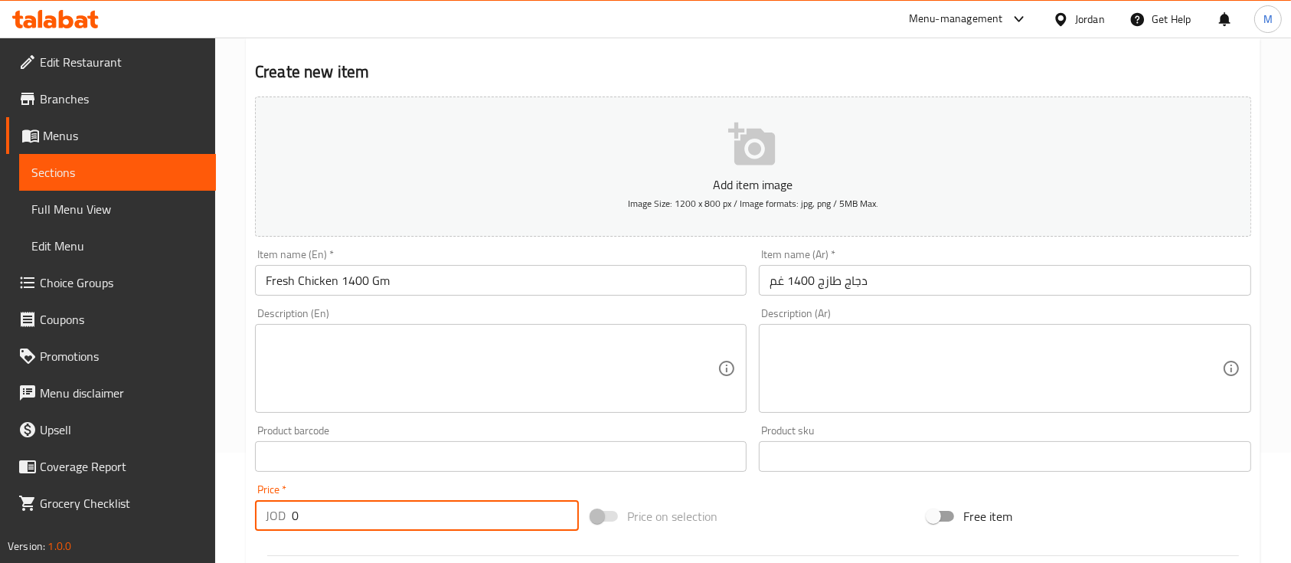
drag, startPoint x: 332, startPoint y: 509, endPoint x: 261, endPoint y: 518, distance: 71.0
click at [261, 518] on div "JOD 0 Price *" at bounding box center [417, 515] width 324 height 31
type input "4.4"
click at [623, 473] on div "Product barcode Product barcode" at bounding box center [501, 448] width 504 height 59
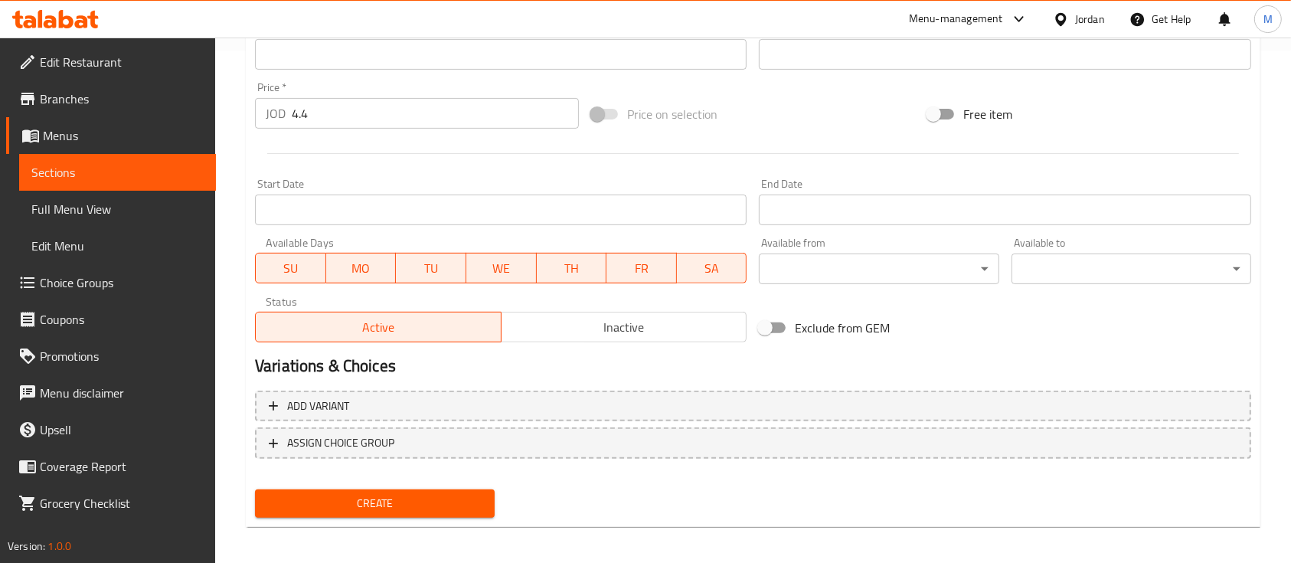
scroll to position [519, 0]
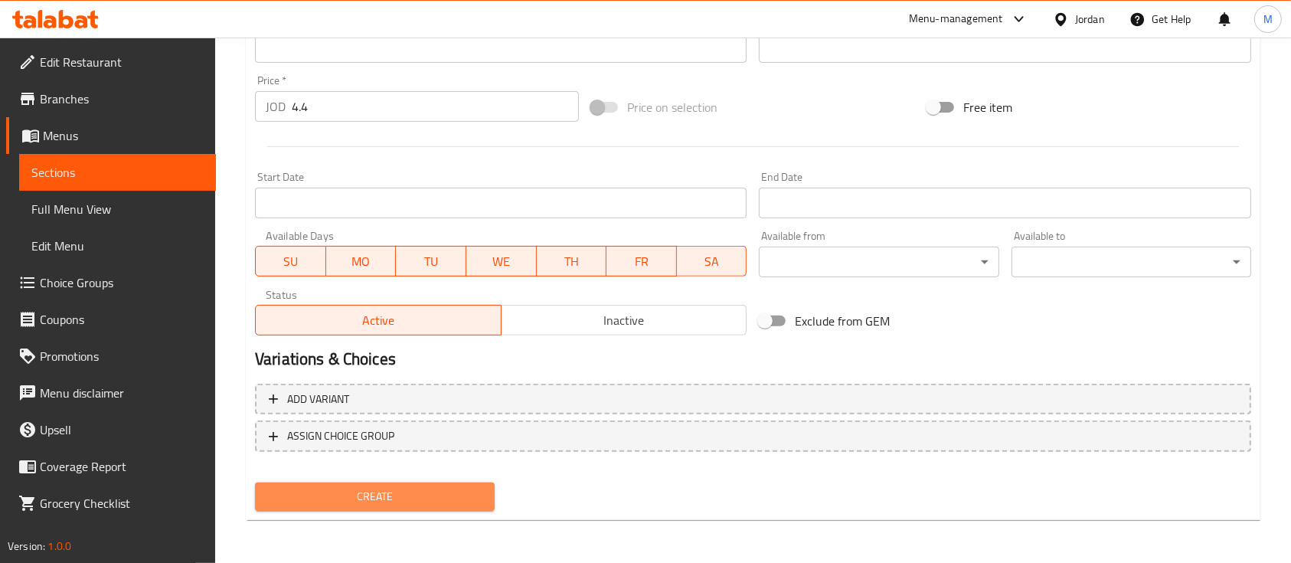
click at [400, 493] on span "Create" at bounding box center [374, 496] width 215 height 19
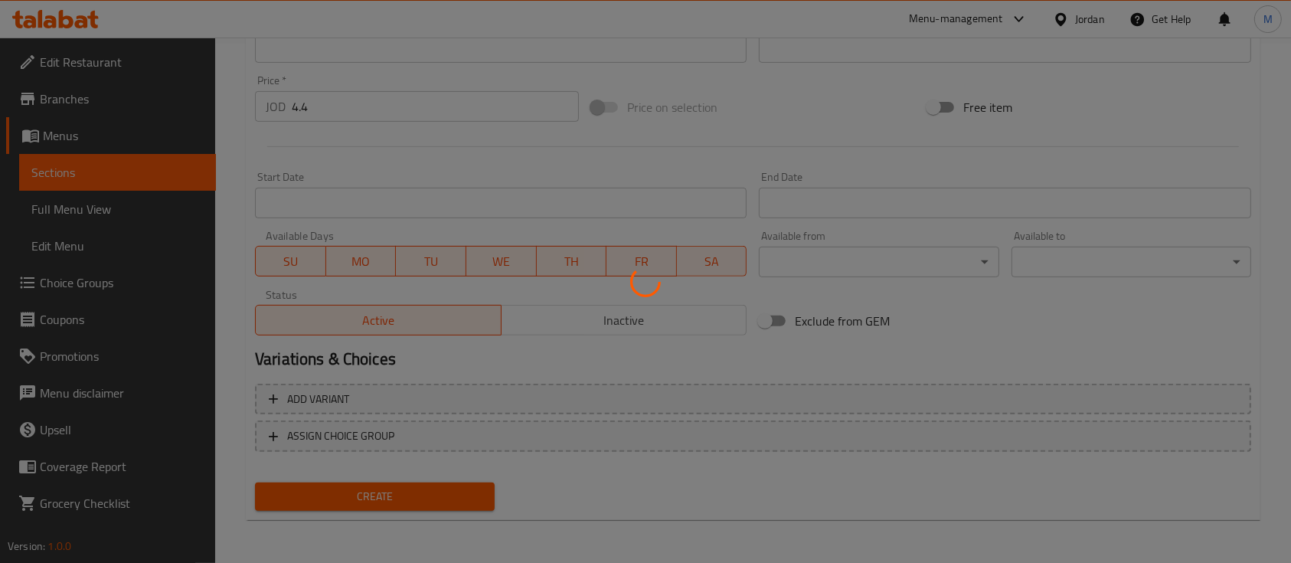
type input "0"
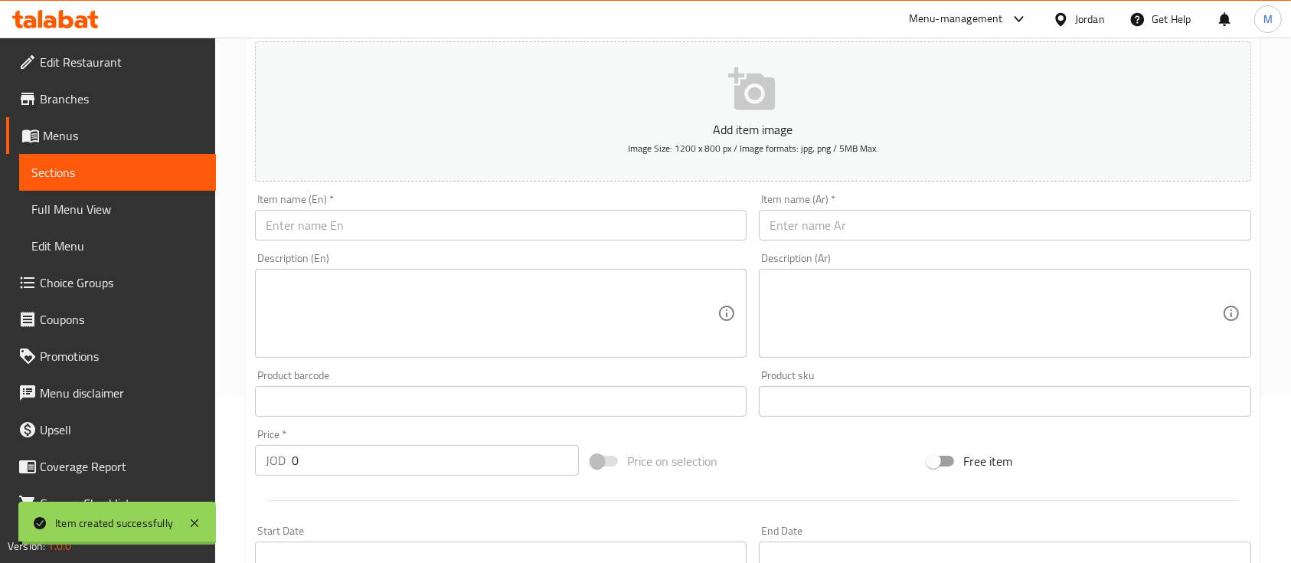
scroll to position [0, 0]
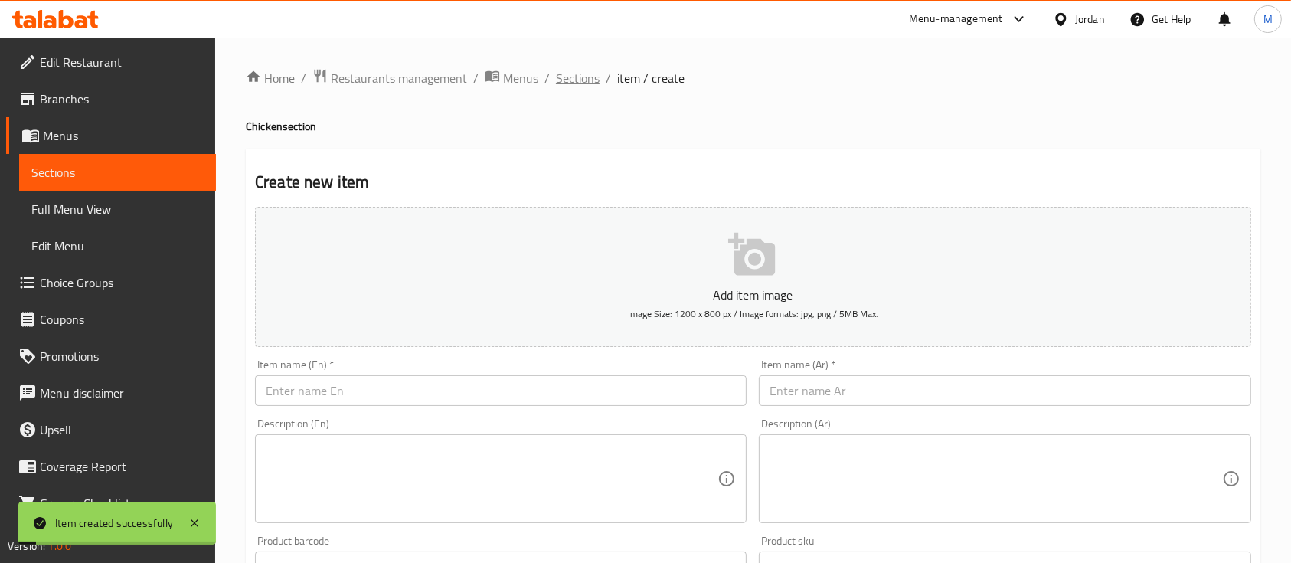
click at [579, 83] on span "Sections" at bounding box center [578, 78] width 44 height 18
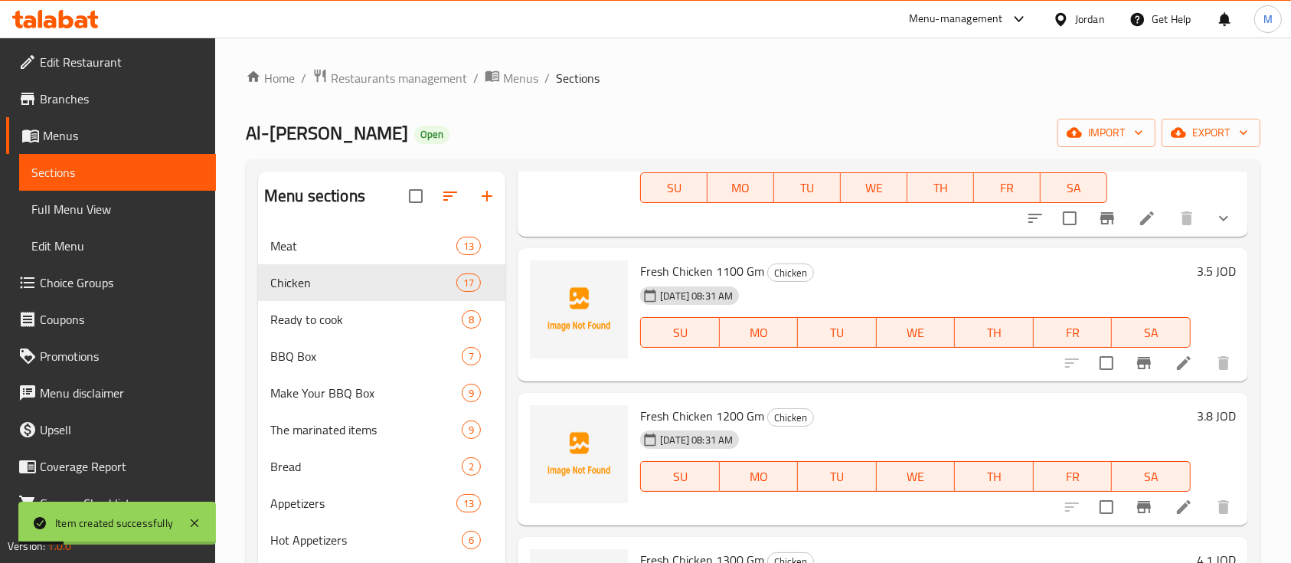
scroll to position [204, 0]
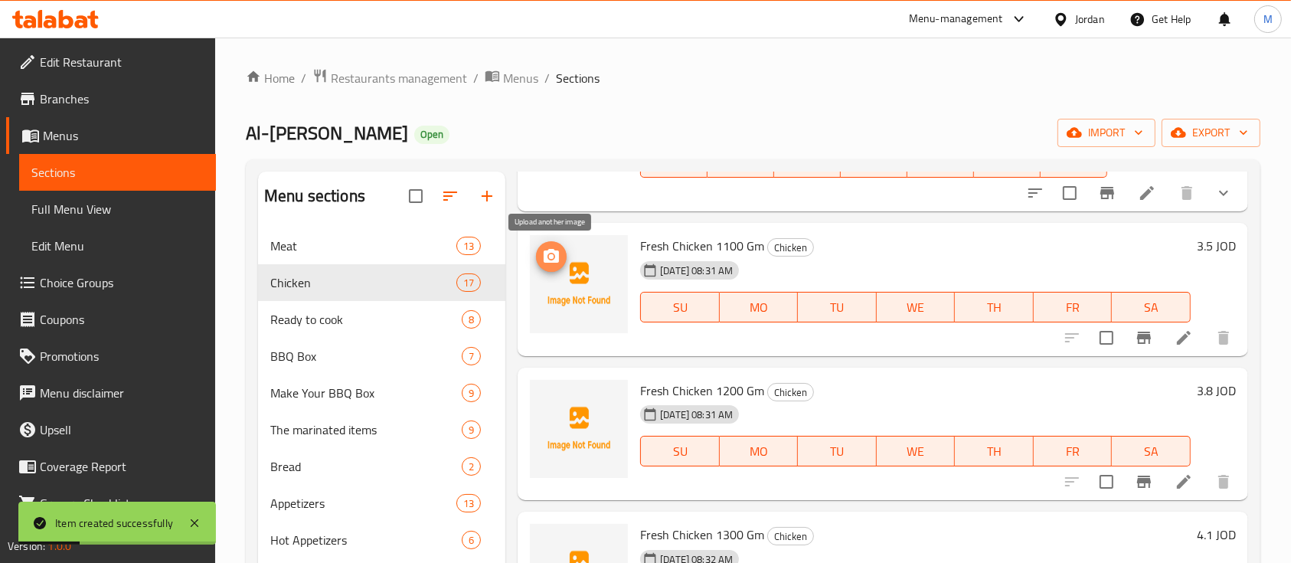
click at [551, 263] on icon "upload picture" at bounding box center [551, 256] width 18 height 18
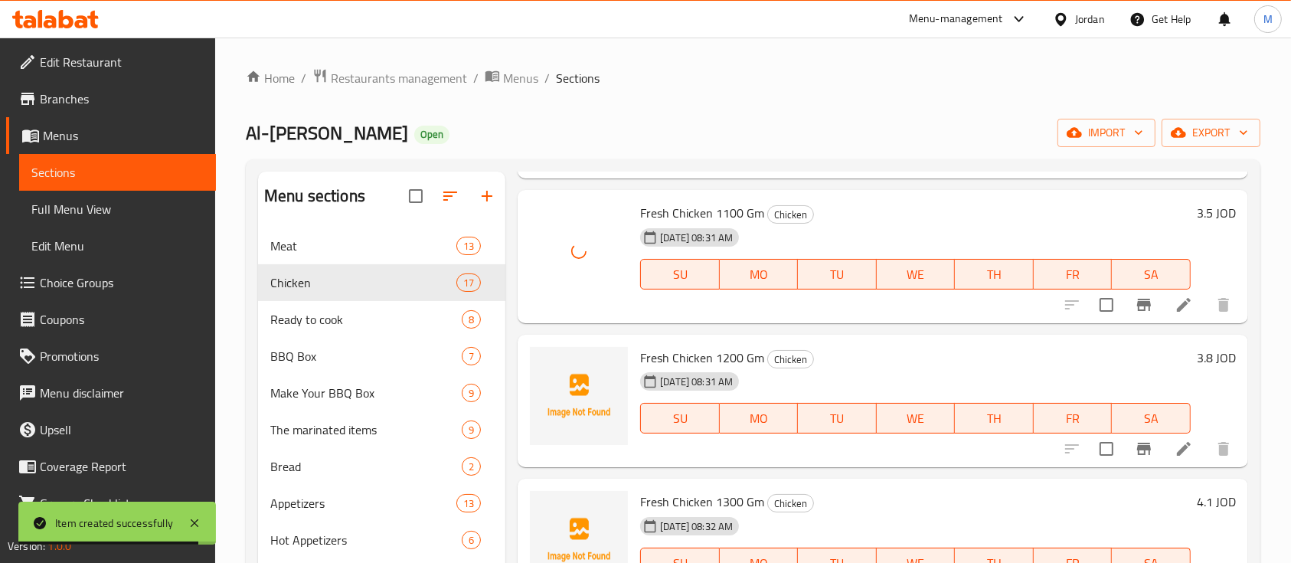
scroll to position [247, 0]
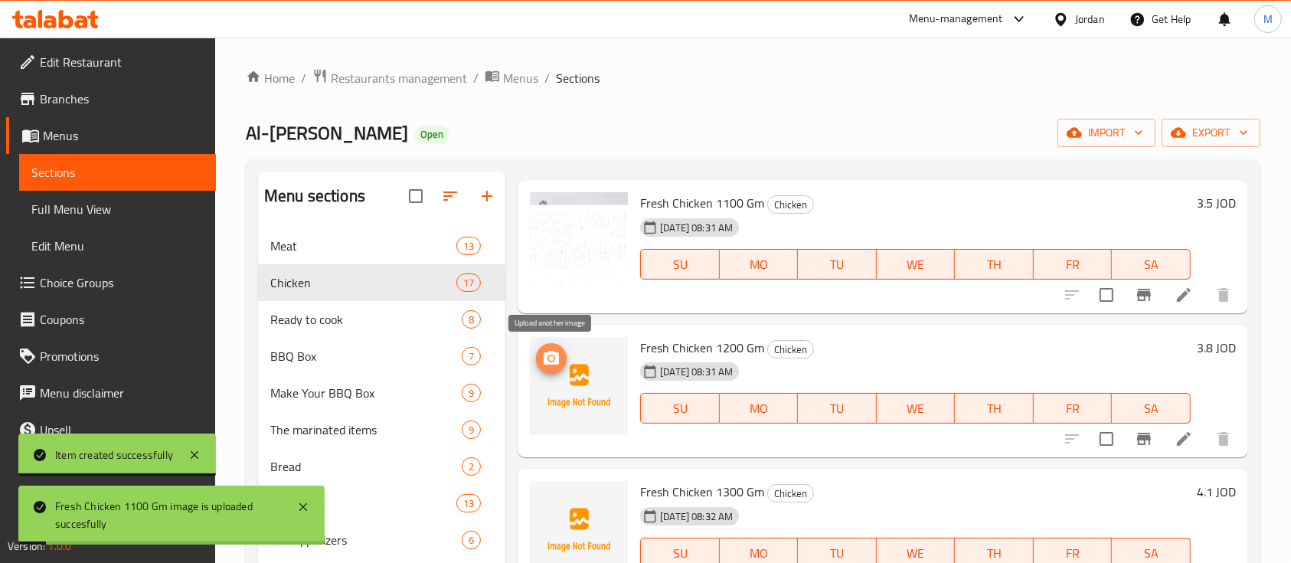
click at [553, 364] on icon "upload picture" at bounding box center [551, 358] width 15 height 14
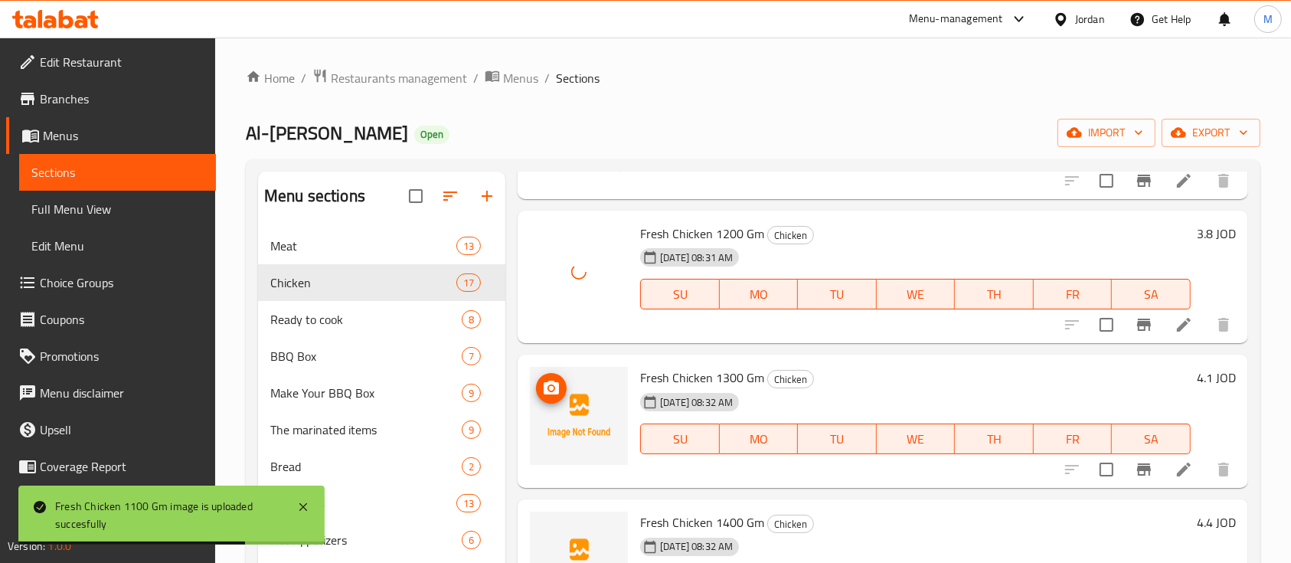
scroll to position [361, 0]
click at [545, 386] on icon "upload picture" at bounding box center [551, 387] width 15 height 14
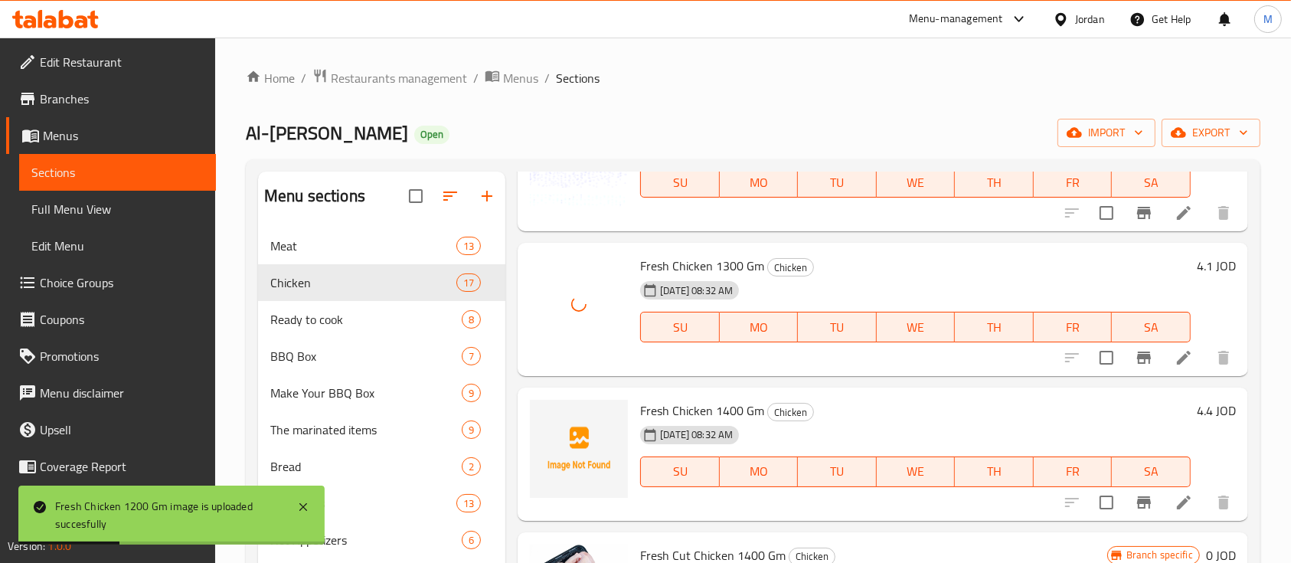
scroll to position [479, 0]
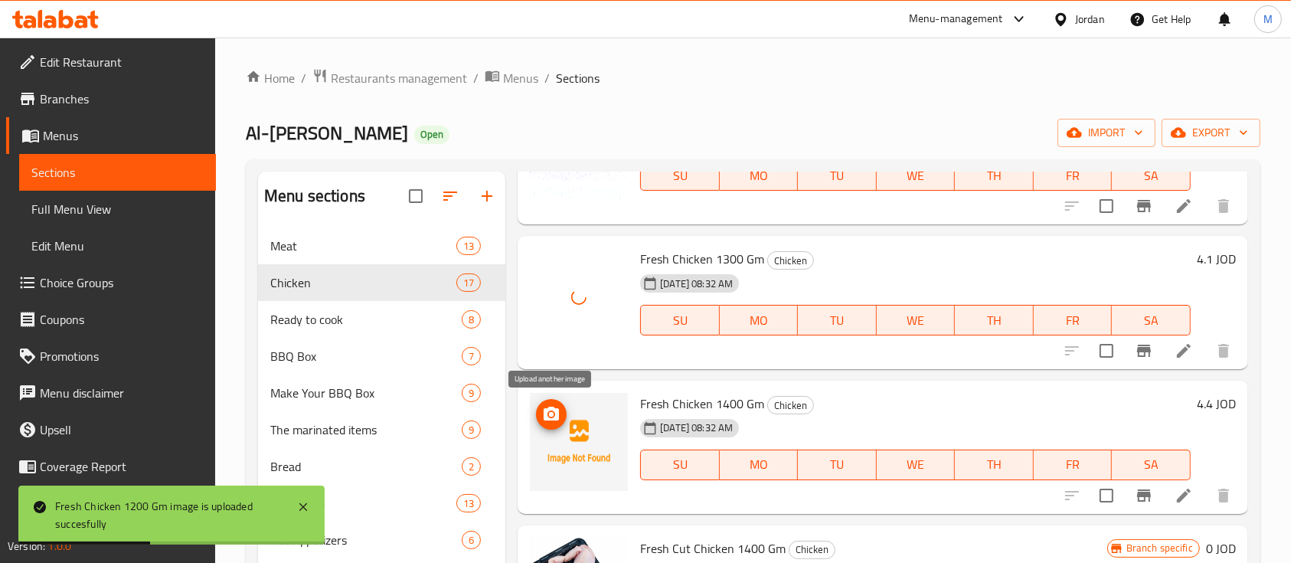
click at [557, 411] on icon "upload picture" at bounding box center [551, 414] width 15 height 14
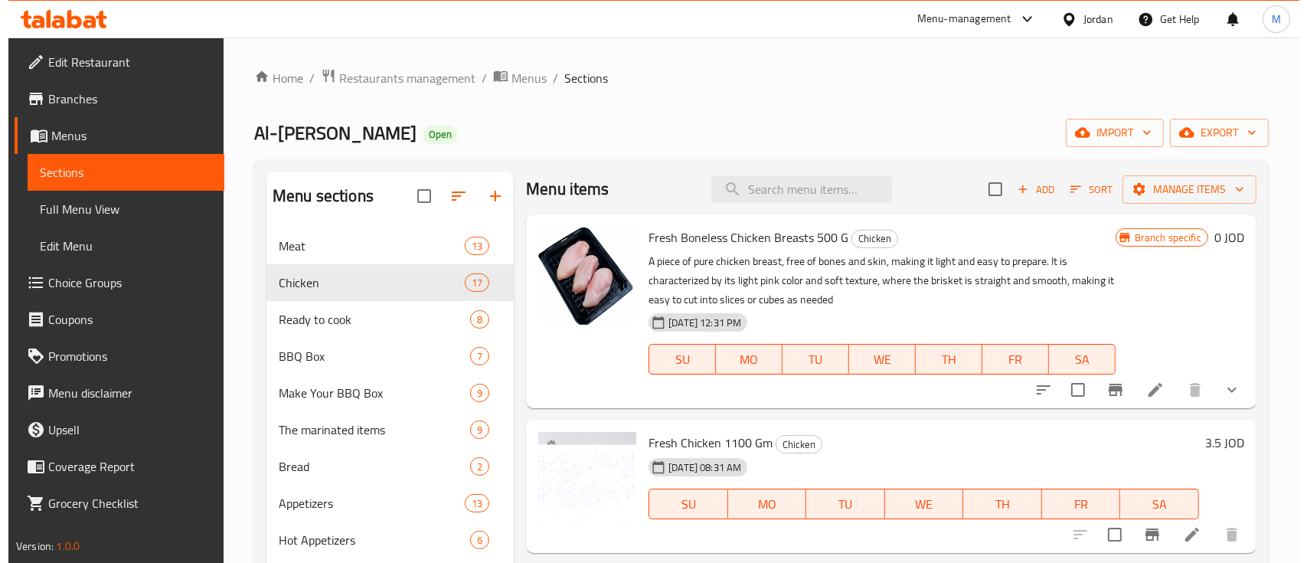
scroll to position [0, 0]
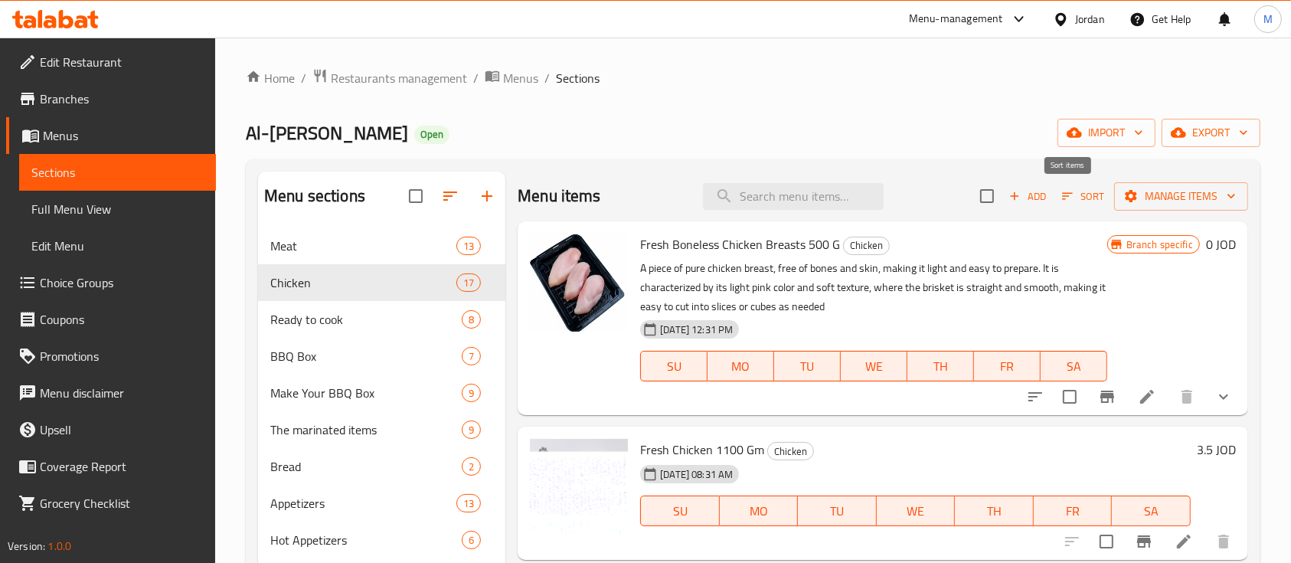
click at [1067, 204] on span "Sort" at bounding box center [1083, 197] width 42 height 18
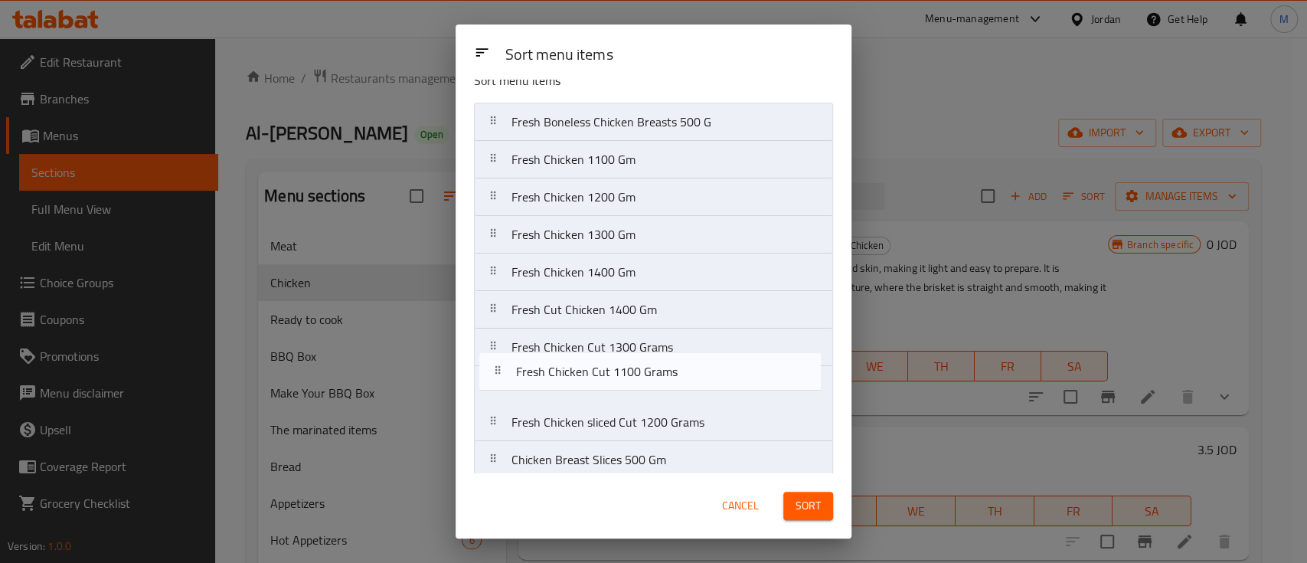
scroll to position [21, 0]
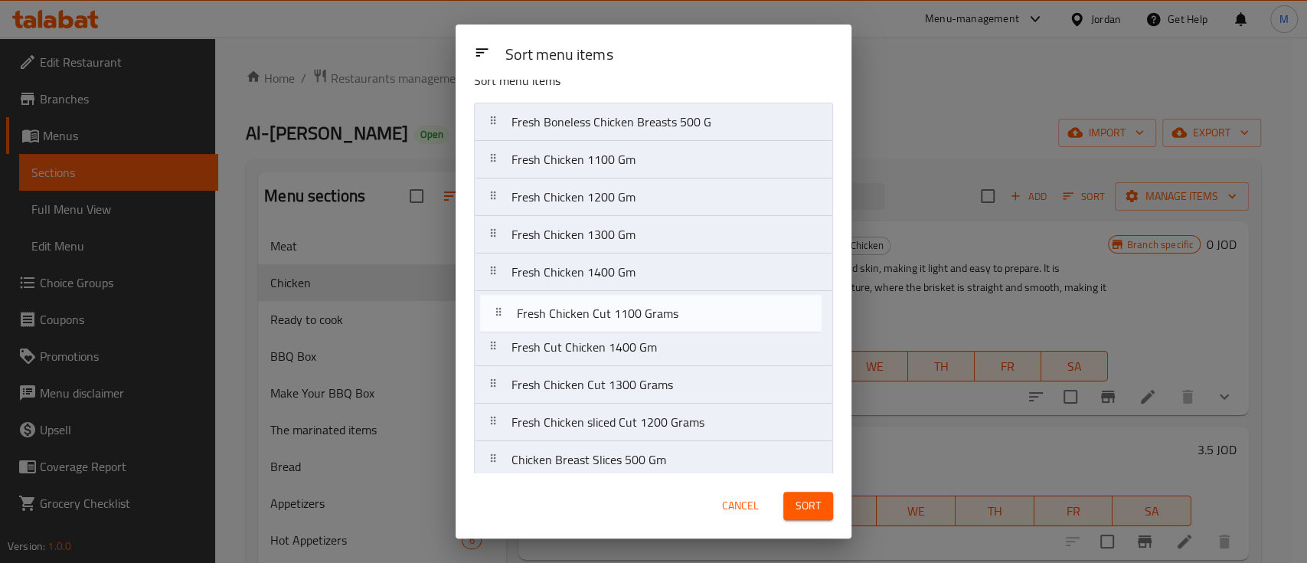
drag, startPoint x: 741, startPoint y: 444, endPoint x: 749, endPoint y: 313, distance: 131.2
click at [749, 309] on nav "Fresh Boneless Chicken Breasts 500 G Fresh Chicken 1100 Gm Fresh Chicken 1200 G…" at bounding box center [653, 422] width 359 height 639
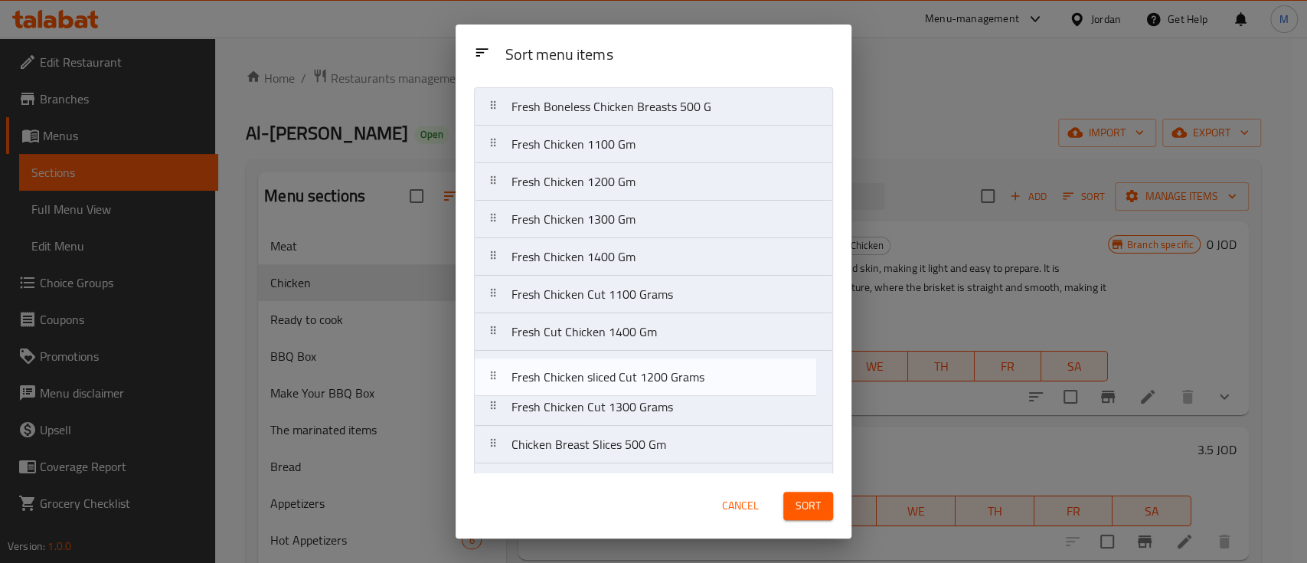
scroll to position [38, 0]
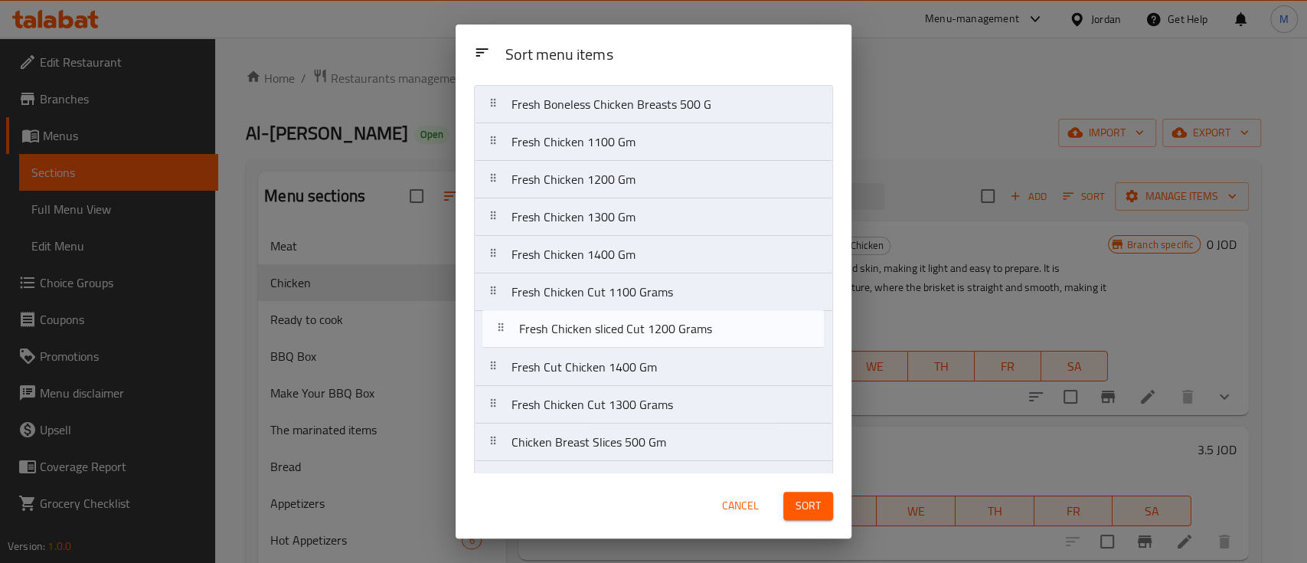
drag, startPoint x: 717, startPoint y: 431, endPoint x: 724, endPoint y: 335, distance: 96.0
click at [724, 335] on nav "Fresh Boneless Chicken Breasts 500 G Fresh Chicken 1100 Gm Fresh Chicken 1200 G…" at bounding box center [653, 404] width 359 height 639
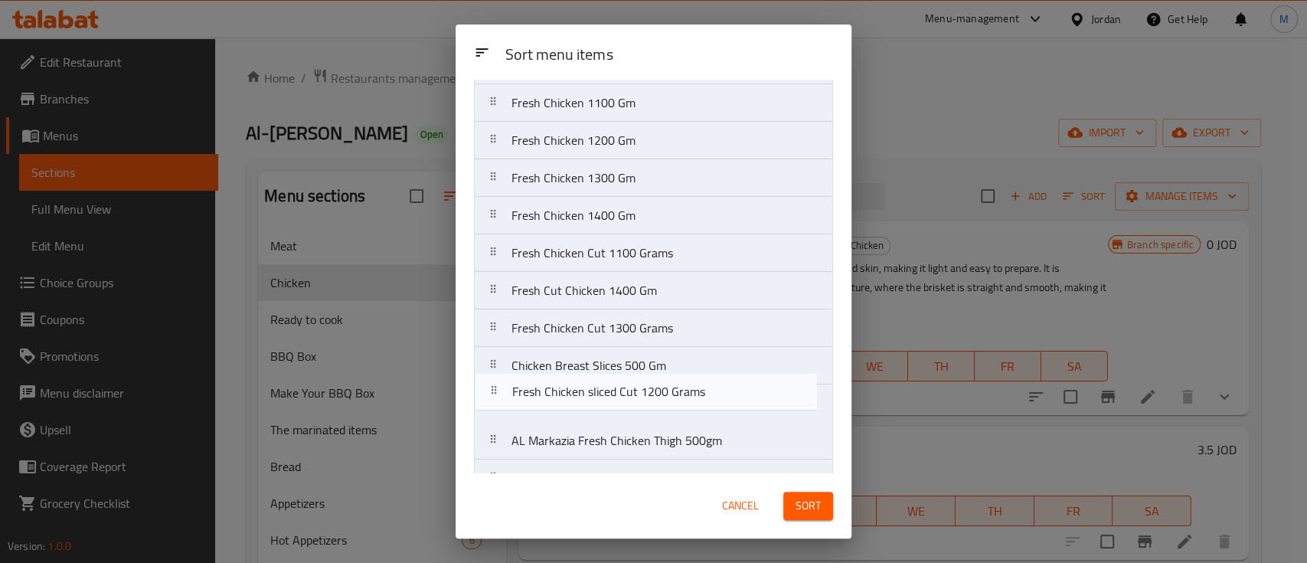
scroll to position [81, 0]
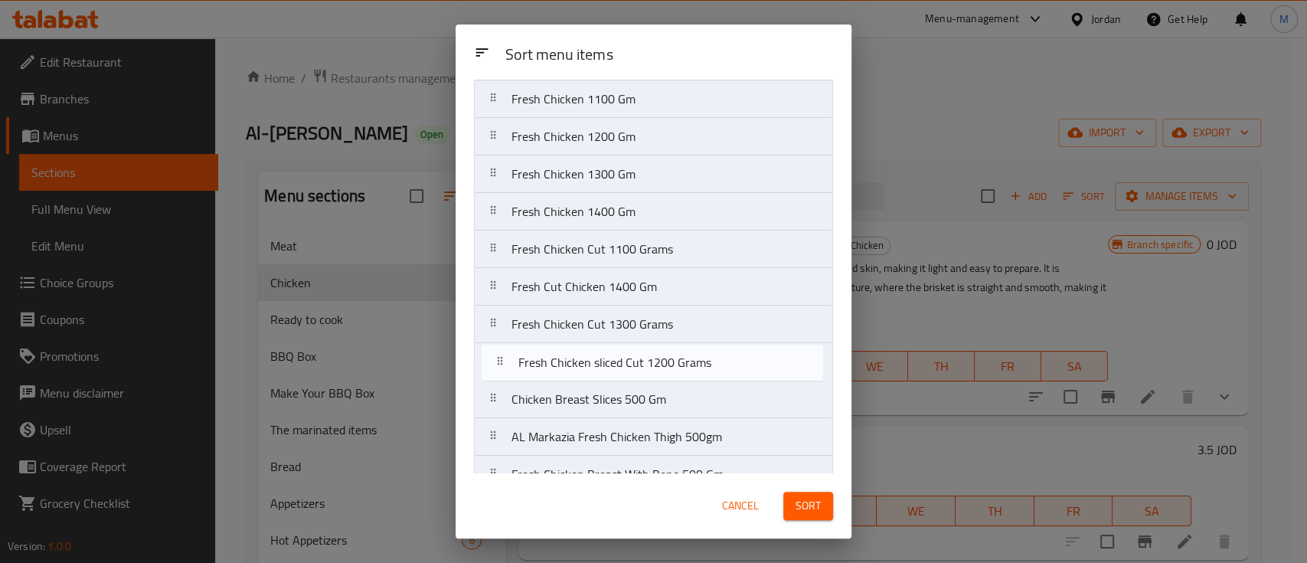
drag, startPoint x: 713, startPoint y: 336, endPoint x: 720, endPoint y: 374, distance: 38.9
click at [720, 374] on nav "Fresh Boneless Chicken Breasts 500 G Fresh Chicken 1100 Gm Fresh Chicken 1200 G…" at bounding box center [653, 361] width 359 height 639
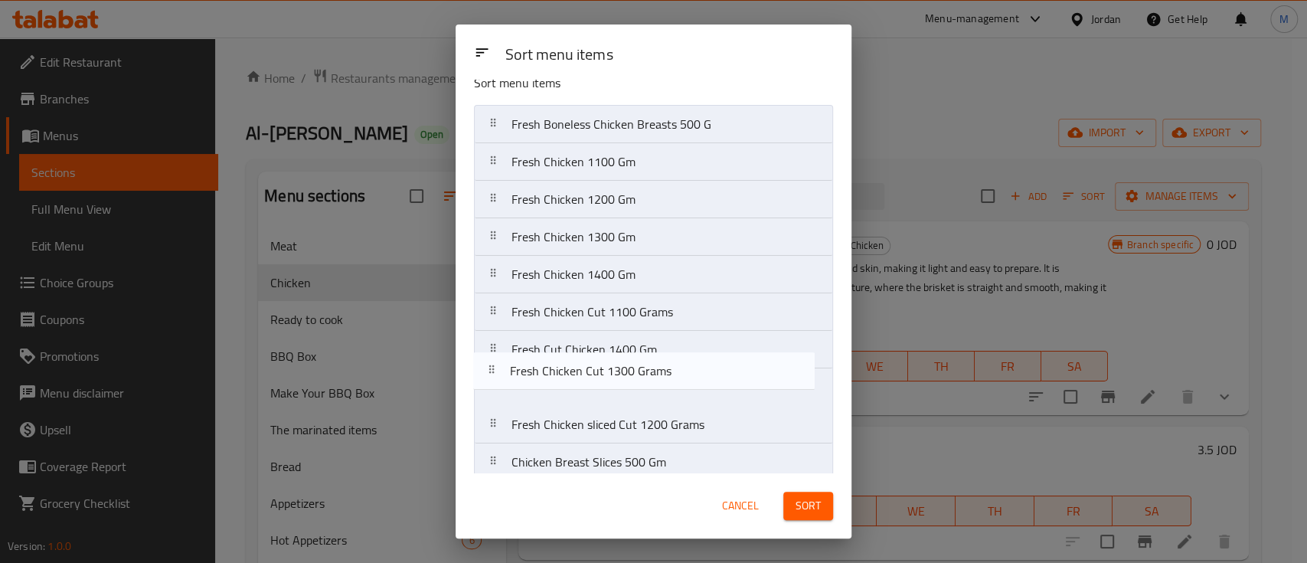
scroll to position [18, 0]
drag, startPoint x: 723, startPoint y: 404, endPoint x: 722, endPoint y: 343, distance: 61.3
click at [722, 343] on nav "Fresh Boneless Chicken Breasts 500 G Fresh Chicken 1100 Gm Fresh Chicken 1200 G…" at bounding box center [653, 424] width 359 height 639
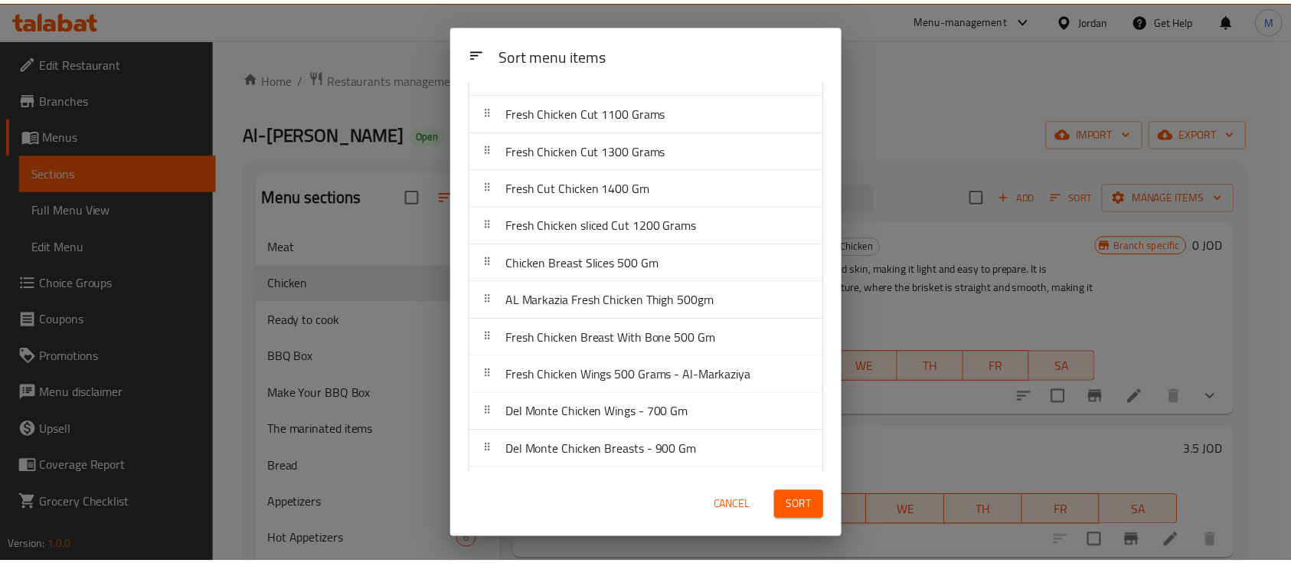
scroll to position [221, 0]
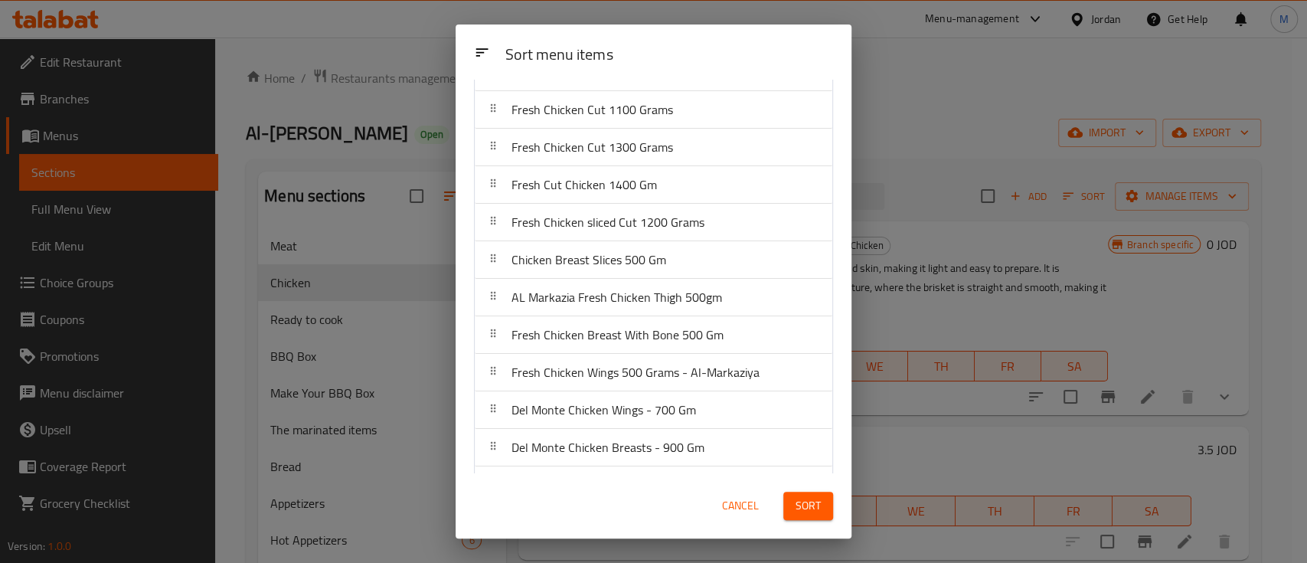
click at [803, 508] on span "Sort" at bounding box center [808, 505] width 25 height 19
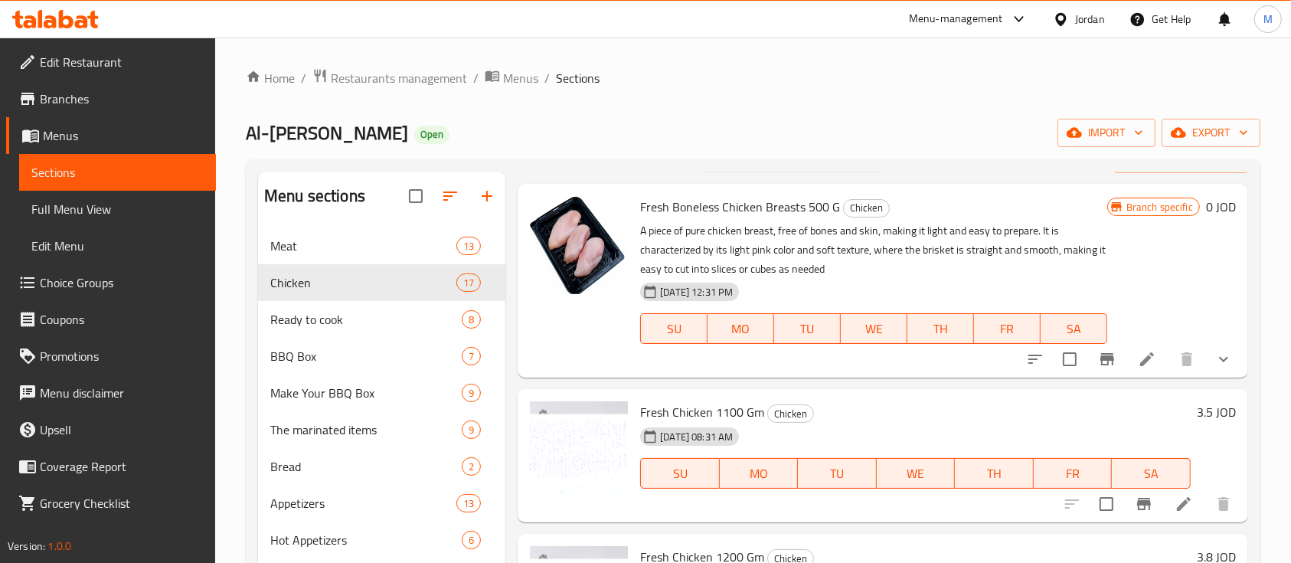
scroll to position [0, 0]
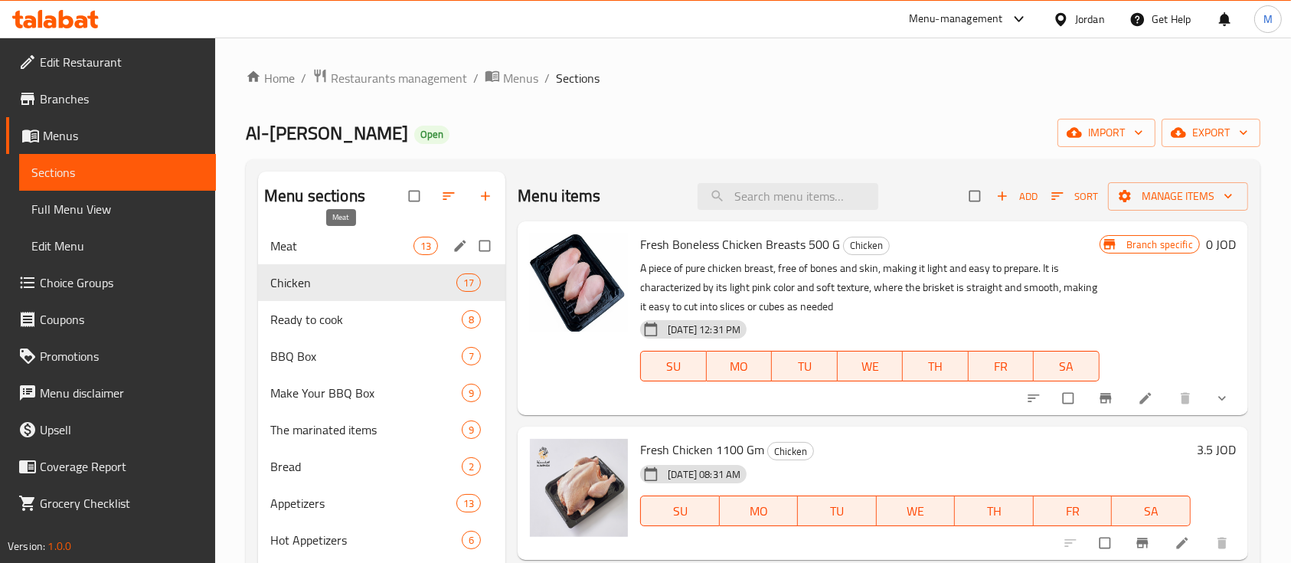
drag, startPoint x: 321, startPoint y: 247, endPoint x: 509, endPoint y: 266, distance: 189.3
click at [321, 248] on span "Meat" at bounding box center [341, 246] width 143 height 18
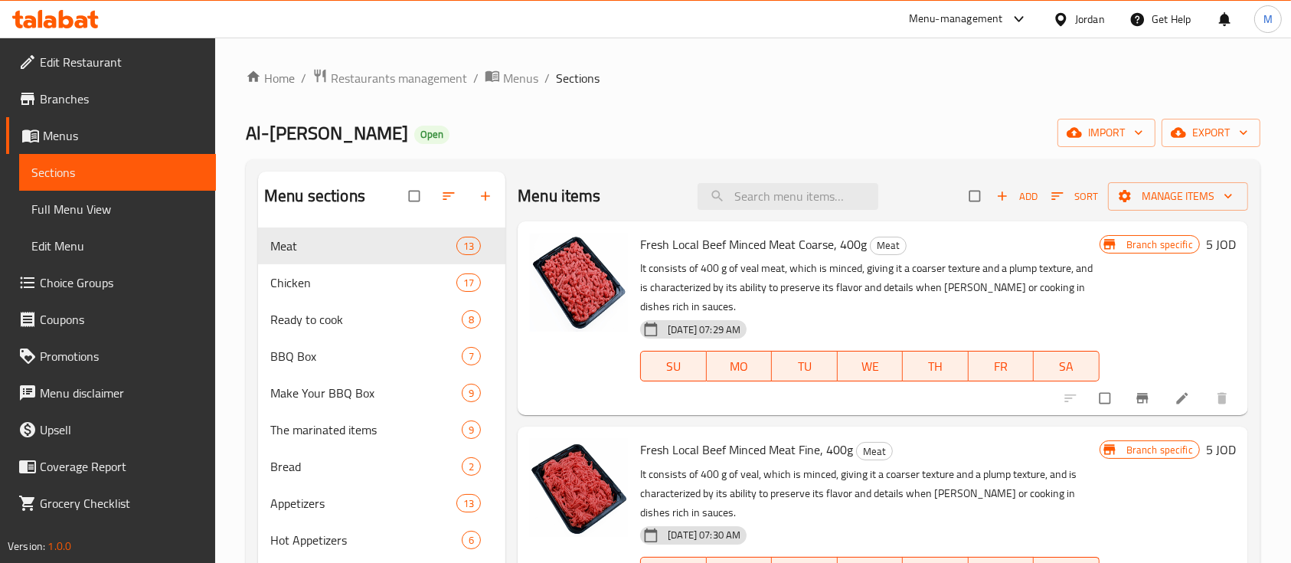
click at [419, 93] on div "Home / Restaurants management / Menus / Sections Al-Markazia butchery Open impo…" at bounding box center [753, 407] width 1015 height 678
click at [419, 77] on span "Restaurants management" at bounding box center [399, 78] width 136 height 18
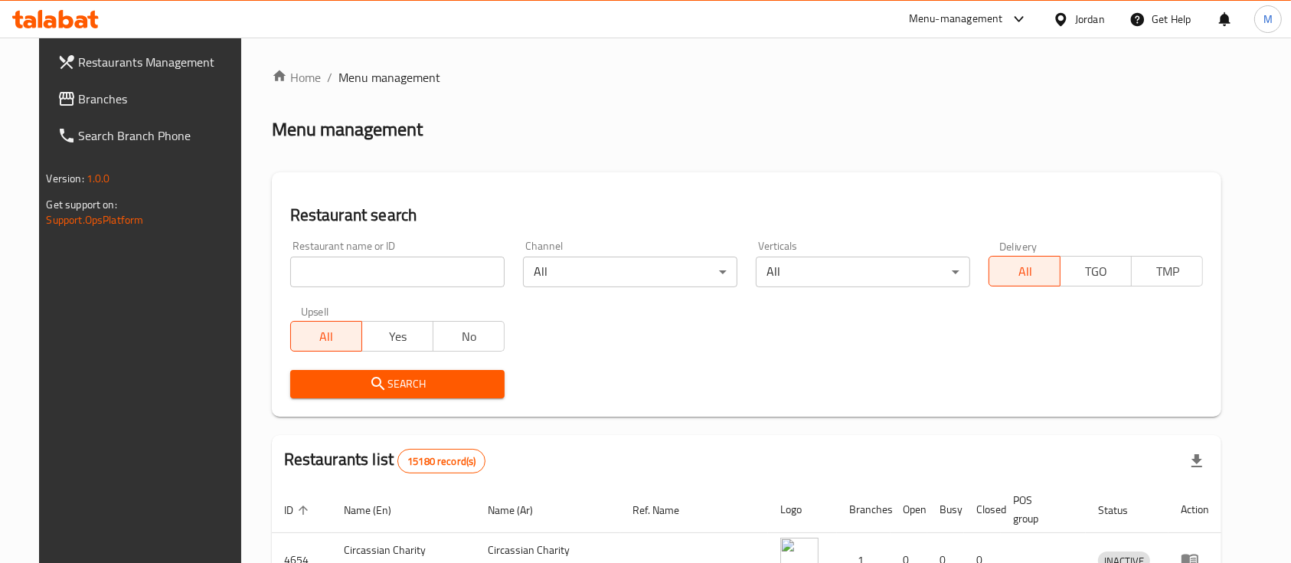
click at [439, 270] on input "search" at bounding box center [397, 272] width 214 height 31
type input "ي"
type input "دجاج الخير"
click button "Search" at bounding box center [397, 384] width 214 height 28
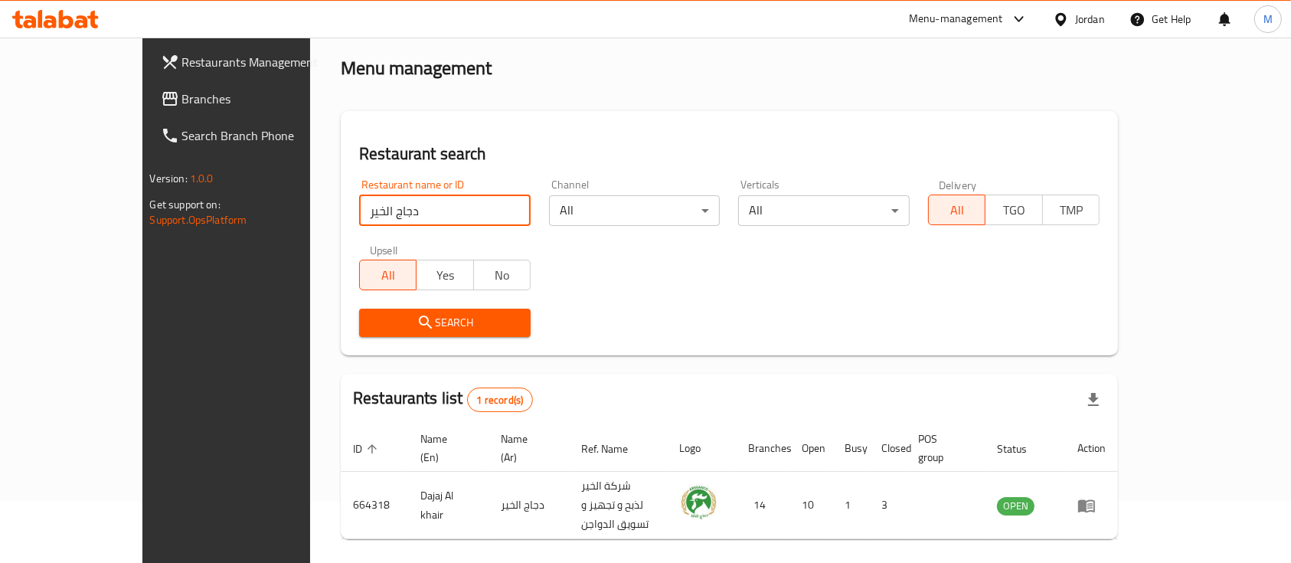
scroll to position [90, 0]
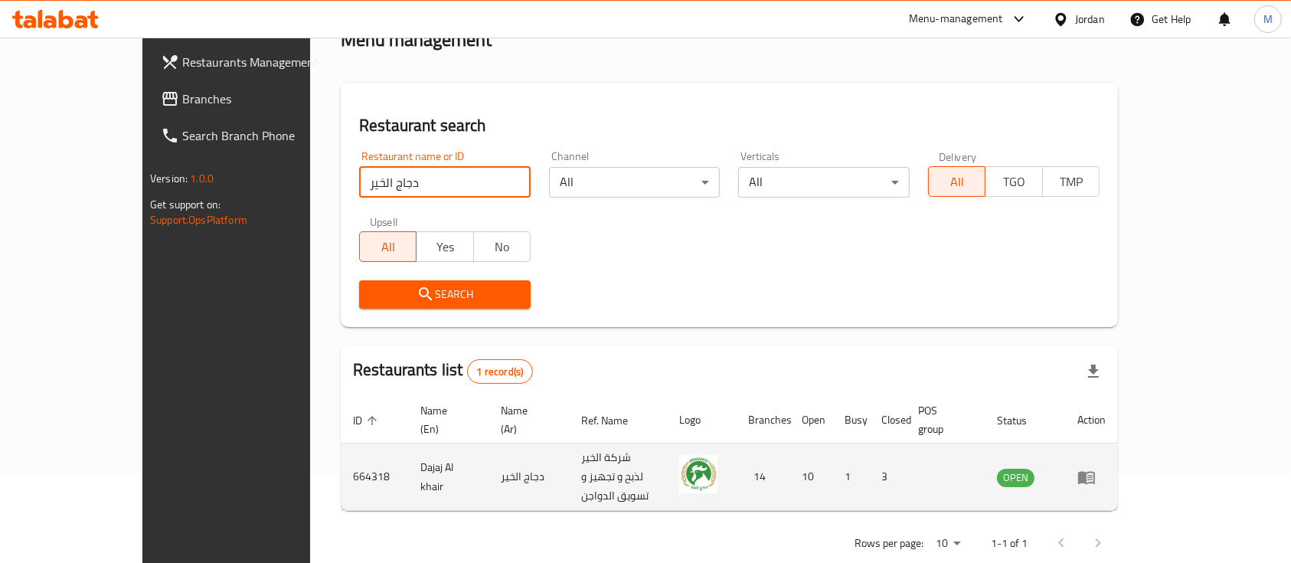
click at [1096, 468] on icon "enhanced table" at bounding box center [1086, 477] width 18 height 18
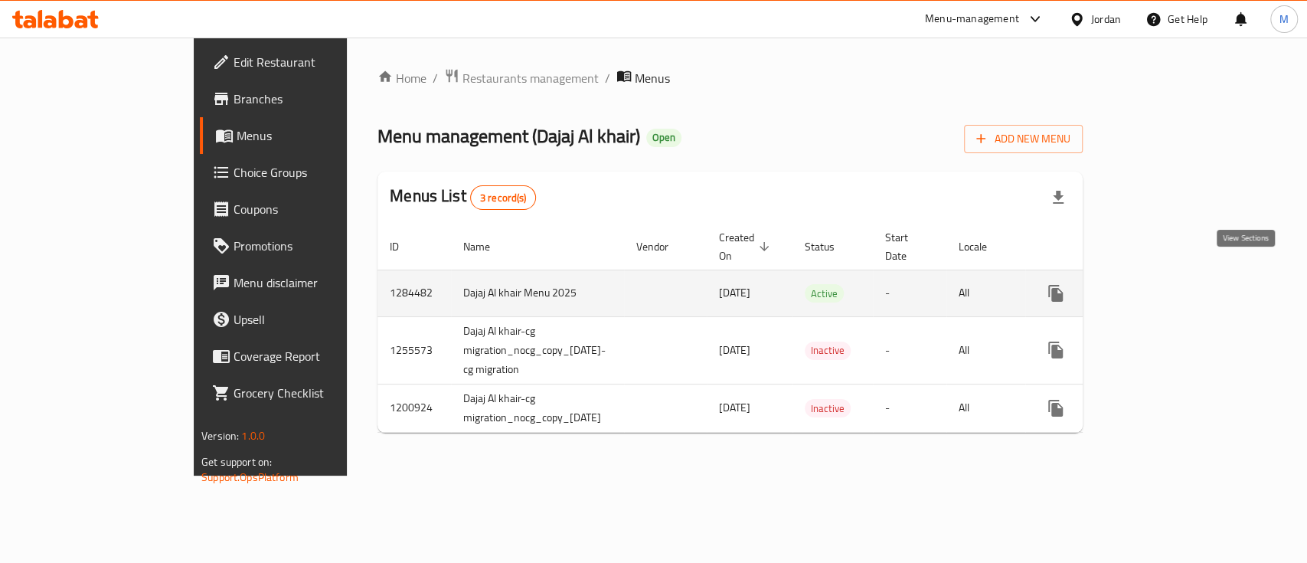
click at [1185, 275] on link "enhanced table" at bounding box center [1166, 293] width 37 height 37
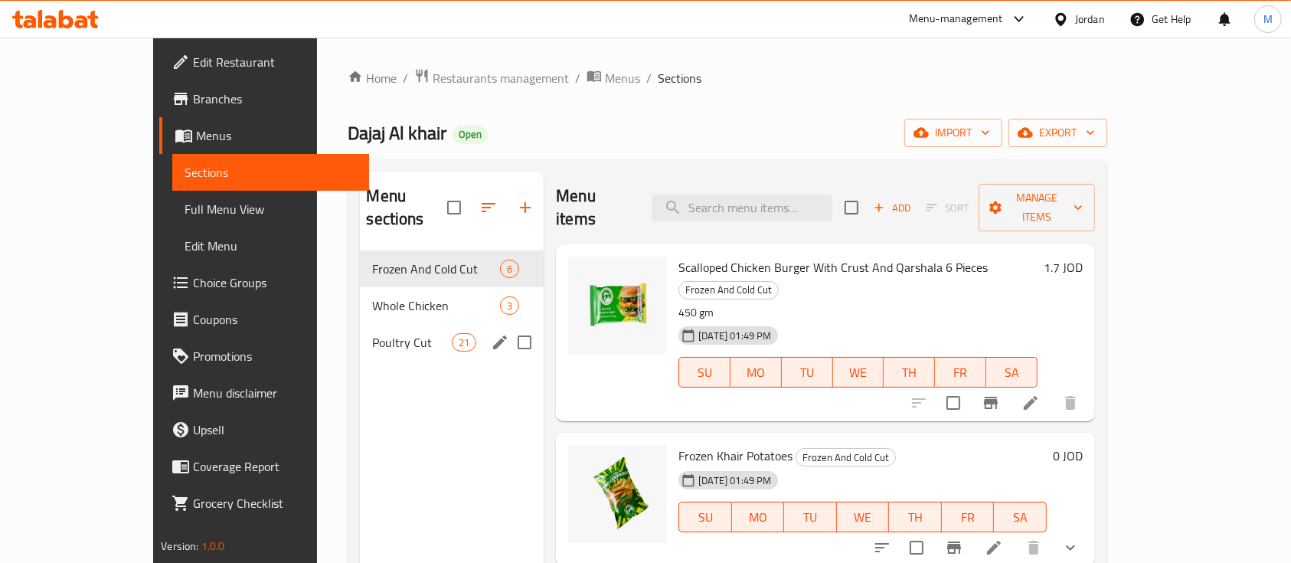
drag, startPoint x: 352, startPoint y: 329, endPoint x: 345, endPoint y: 322, distance: 10.3
click at [360, 324] on div "Poultry Cut 21" at bounding box center [452, 342] width 184 height 37
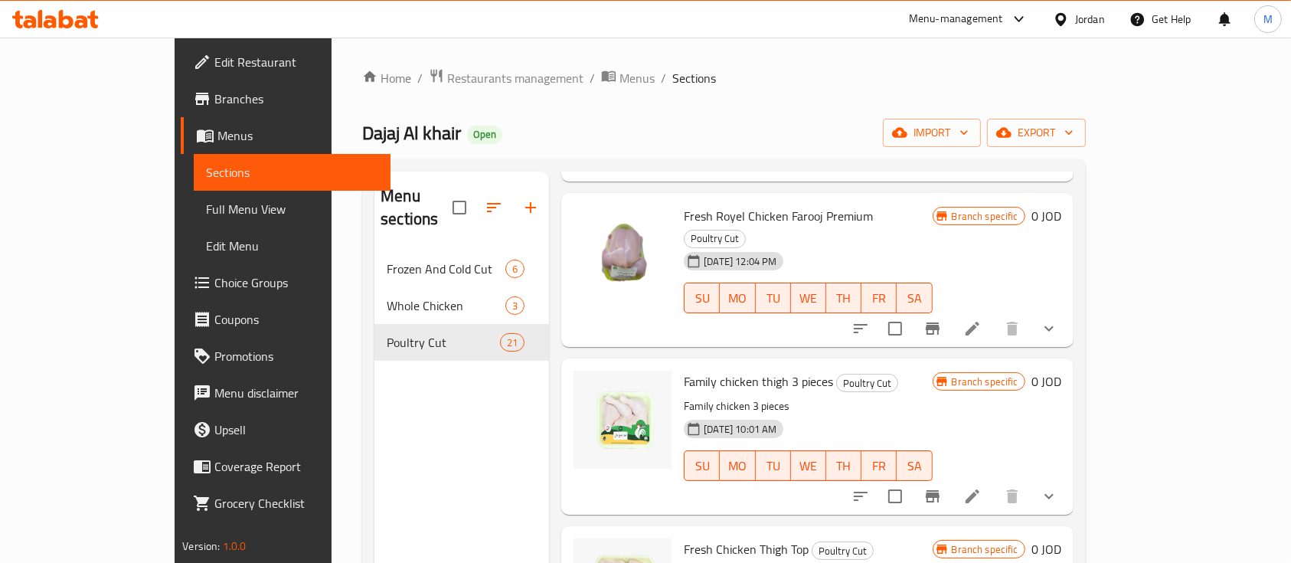
scroll to position [714, 0]
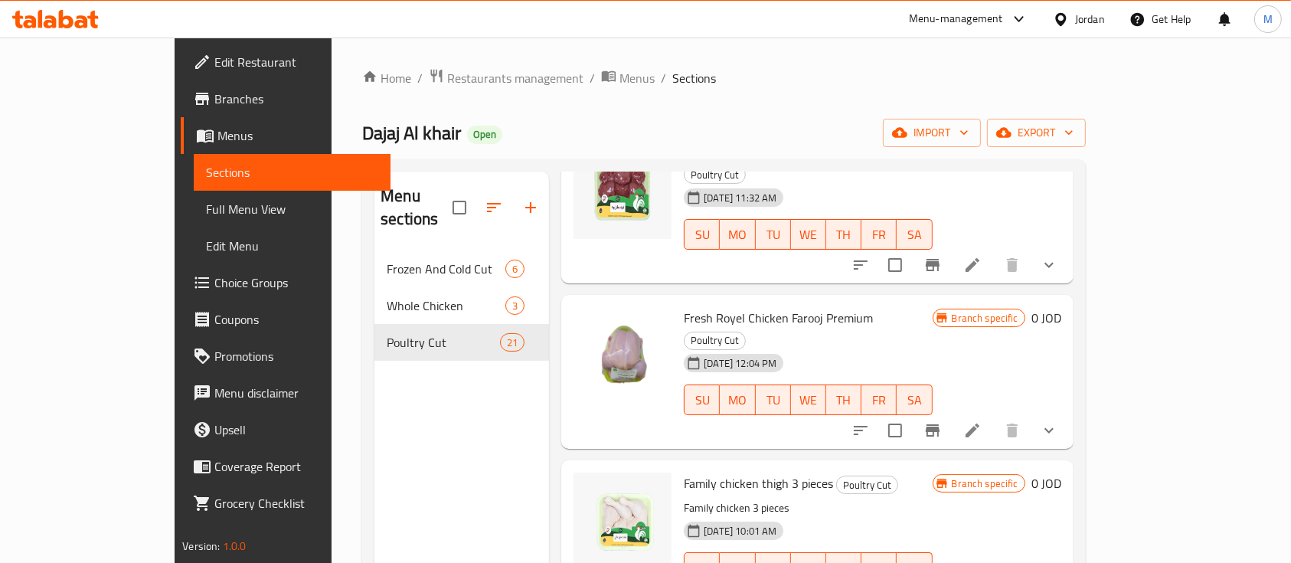
click at [994, 417] on li at bounding box center [972, 431] width 43 height 28
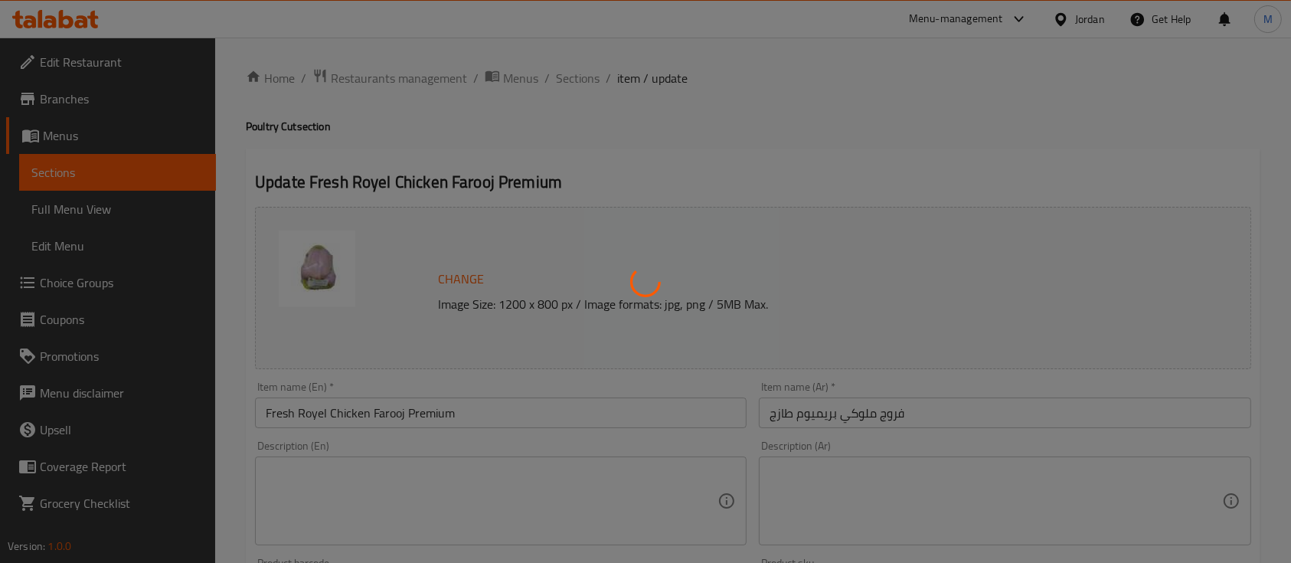
type input "فروج ملوكي بريميوم طازج"
type input "1"
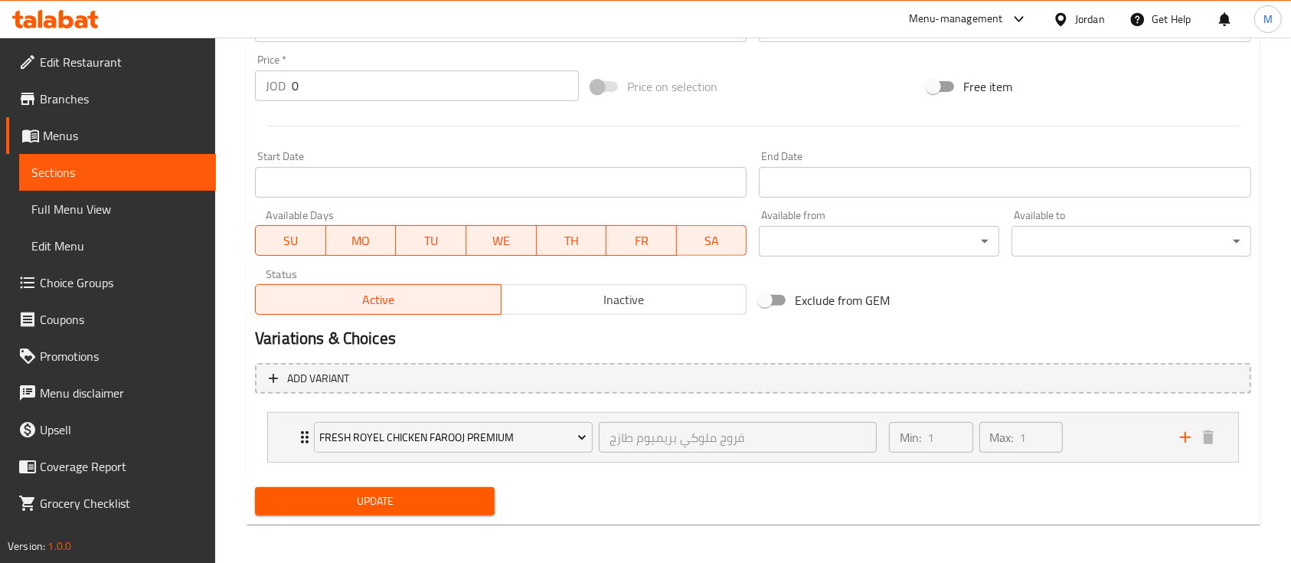
scroll to position [566, 0]
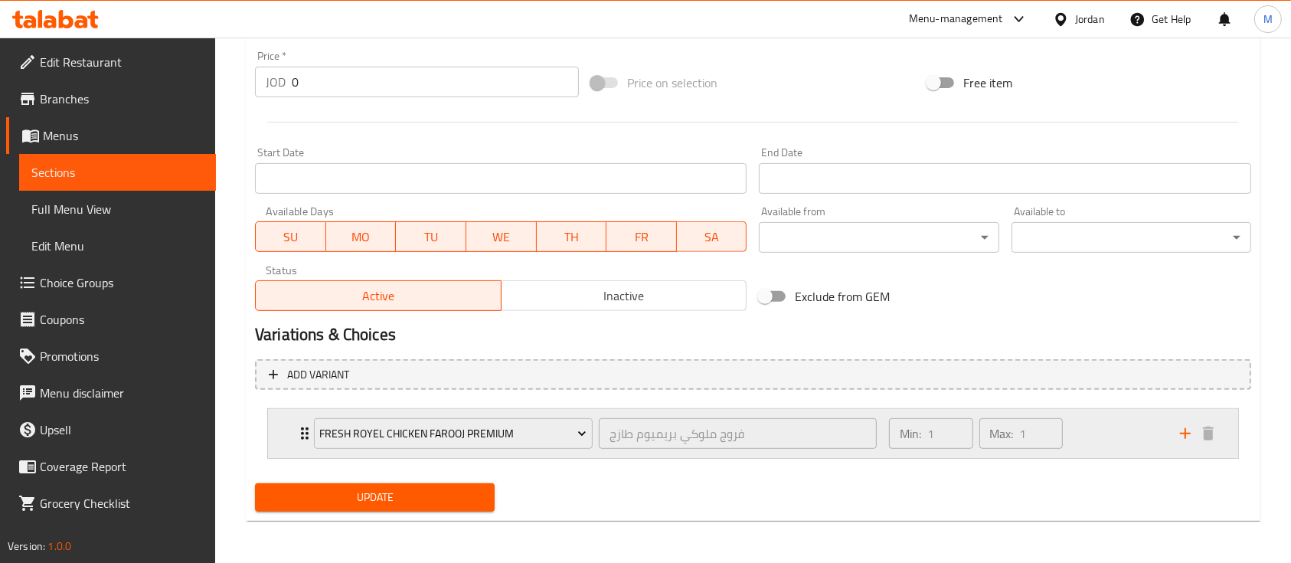
click at [286, 432] on div "Fresh Royel Chicken Farooj Premium فروج ملوكي بريميوم طازج ​ Min: 1 ​ Max: 1 ​" at bounding box center [753, 433] width 970 height 49
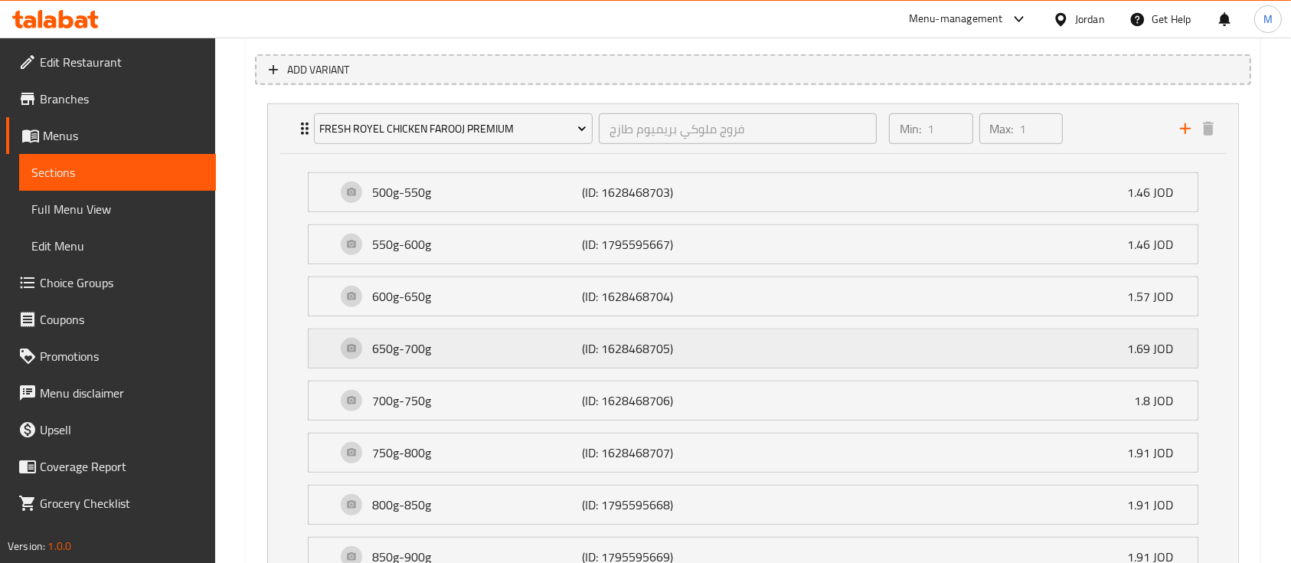
scroll to position [872, 0]
click at [702, 442] on p "(ID: 1628468707)" at bounding box center [652, 451] width 140 height 18
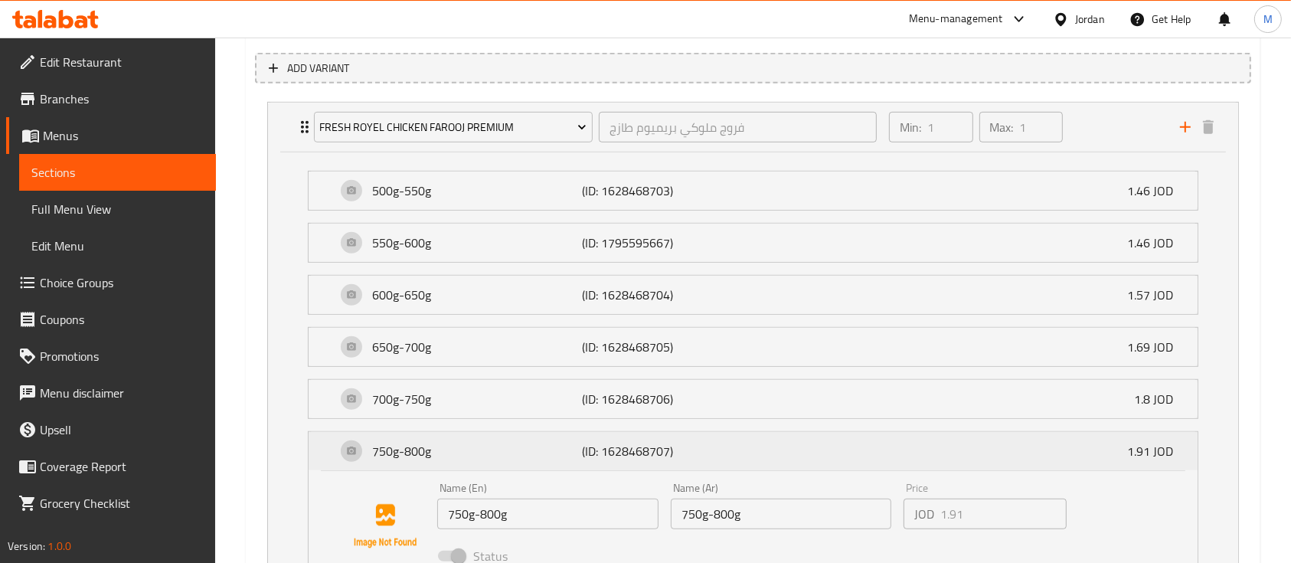
click at [702, 442] on p "(ID: 1628468707)" at bounding box center [652, 451] width 140 height 18
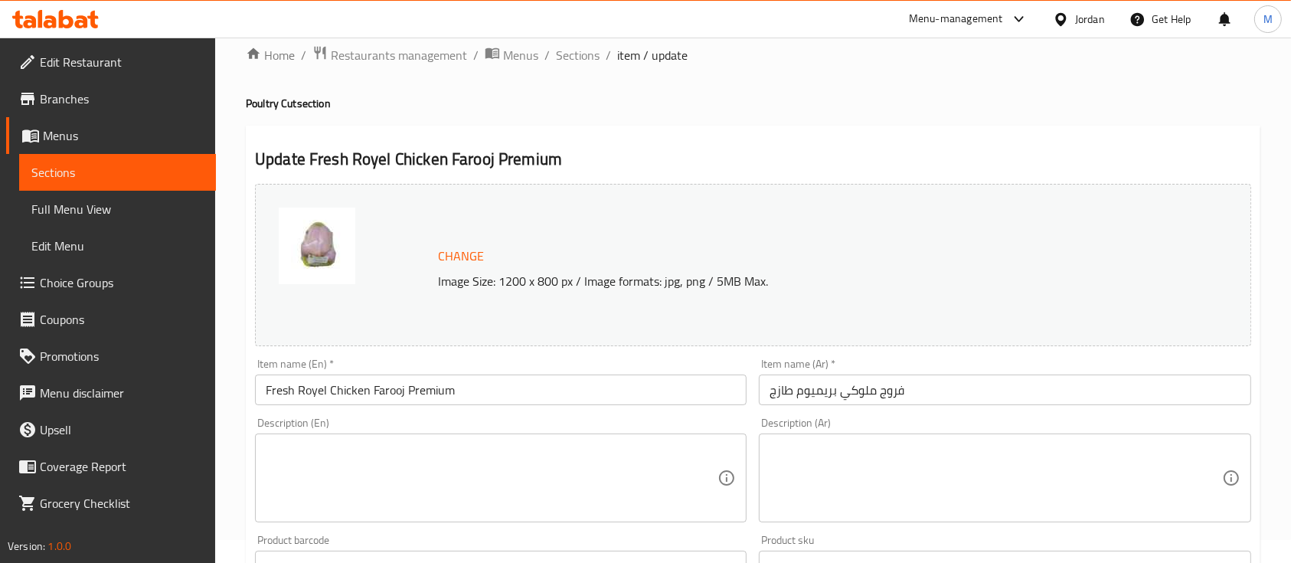
scroll to position [0, 0]
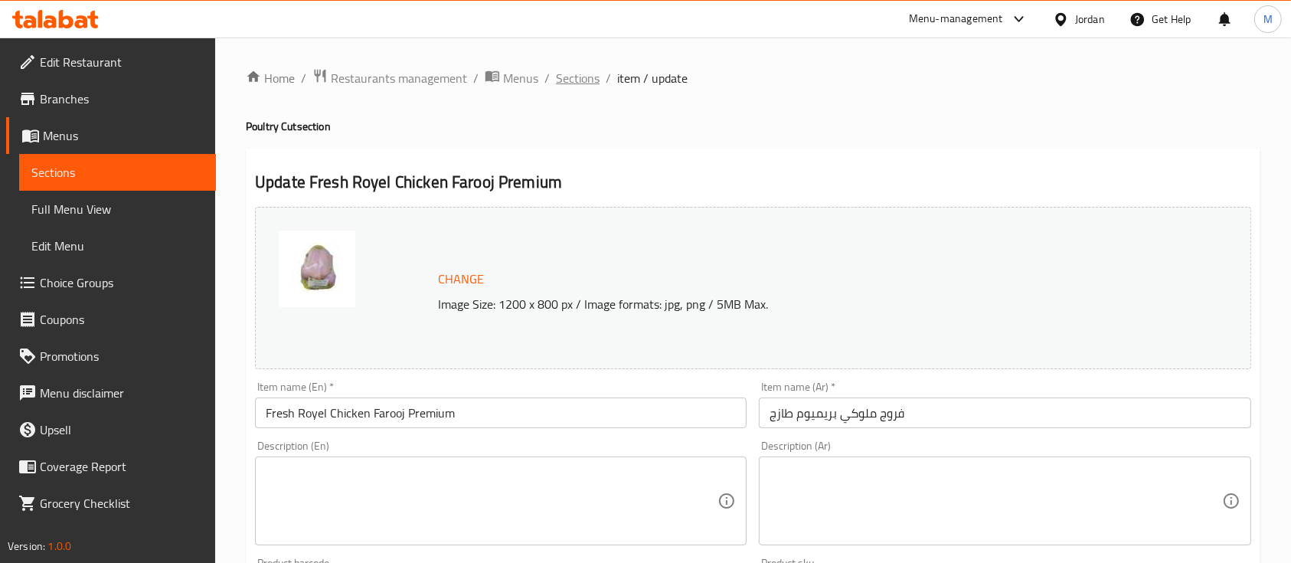
click at [580, 81] on span "Sections" at bounding box center [578, 78] width 44 height 18
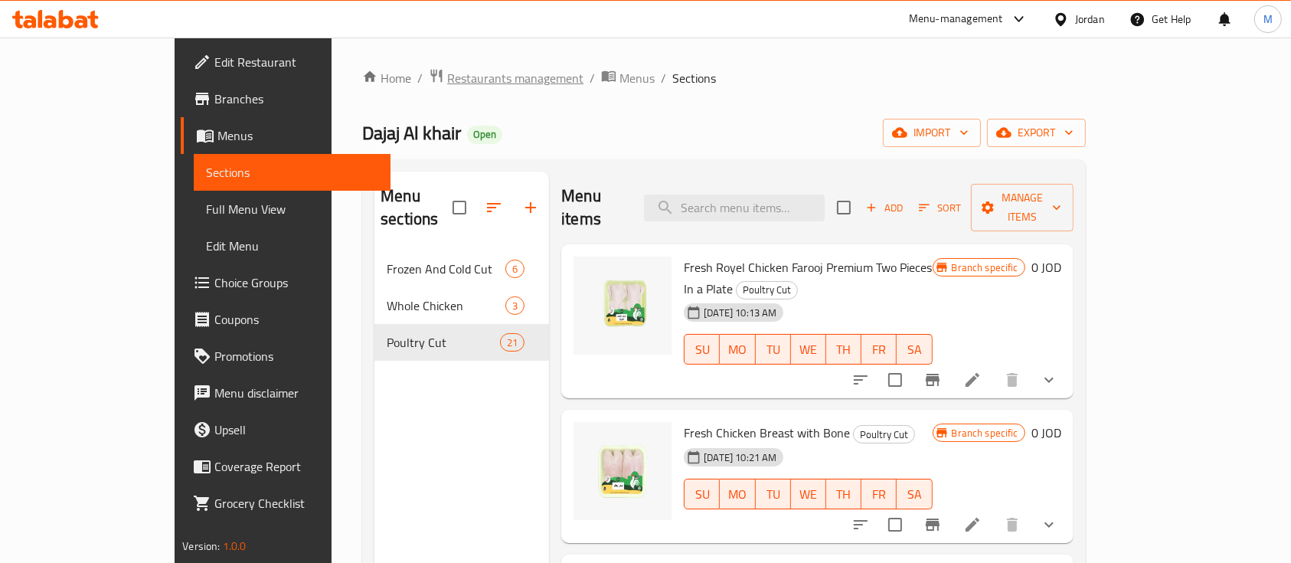
click at [447, 85] on span "Restaurants management" at bounding box center [515, 78] width 136 height 18
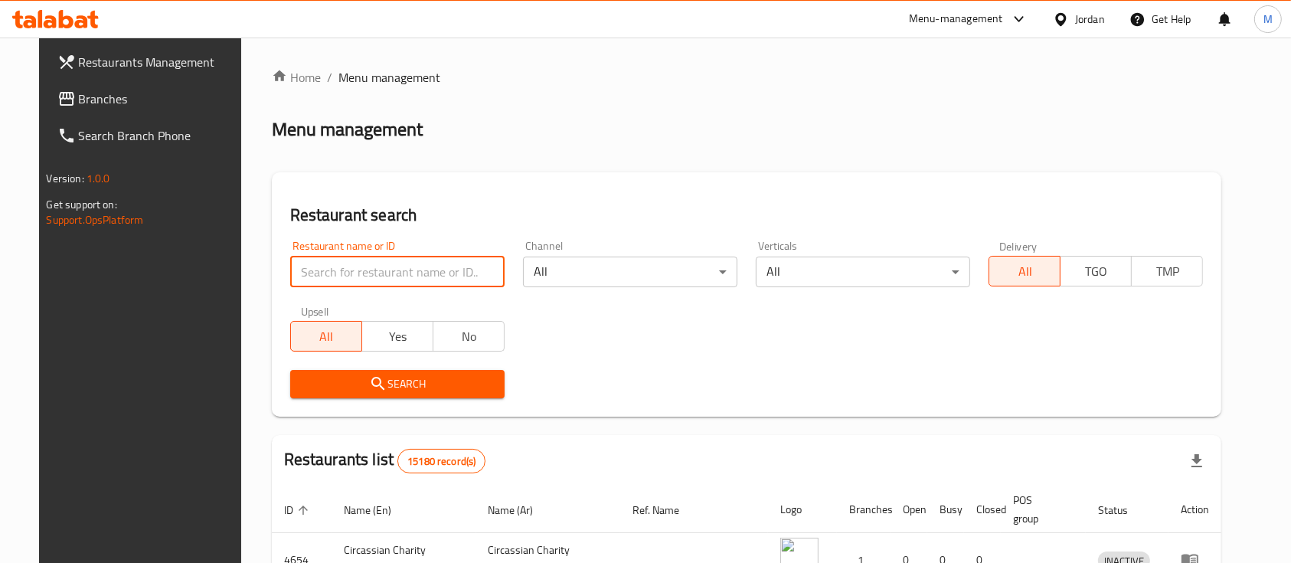
click at [397, 270] on input "search" at bounding box center [397, 272] width 214 height 31
type input "[PERSON_NAME]"
click button "Search" at bounding box center [397, 384] width 214 height 28
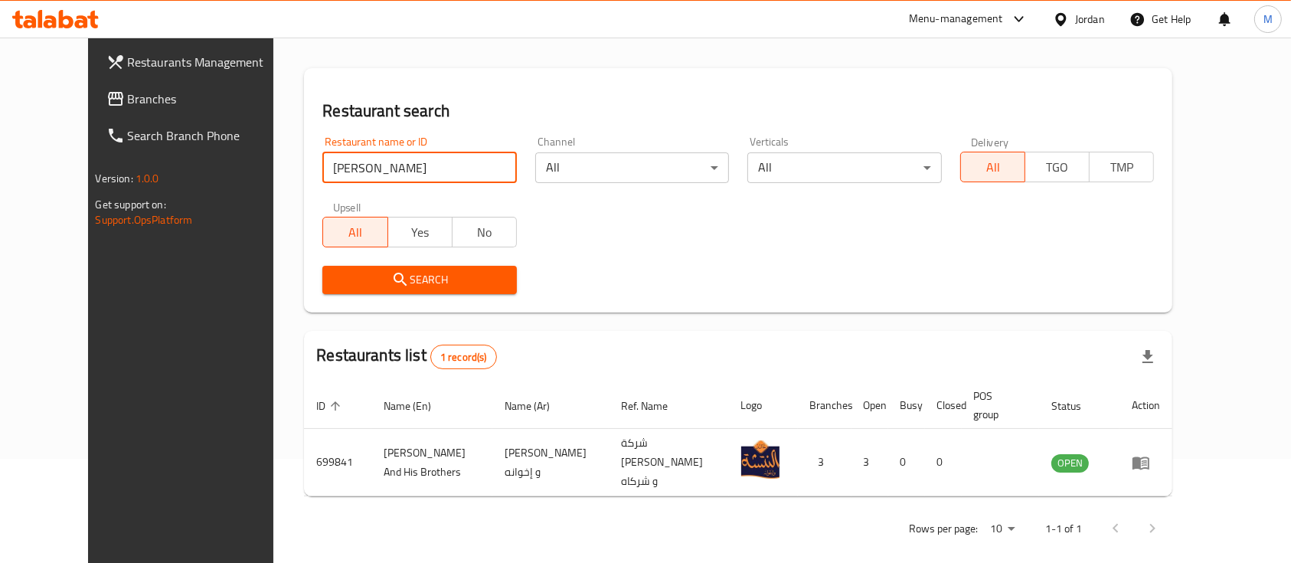
scroll to position [106, 0]
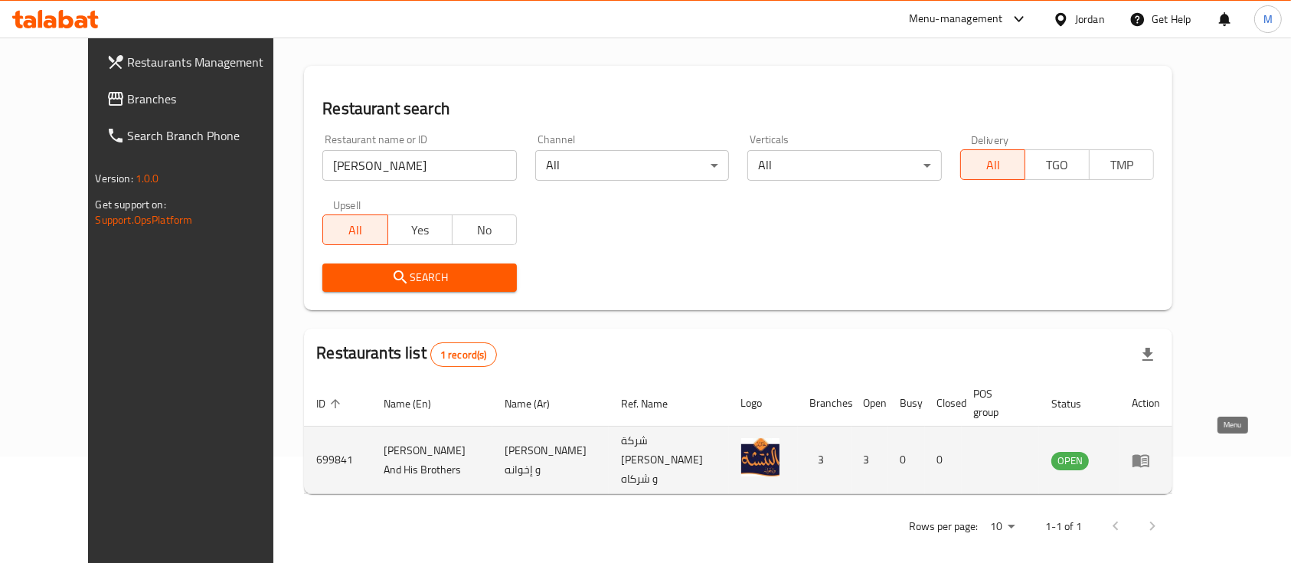
click at [1149, 455] on icon "enhanced table" at bounding box center [1141, 460] width 17 height 13
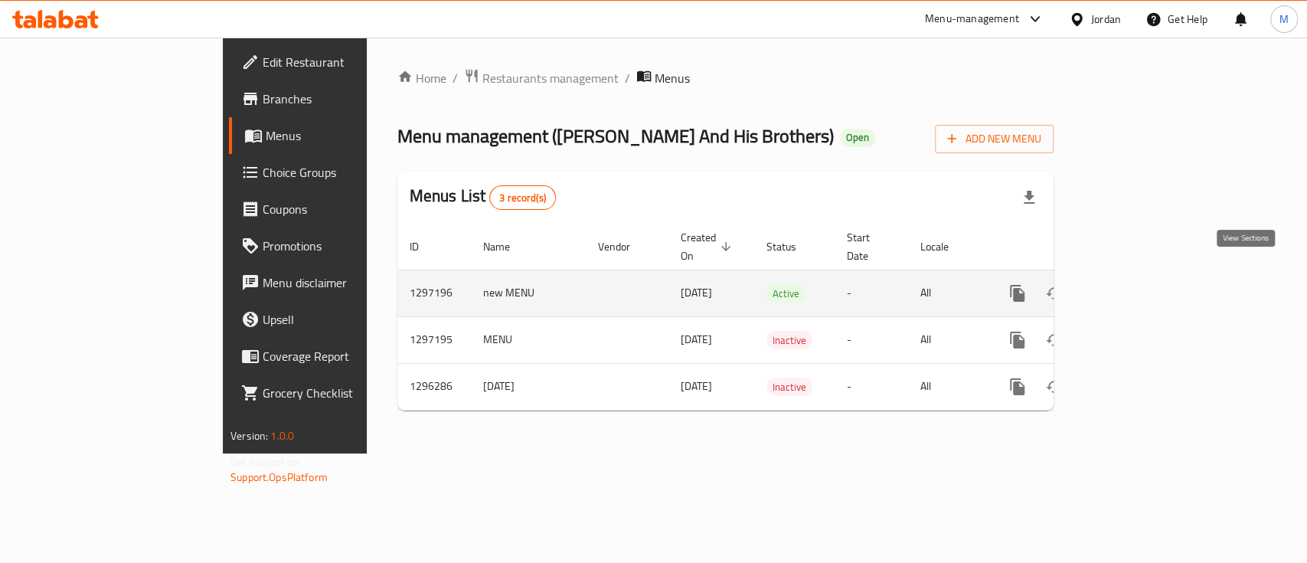
click at [1137, 284] on icon "enhanced table" at bounding box center [1128, 293] width 18 height 18
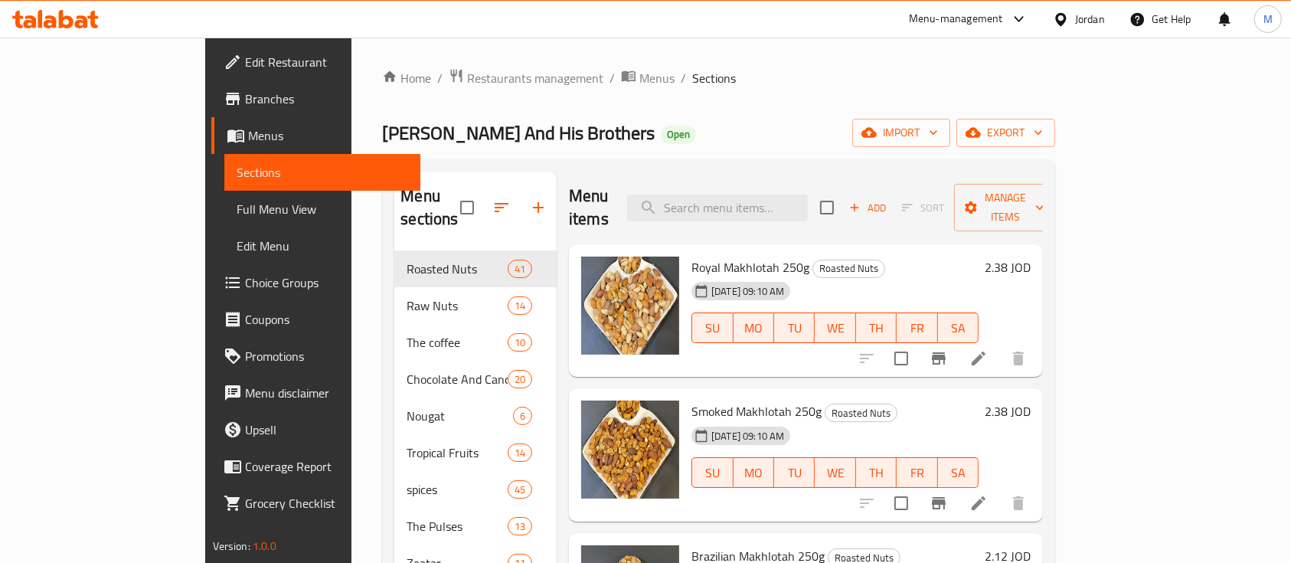
click at [767, 210] on div "Menu items Add Sort Manage items" at bounding box center [806, 208] width 474 height 73
click at [767, 203] on input "search" at bounding box center [717, 208] width 181 height 27
paste input "brazil walnut"
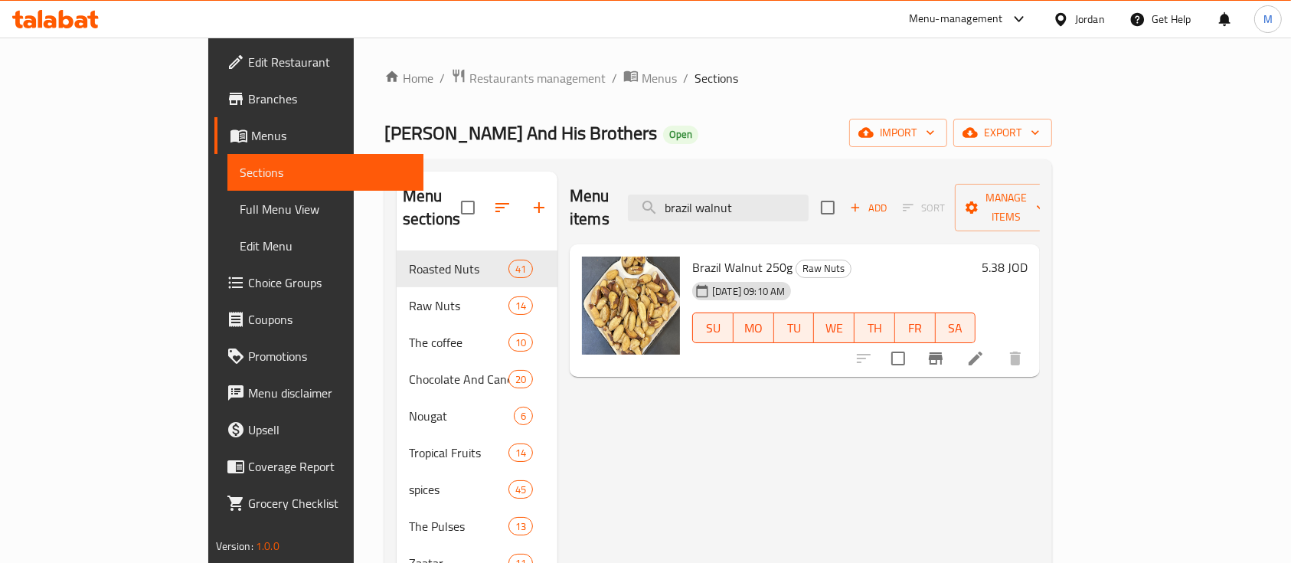
type input "brazil walnut"
click at [1028, 257] on h6 "5.38 JOD" at bounding box center [1005, 267] width 46 height 21
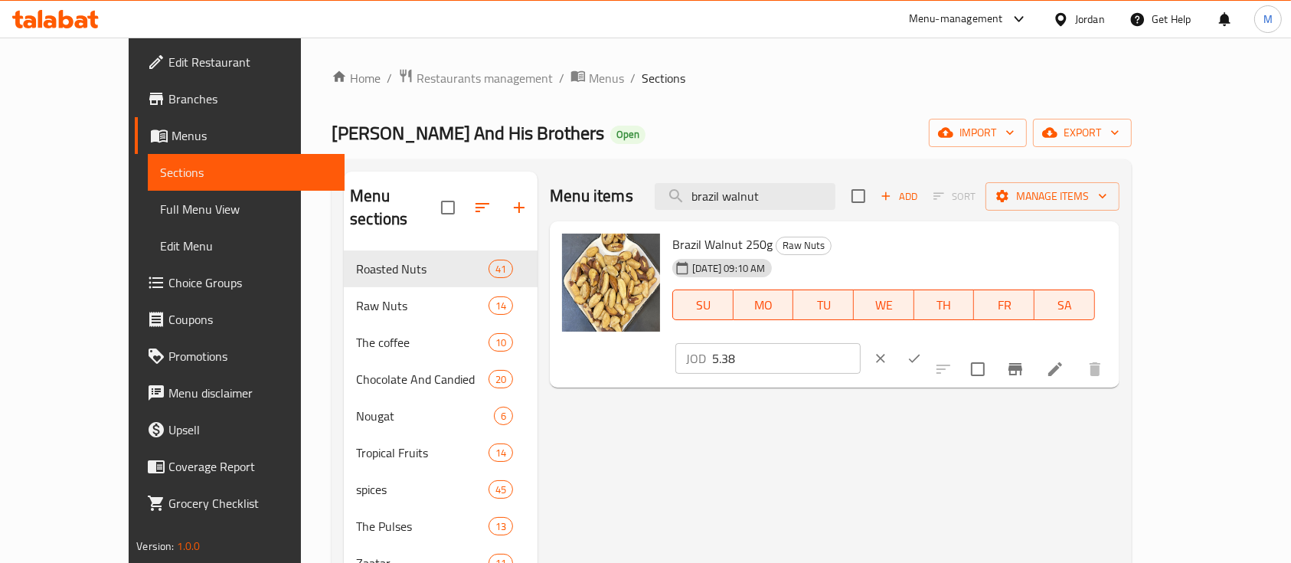
click at [861, 343] on input "5.38" at bounding box center [786, 358] width 149 height 31
drag, startPoint x: 1062, startPoint y: 242, endPoint x: 999, endPoint y: 253, distance: 64.5
click at [861, 343] on div "JOD 5.38 ​" at bounding box center [767, 358] width 185 height 31
type input "6.5"
click at [922, 351] on icon "ok" at bounding box center [914, 358] width 15 height 15
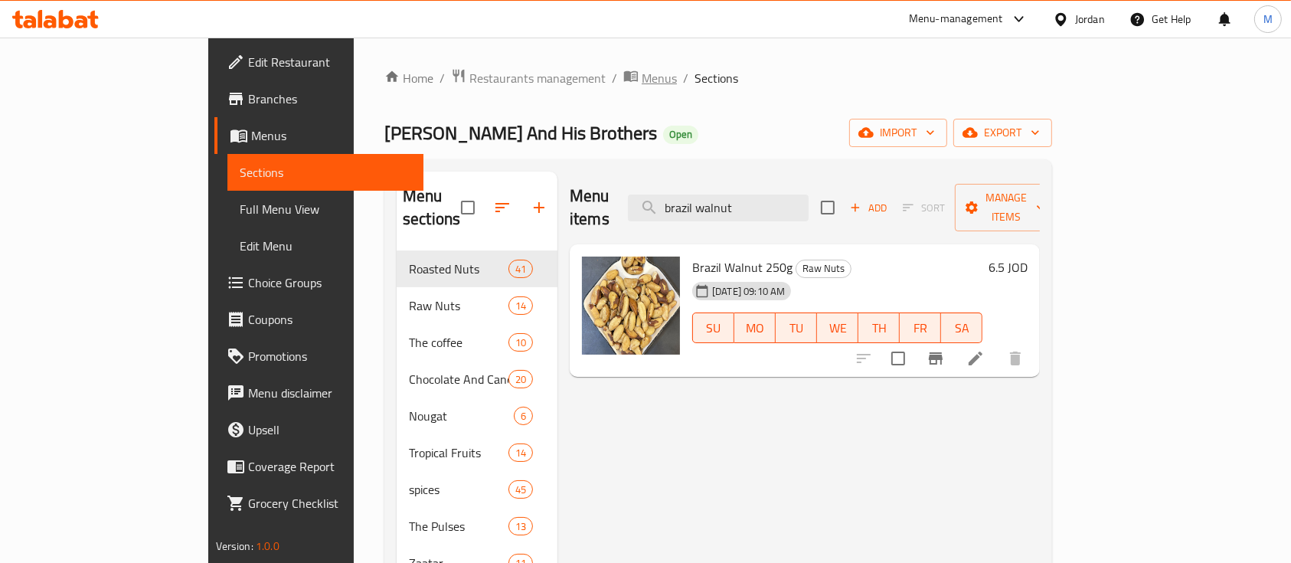
click at [624, 74] on icon "breadcrumb" at bounding box center [631, 76] width 14 height 11
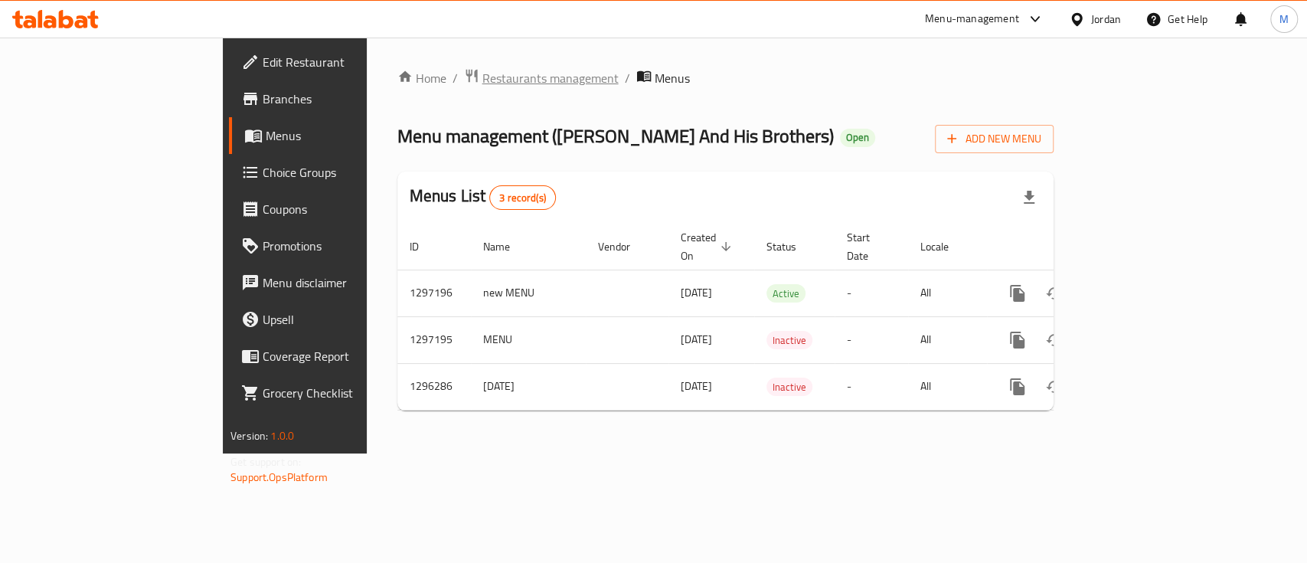
click at [482, 70] on span "Restaurants management" at bounding box center [550, 78] width 136 height 18
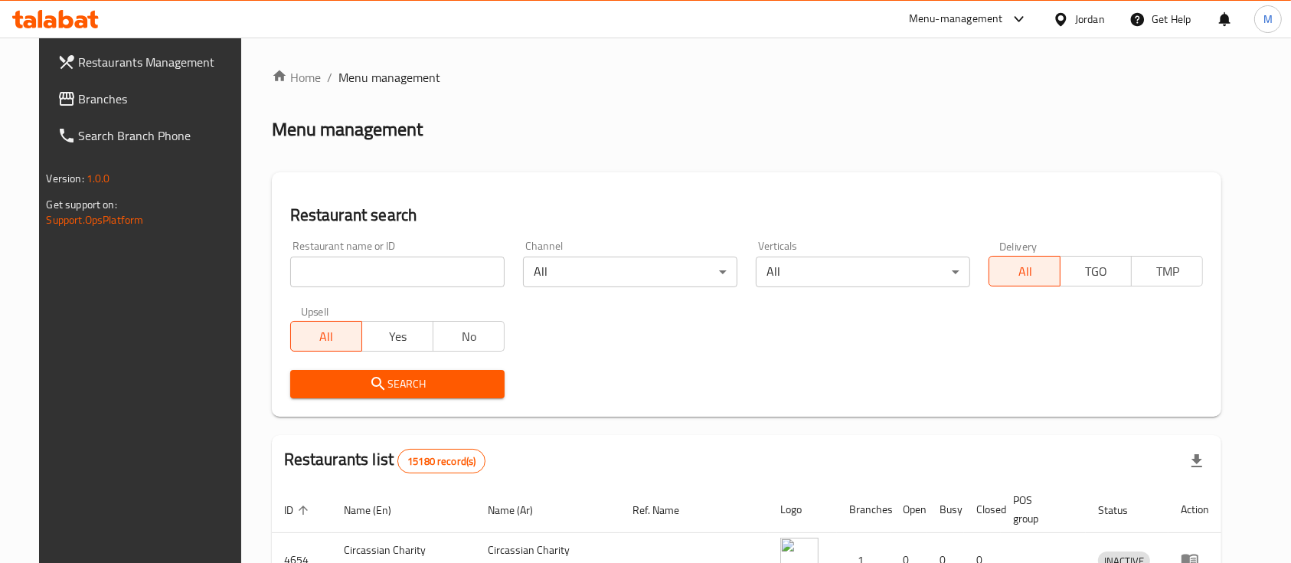
click at [409, 261] on input "search" at bounding box center [397, 272] width 214 height 31
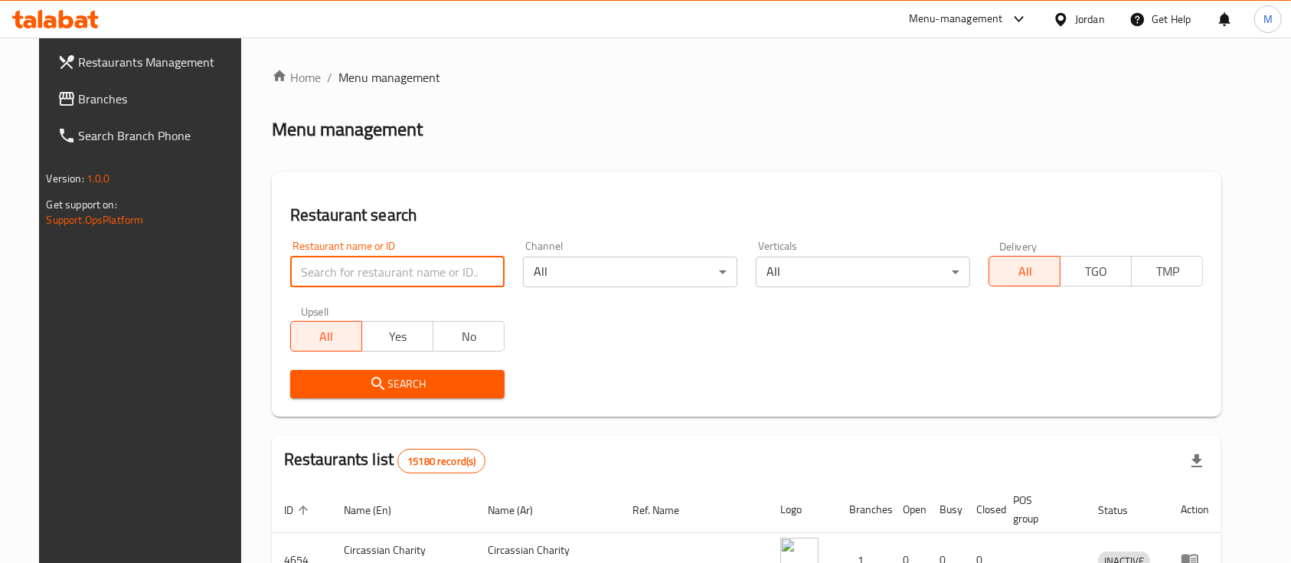
click at [515, 191] on div "Restaurant search Restaurant name or ID Restaurant name or ID Channel All ​ Ver…" at bounding box center [747, 294] width 950 height 244
